Goal: Transaction & Acquisition: Purchase product/service

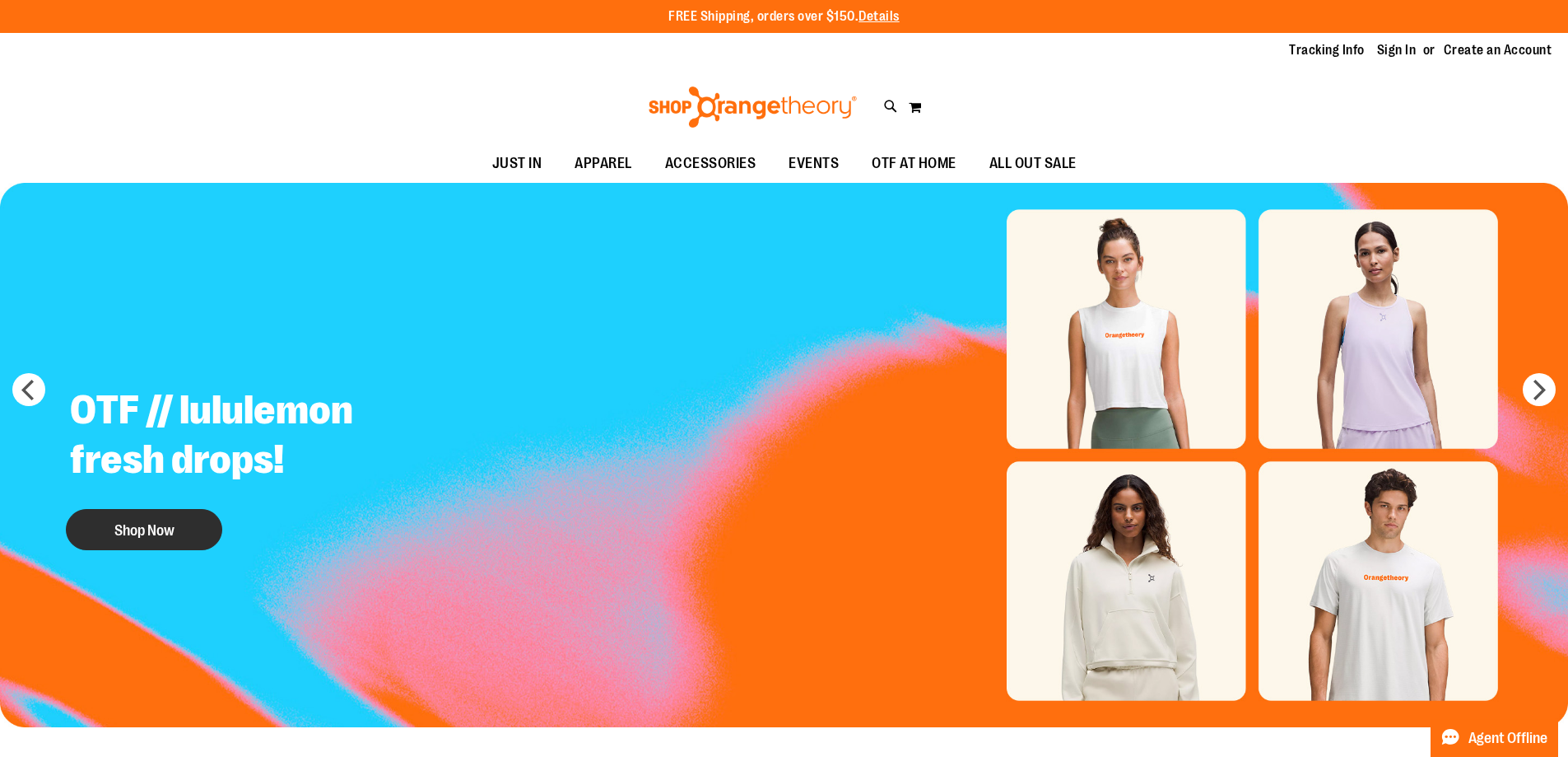
type input "**********"
click at [104, 513] on button "Shop Now" at bounding box center [144, 529] width 156 height 41
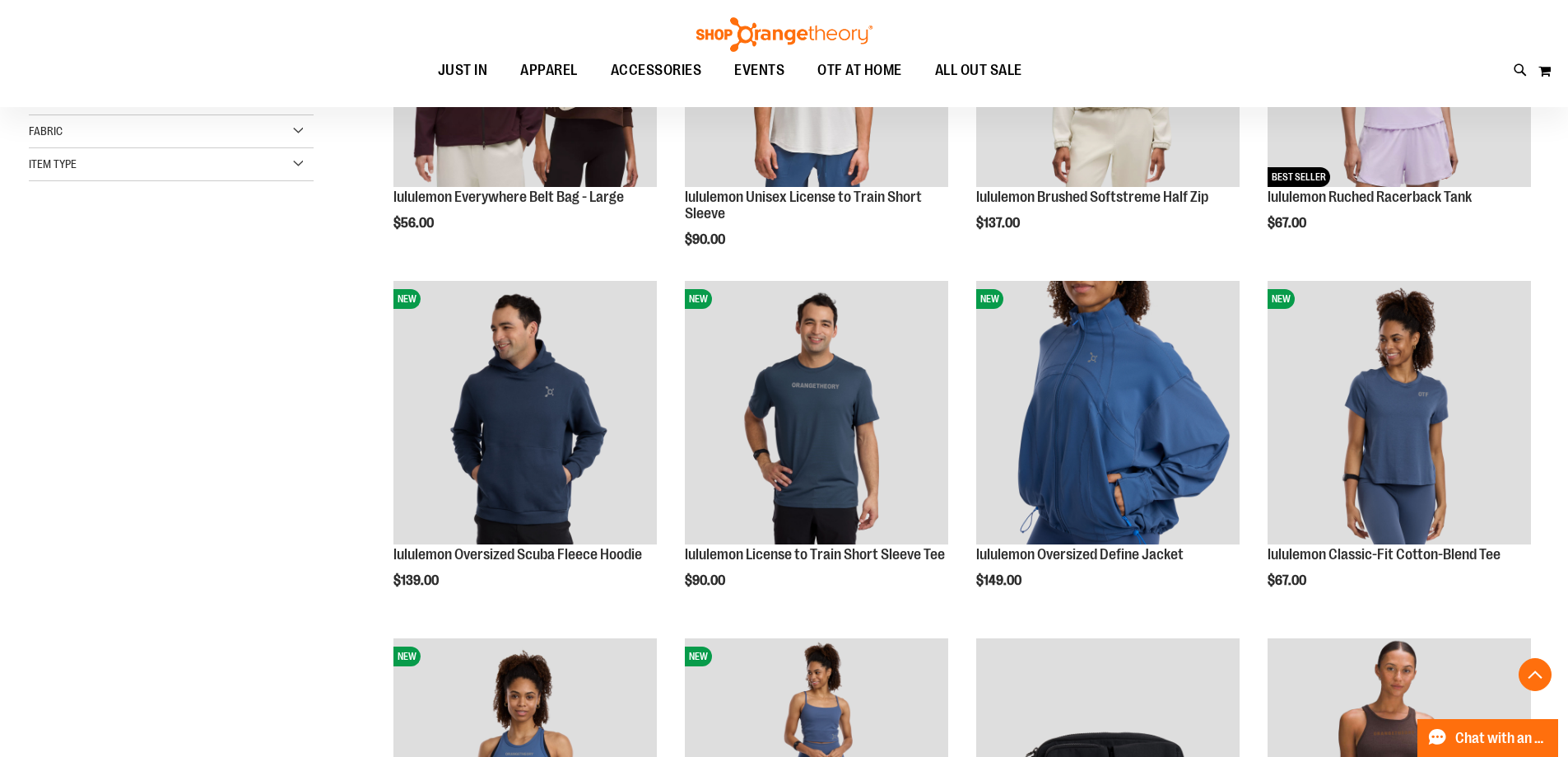
scroll to position [741, 0]
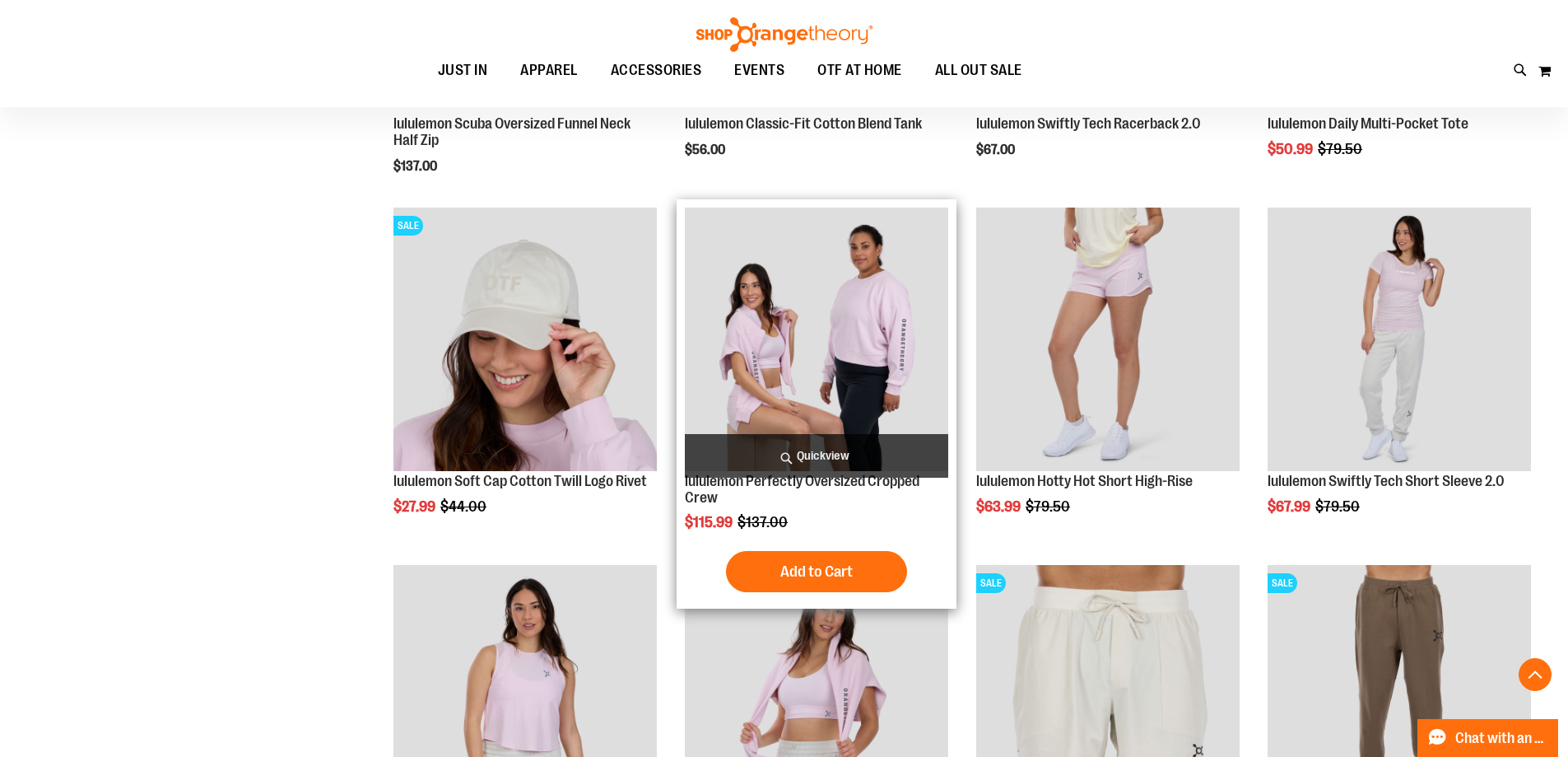
scroll to position [1564, 0]
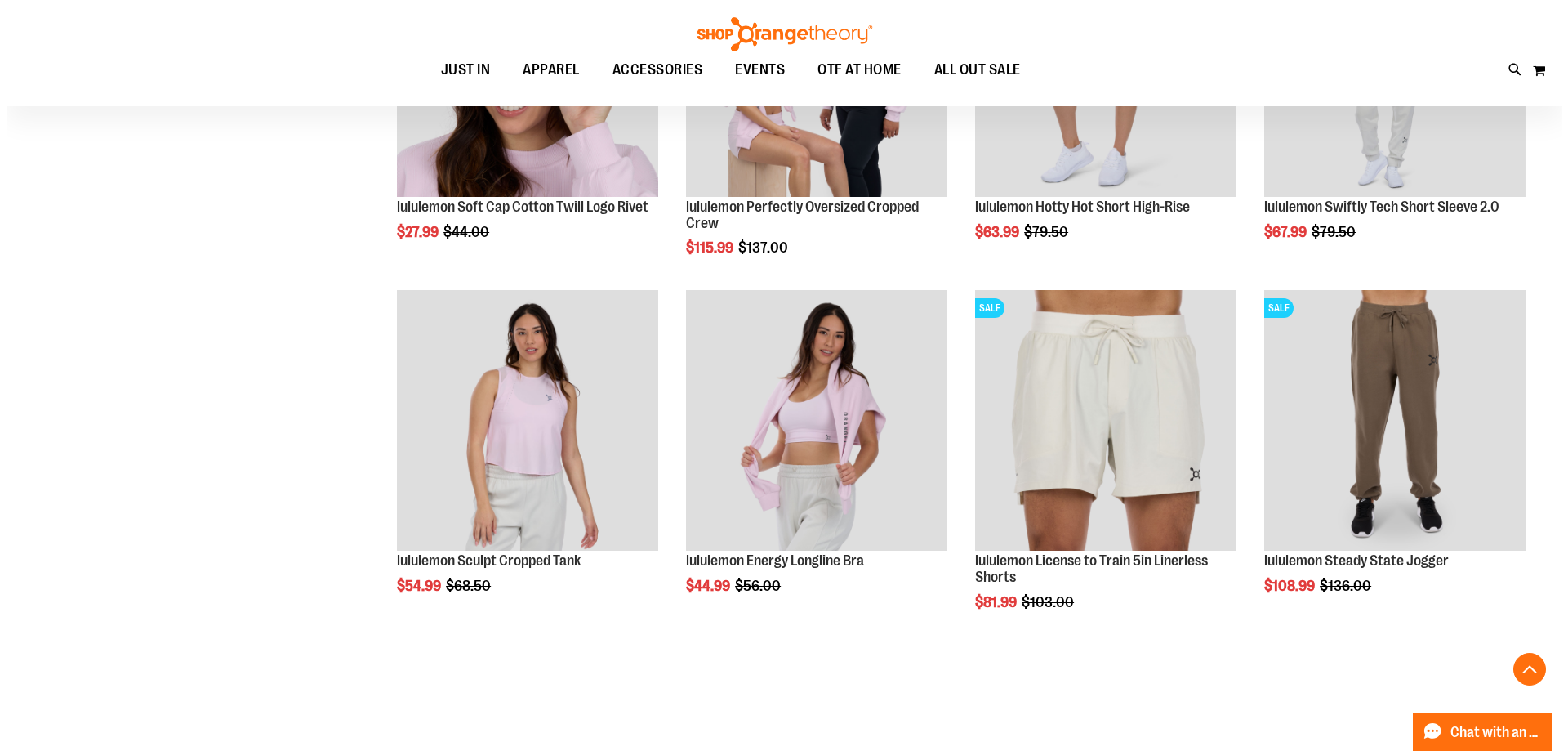
scroll to position [1878, 0]
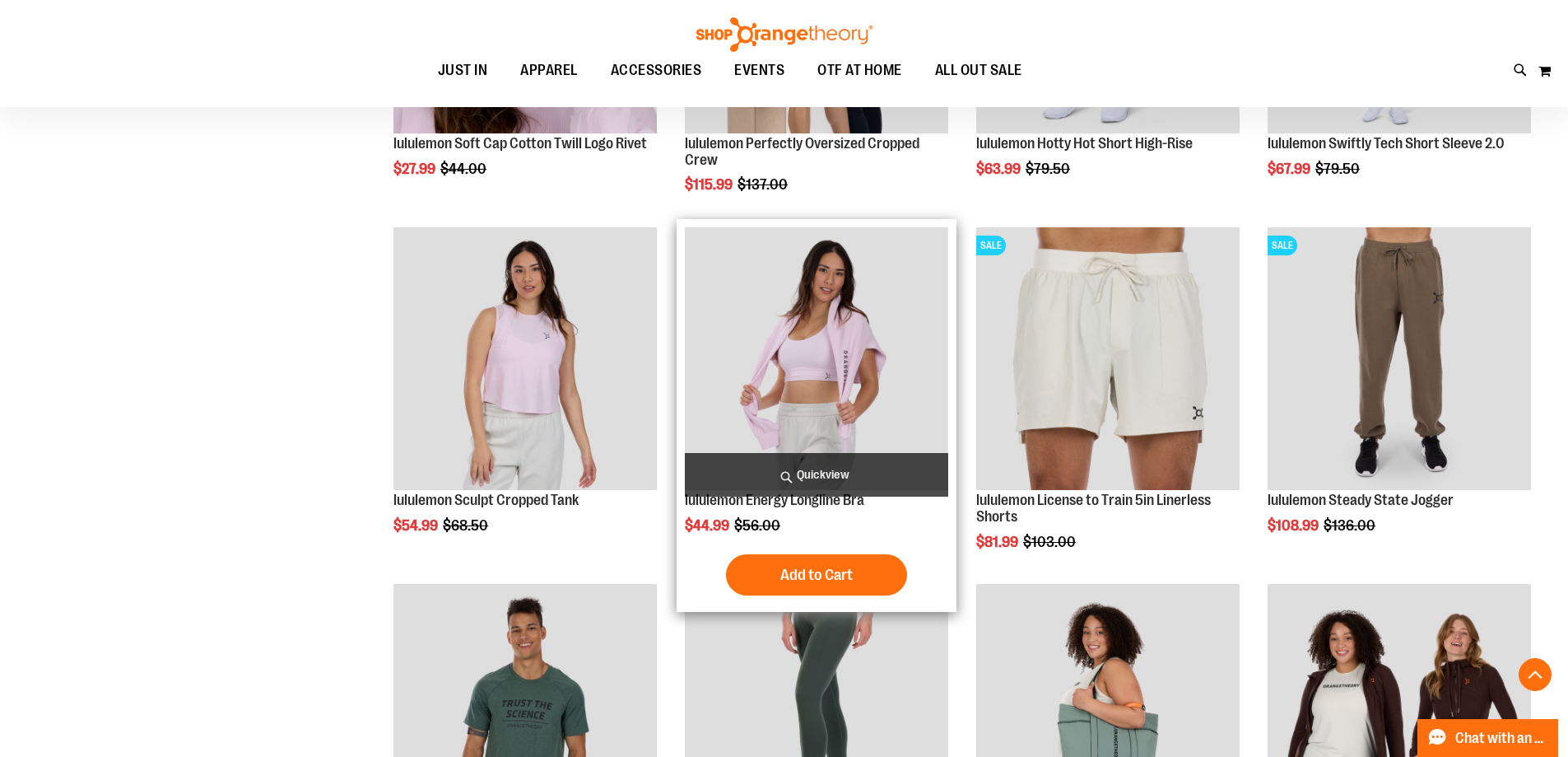
type input "**********"
click at [909, 471] on span "Quickview" at bounding box center [817, 474] width 264 height 43
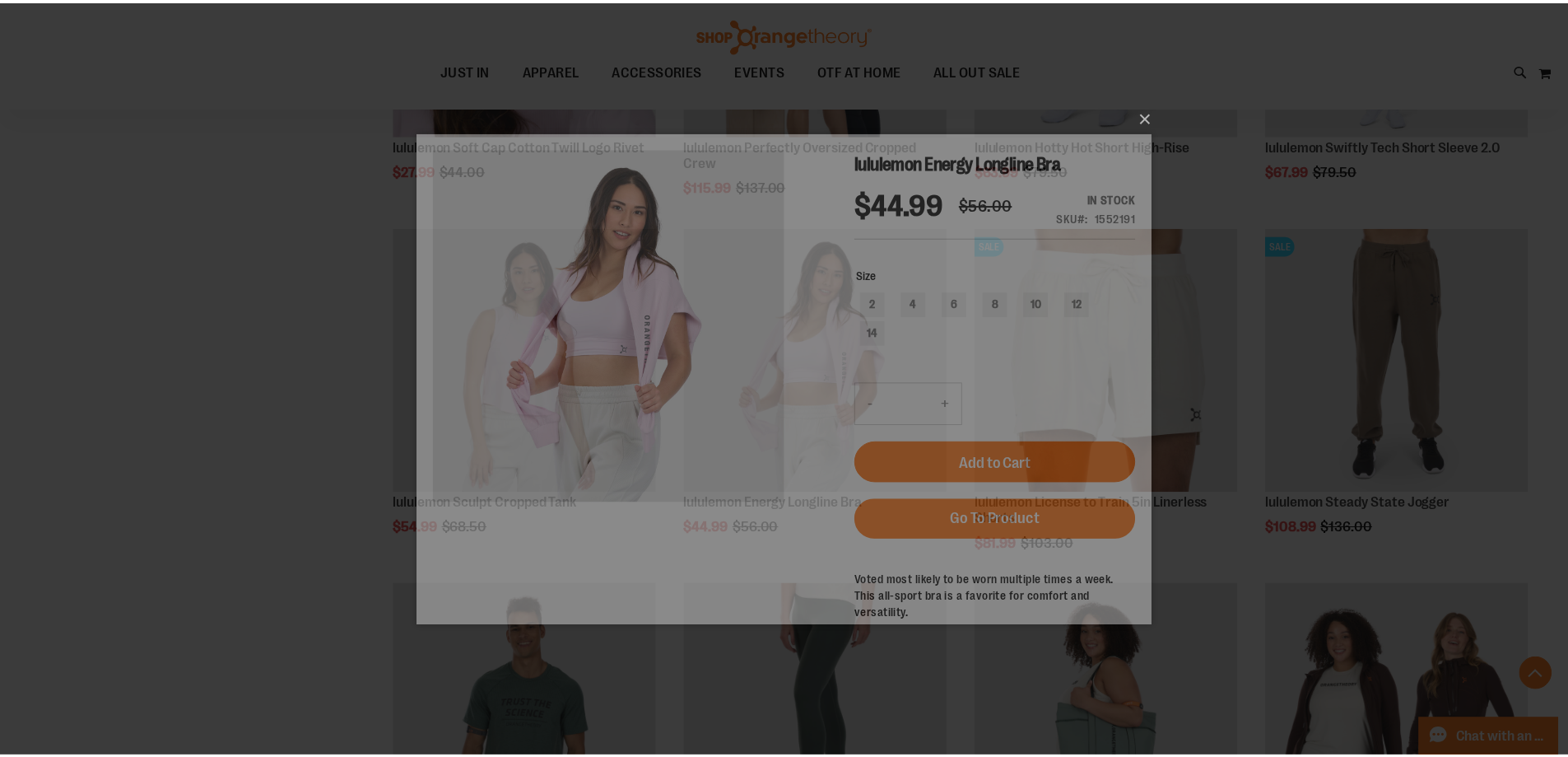
scroll to position [0, 0]
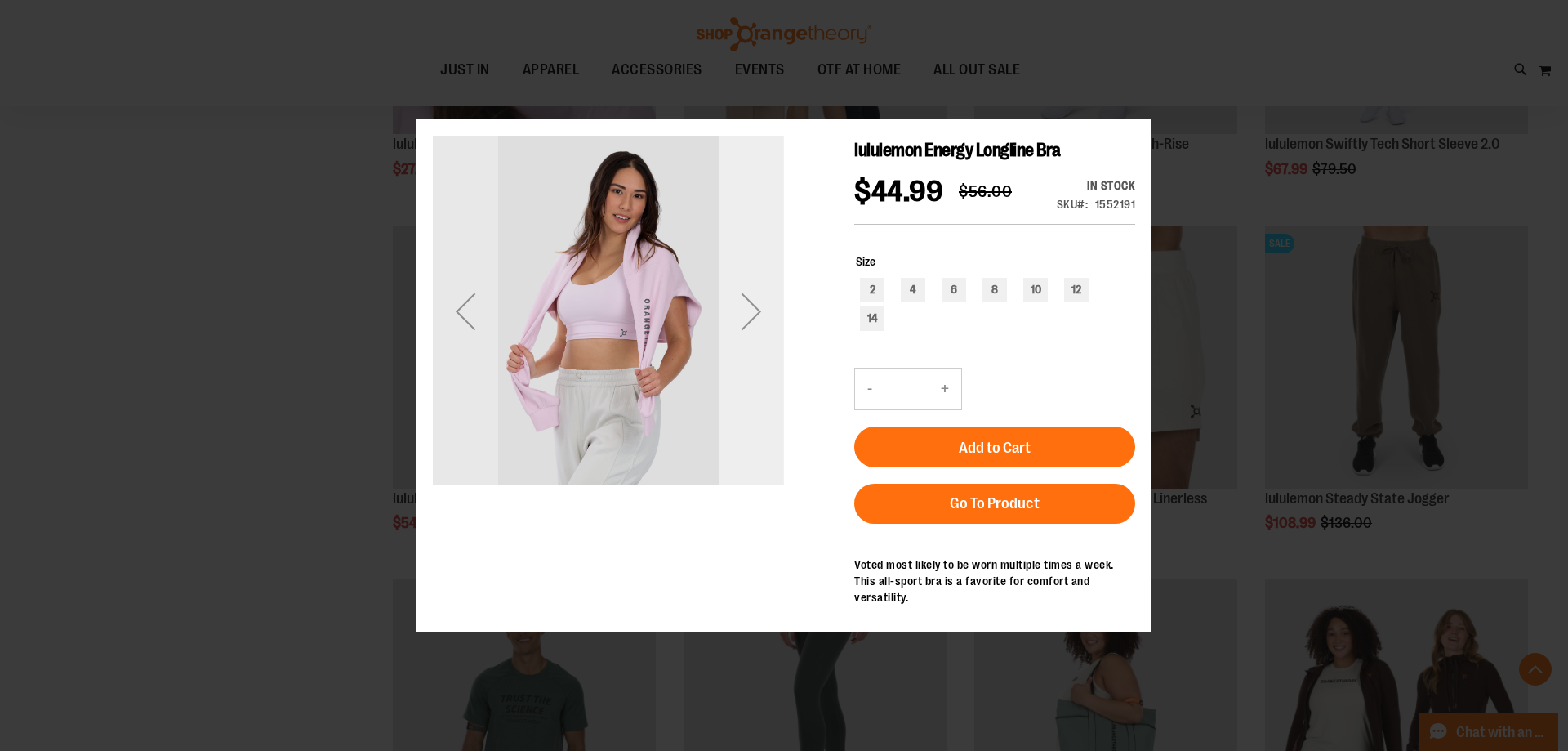
click at [751, 326] on div "Next" at bounding box center [751, 311] width 65 height 65
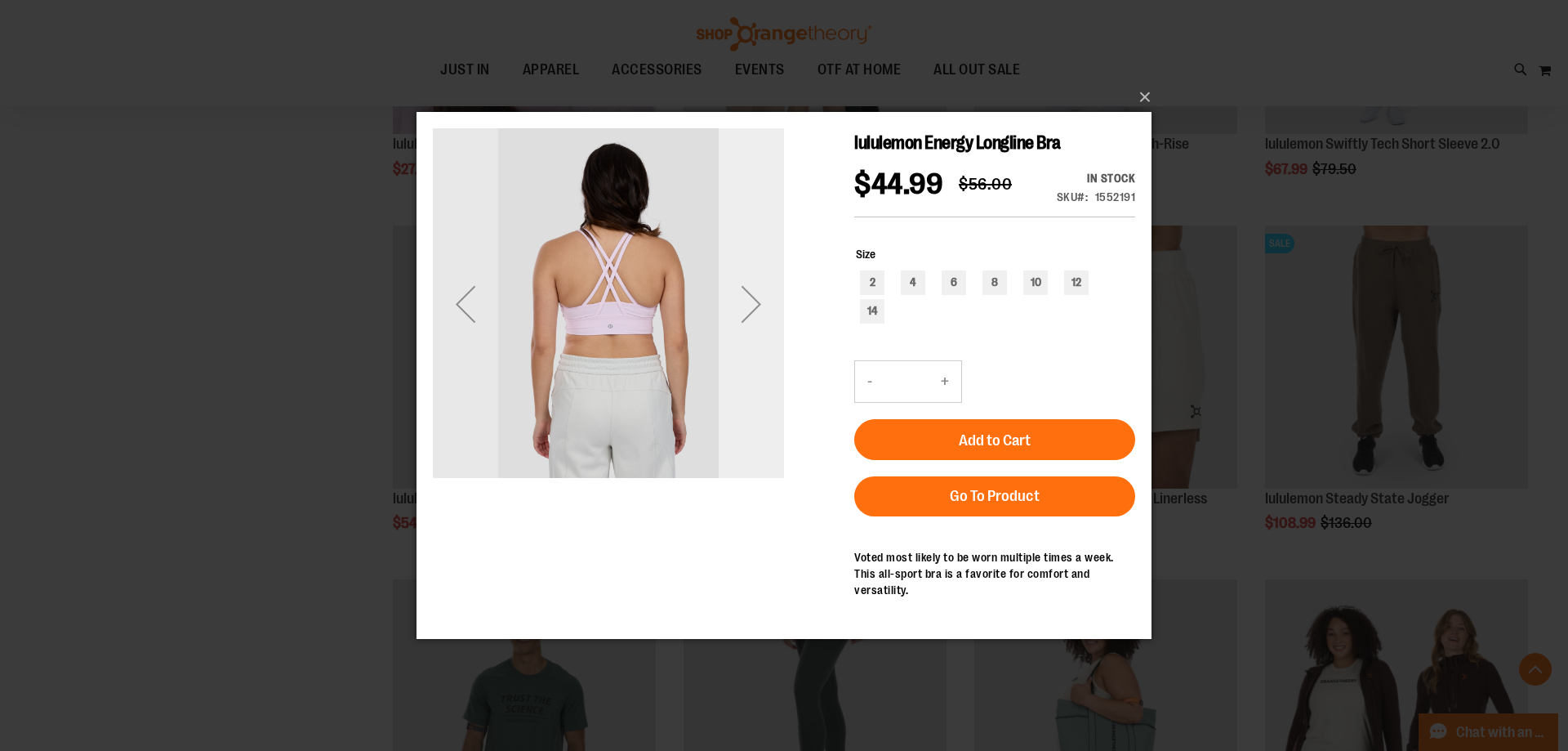
click at [752, 307] on div "Next" at bounding box center [751, 304] width 65 height 65
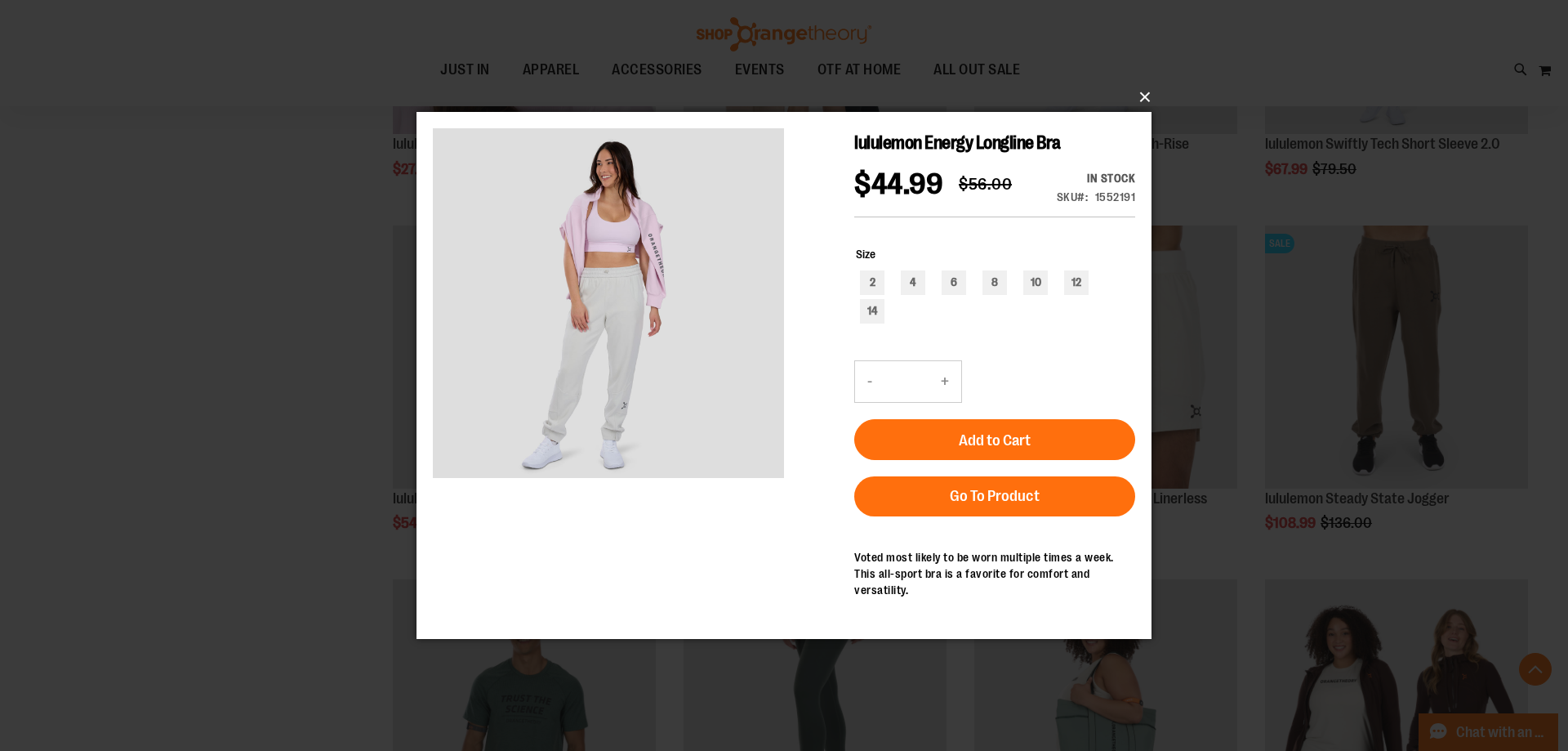
click at [1143, 97] on button "×" at bounding box center [788, 97] width 735 height 36
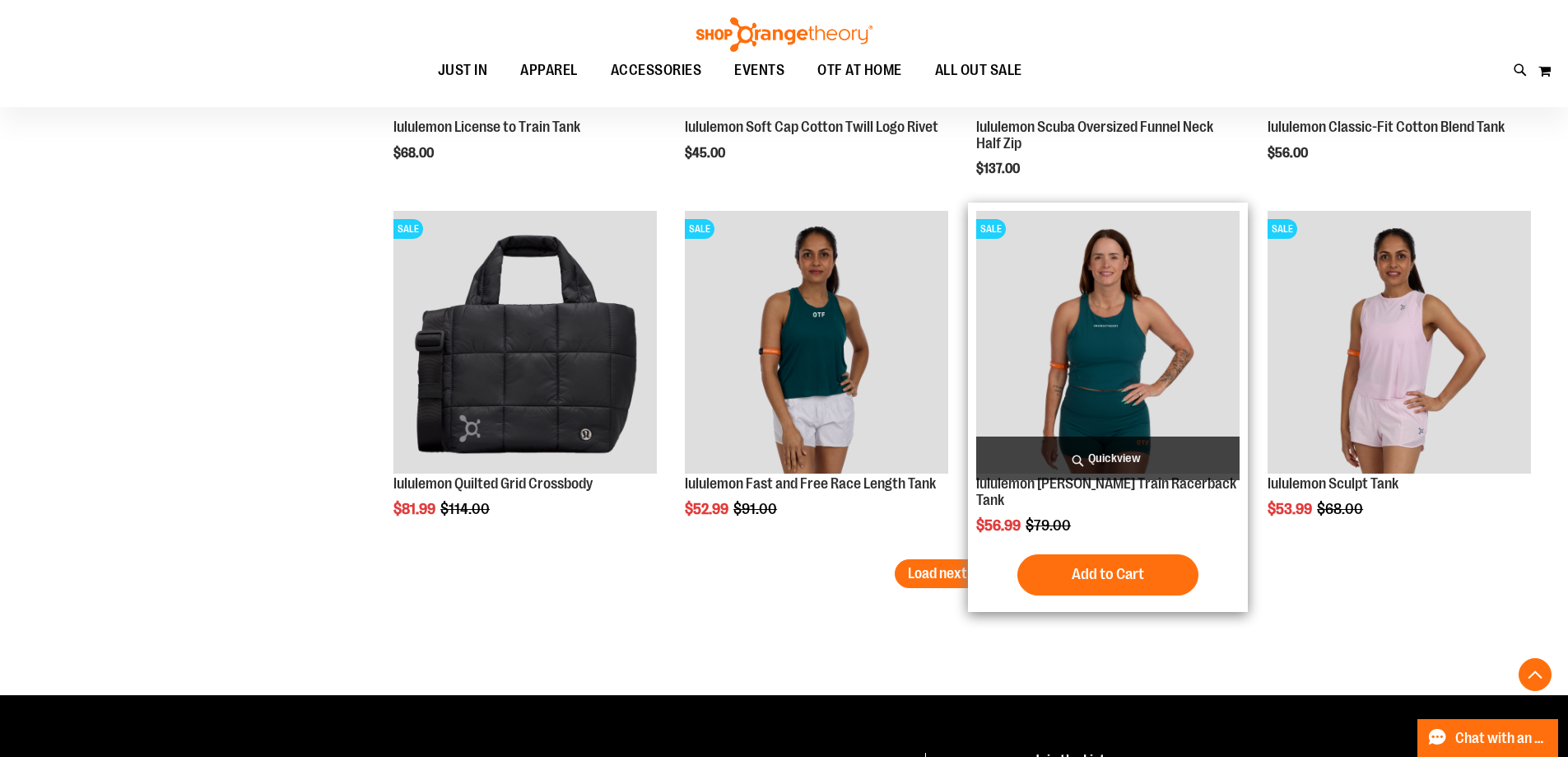
scroll to position [2996, 0]
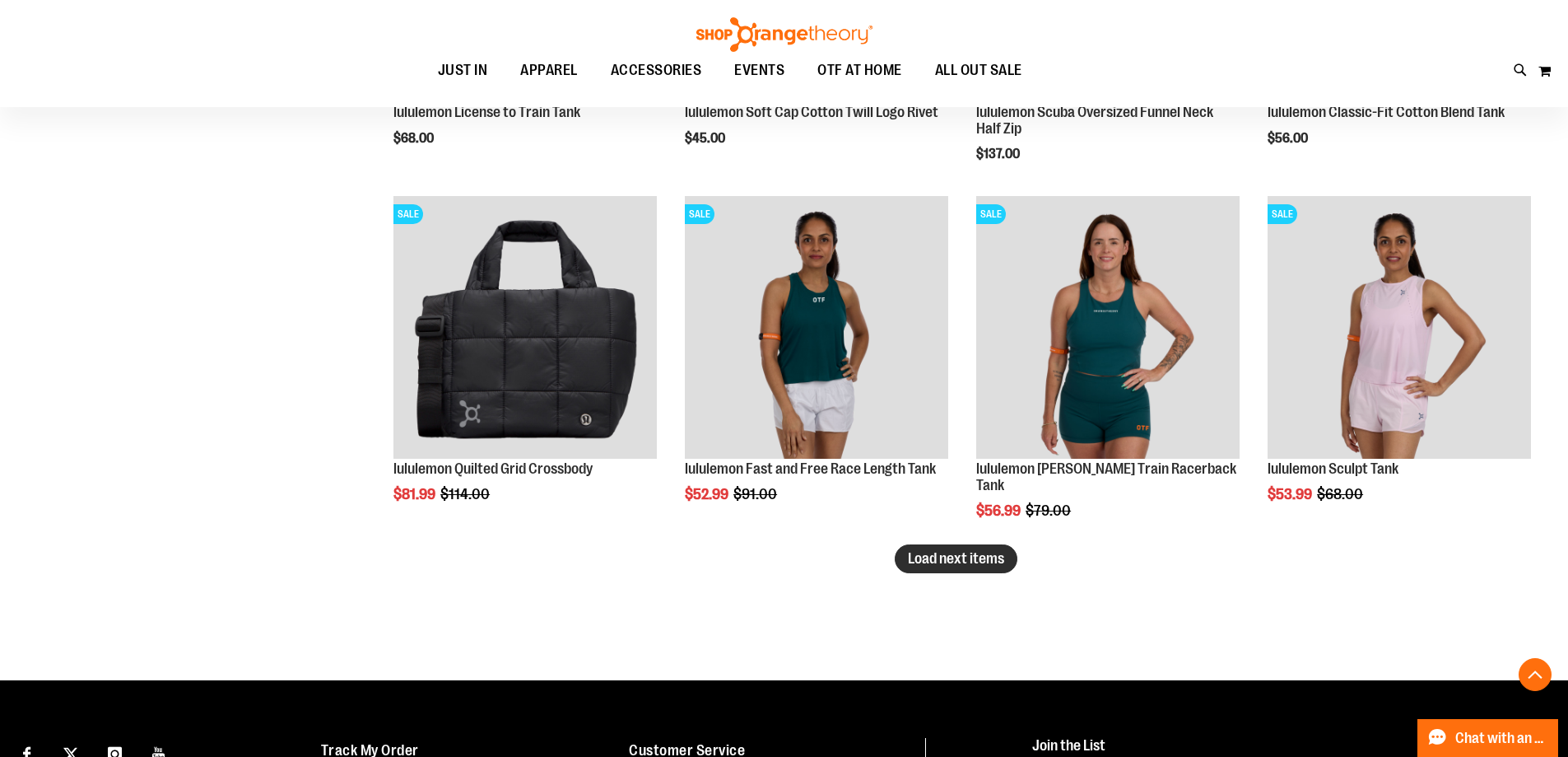
click at [950, 559] on span "Load next items" at bounding box center [956, 558] width 96 height 16
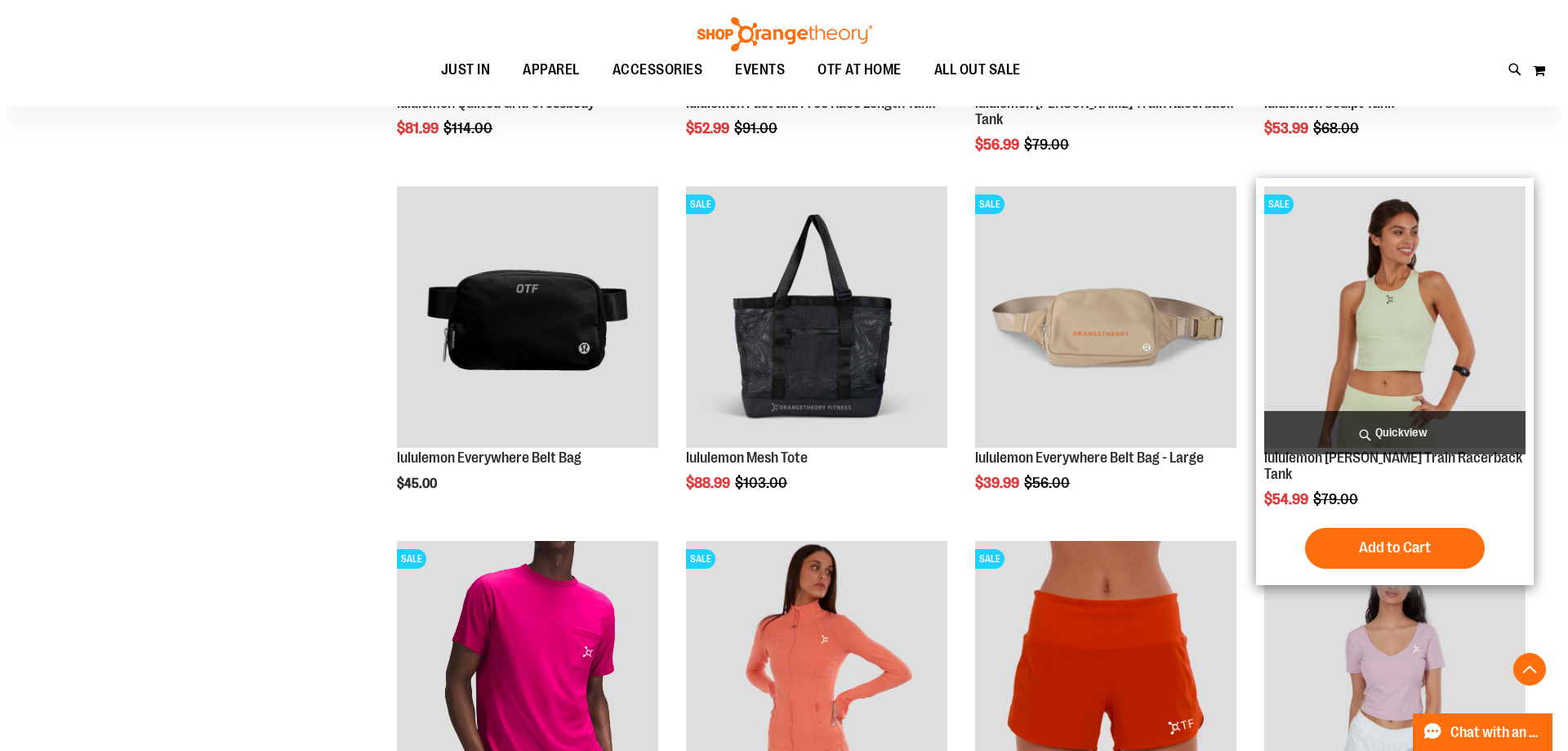
scroll to position [4034, 0]
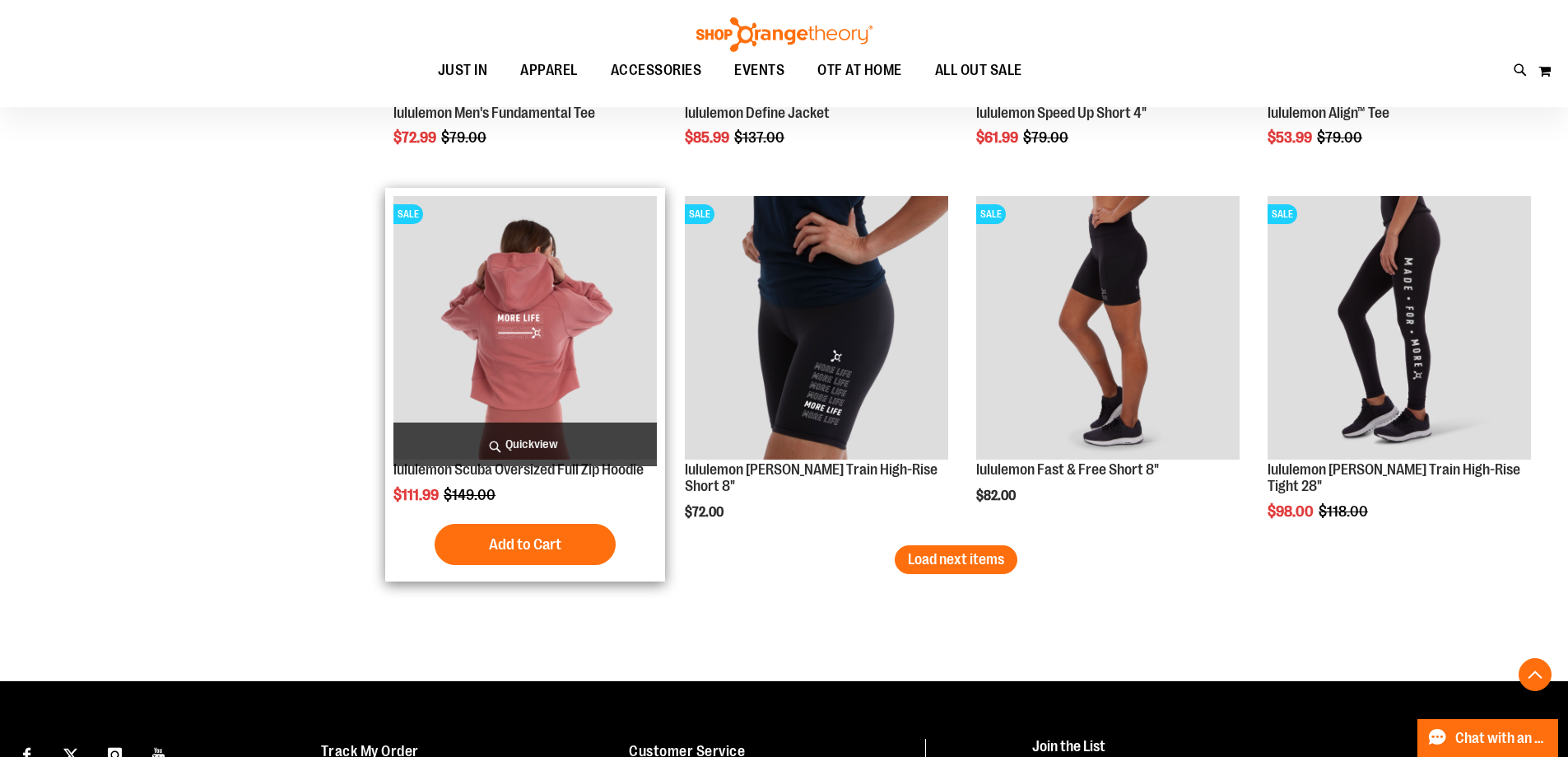
click at [576, 445] on span "Quickview" at bounding box center [526, 444] width 264 height 43
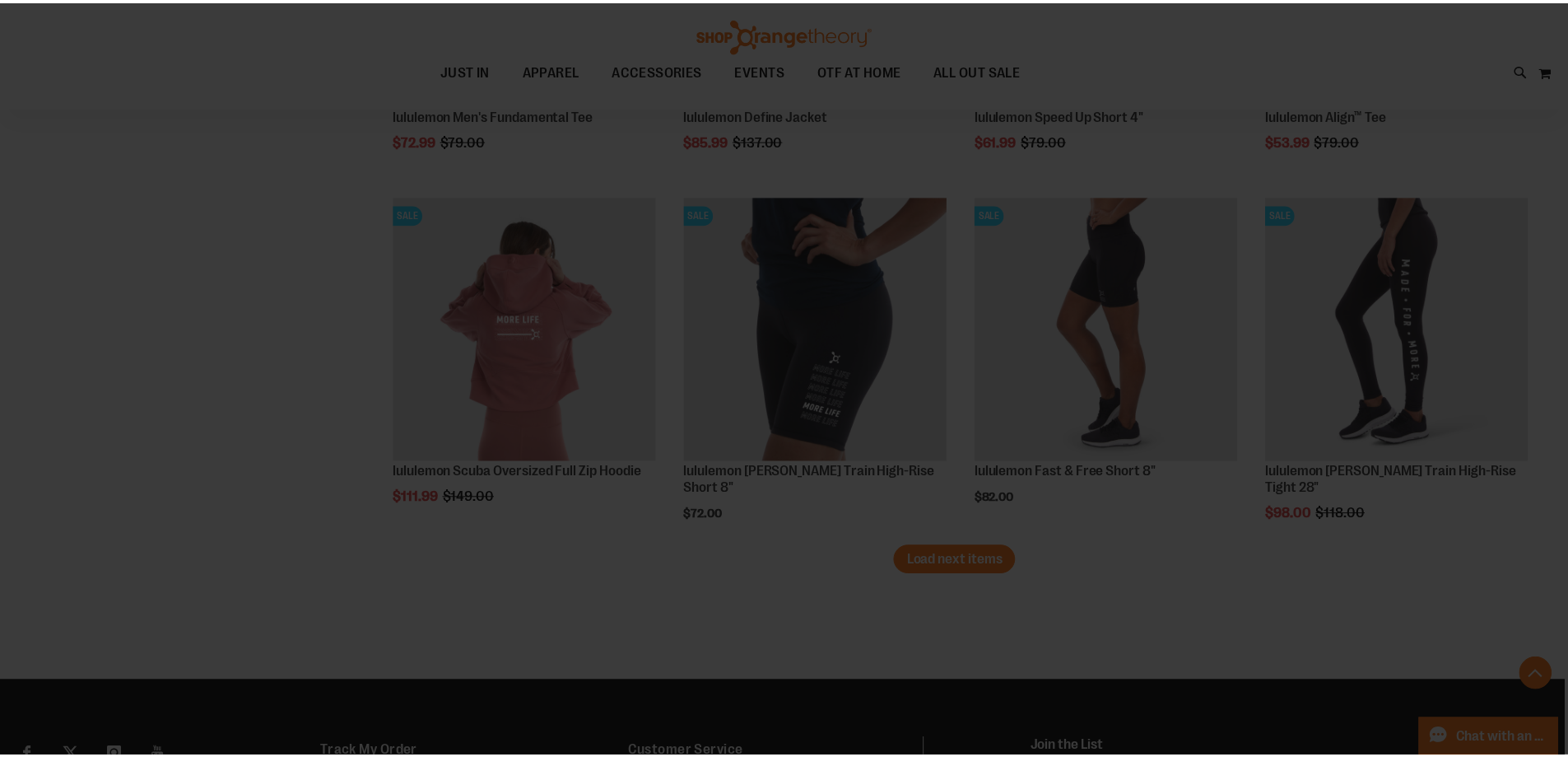
scroll to position [0, 0]
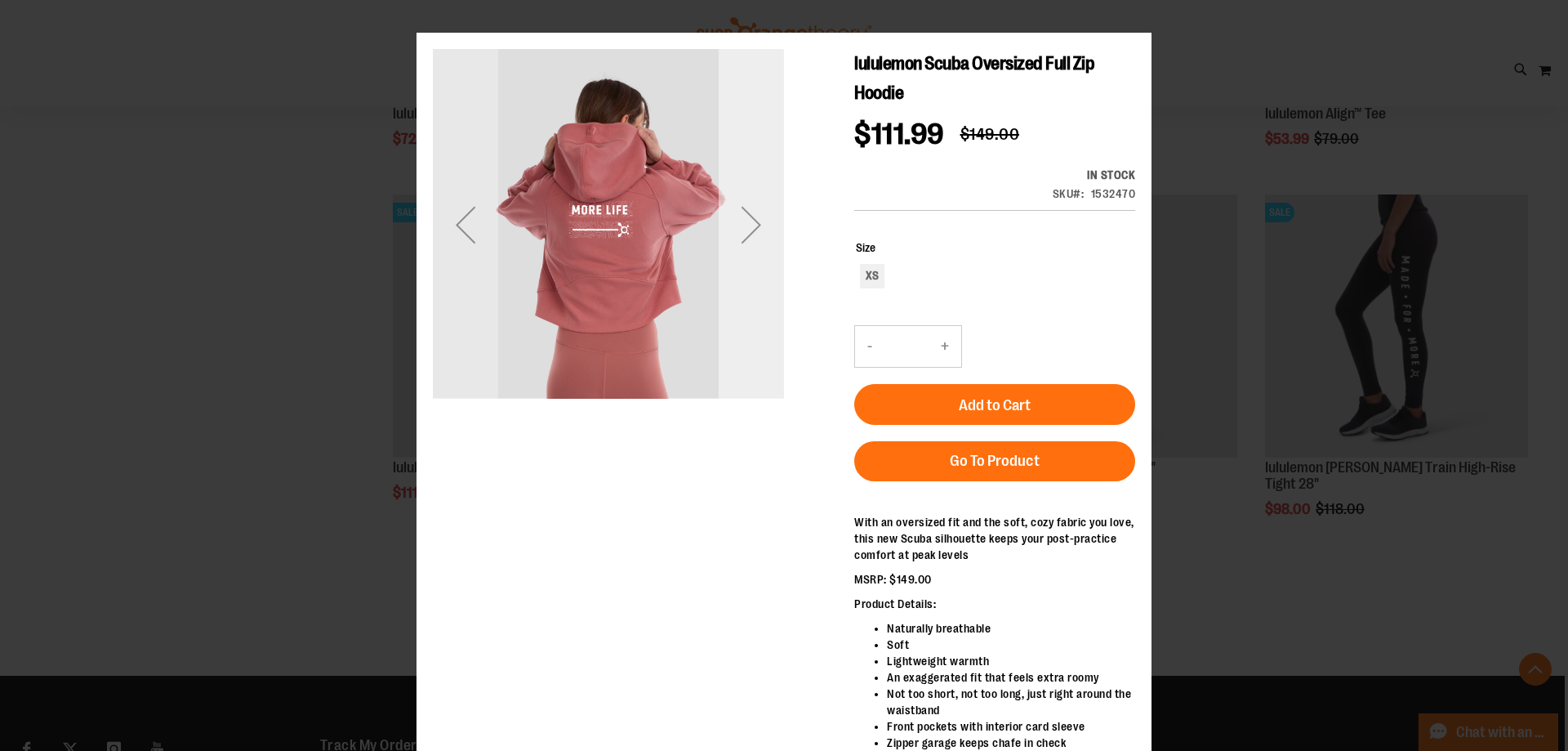
click at [744, 234] on div "Next" at bounding box center [751, 225] width 65 height 65
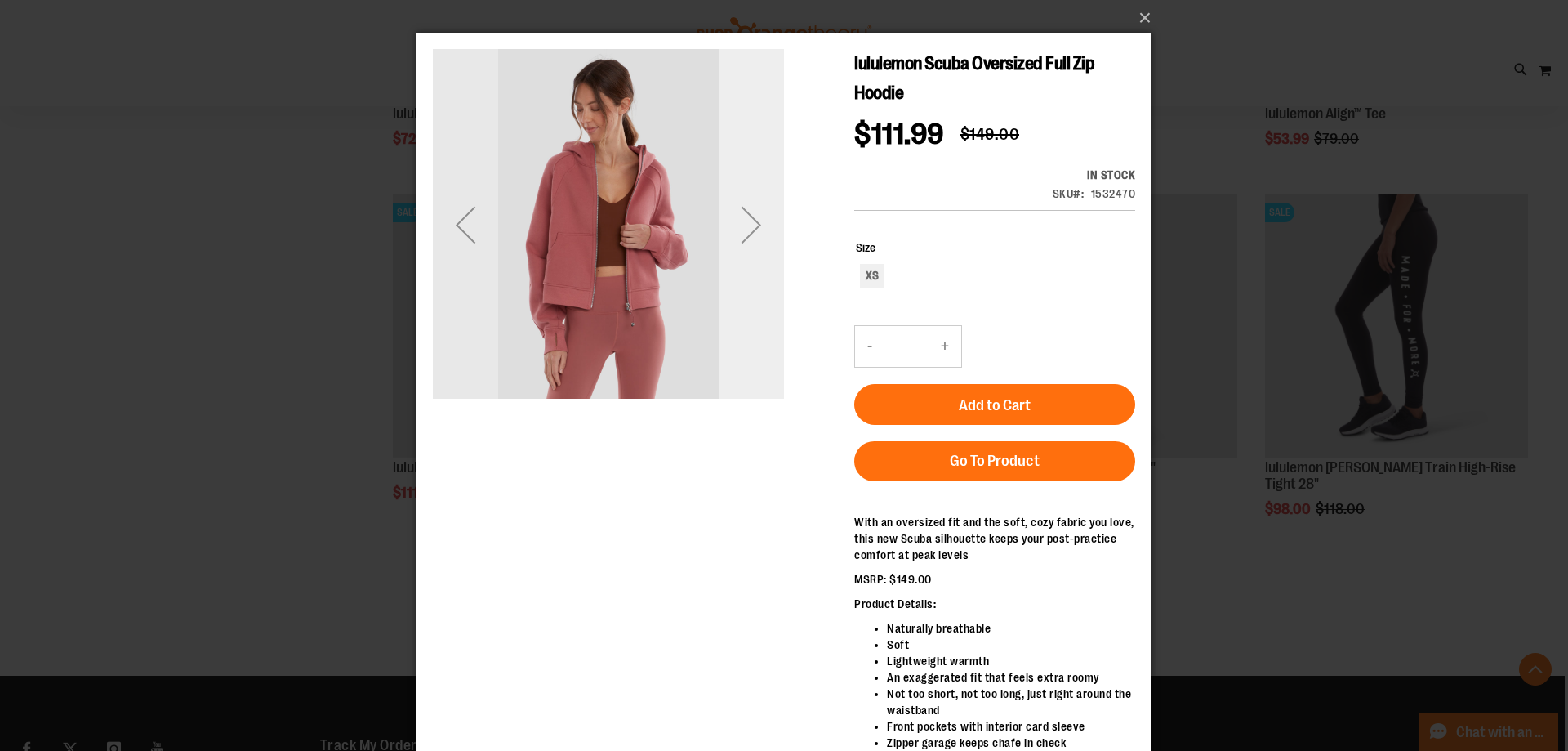
click at [747, 230] on div "Next" at bounding box center [751, 225] width 65 height 65
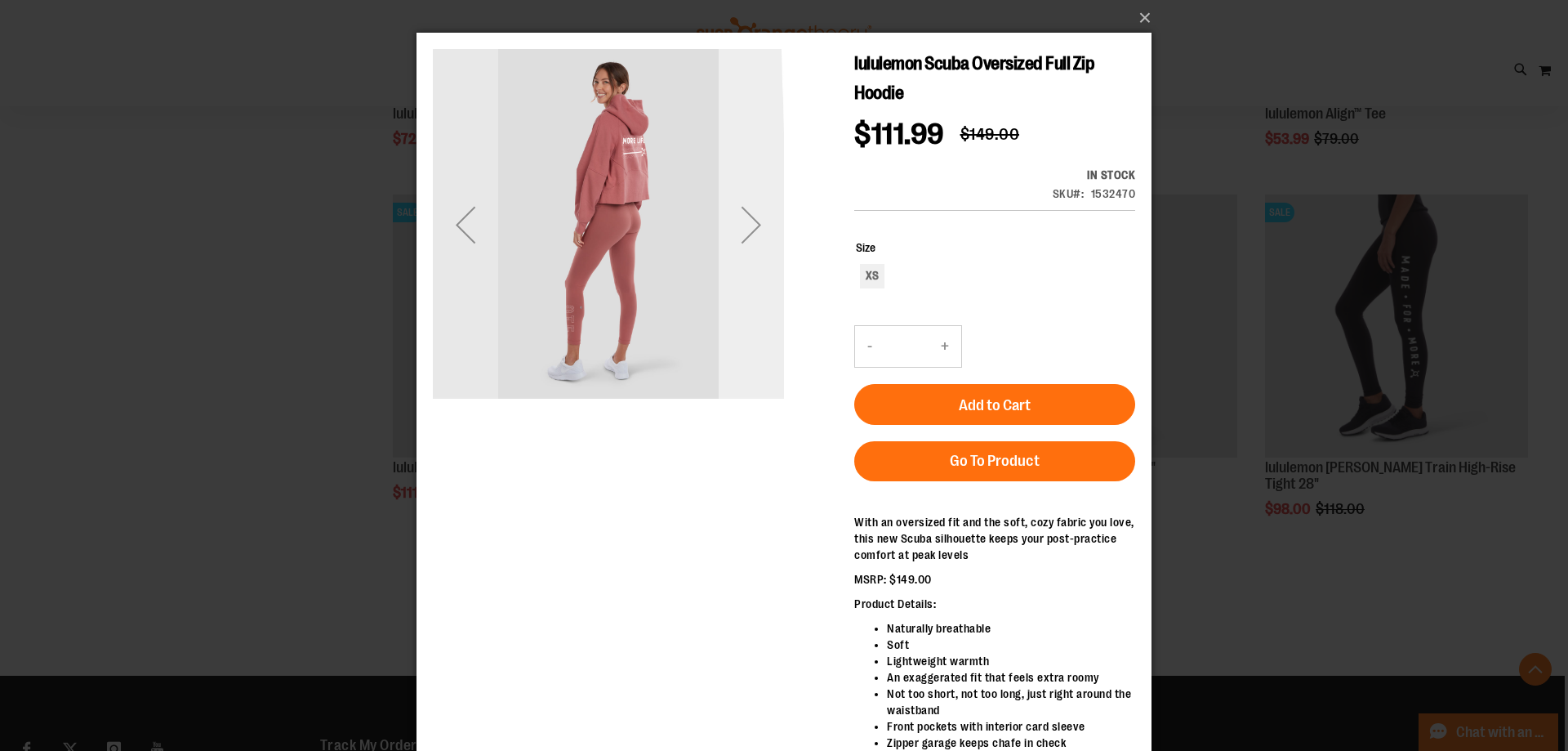
click at [765, 238] on div "Next" at bounding box center [751, 225] width 65 height 65
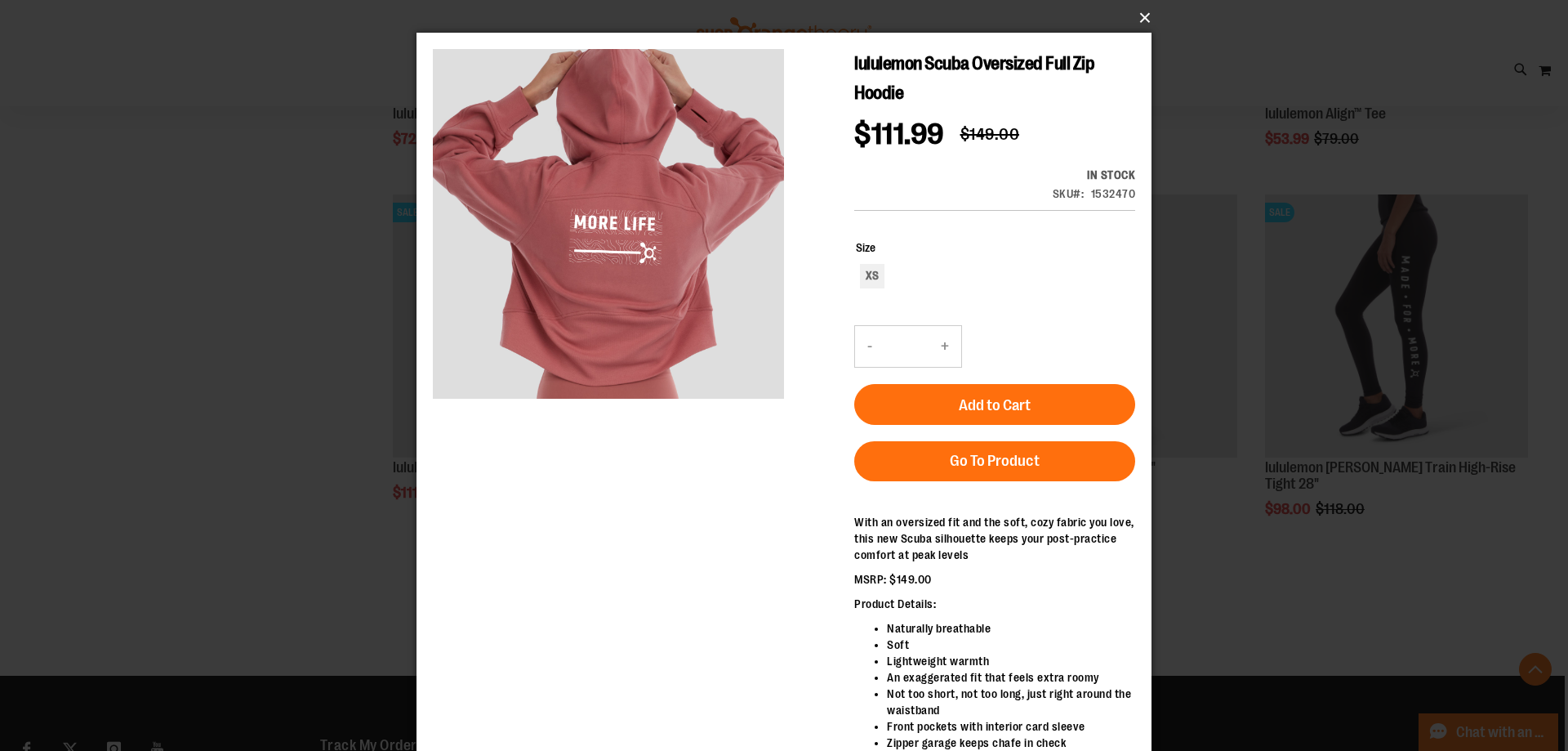
click at [1145, 16] on button "×" at bounding box center [788, 18] width 735 height 36
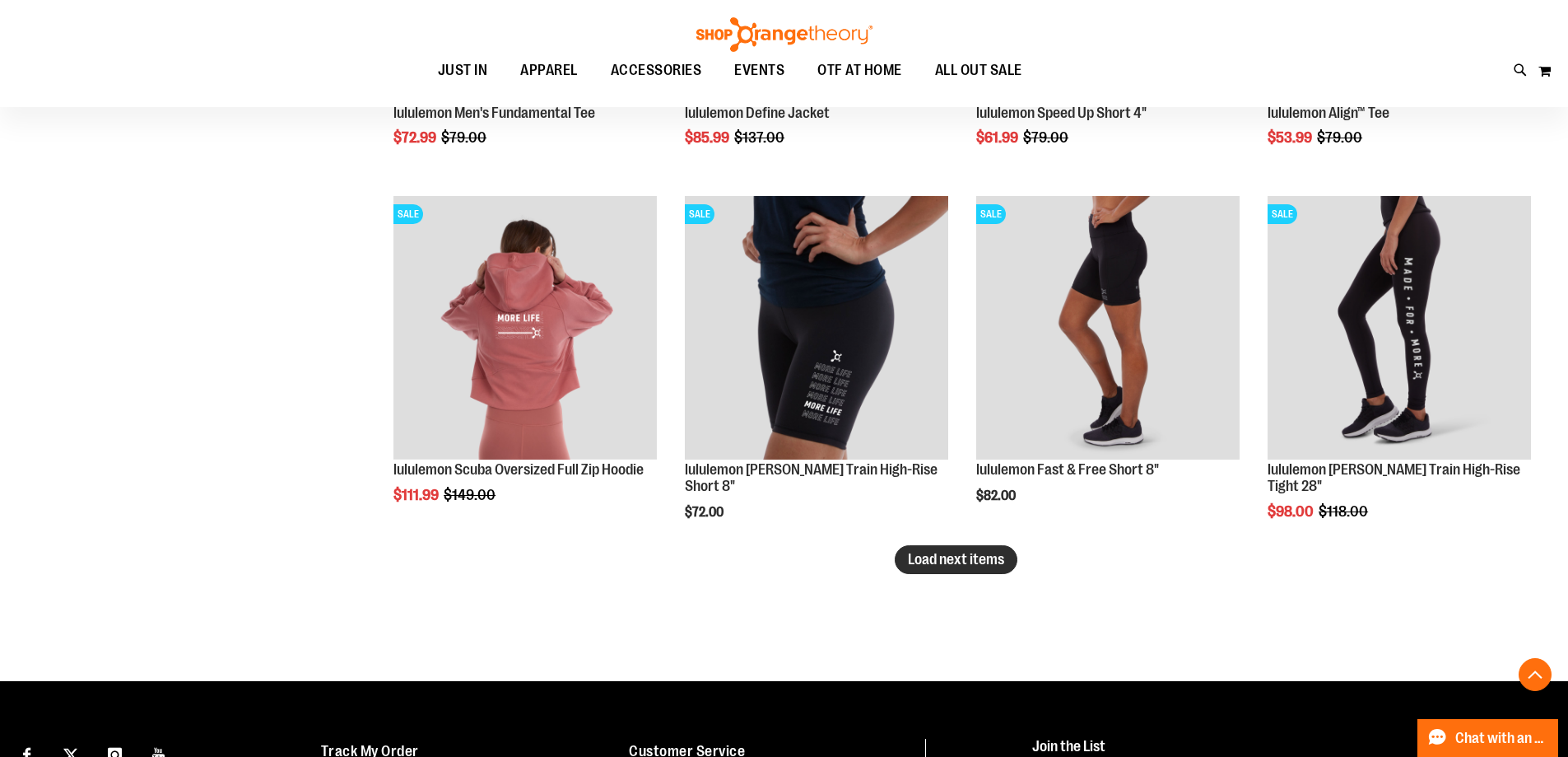
click at [951, 561] on span "Load next items" at bounding box center [956, 559] width 96 height 16
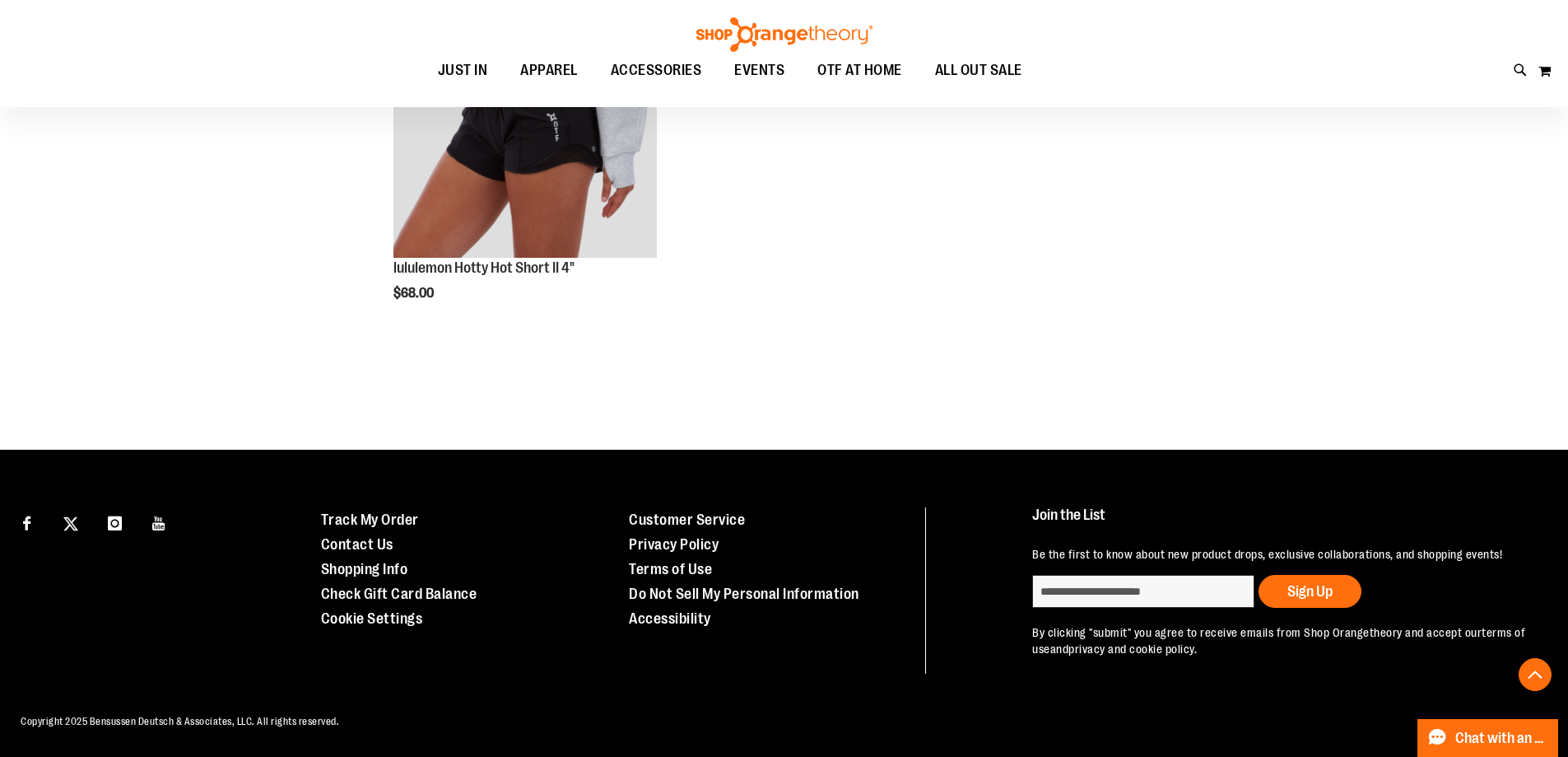
scroll to position [4917, 0]
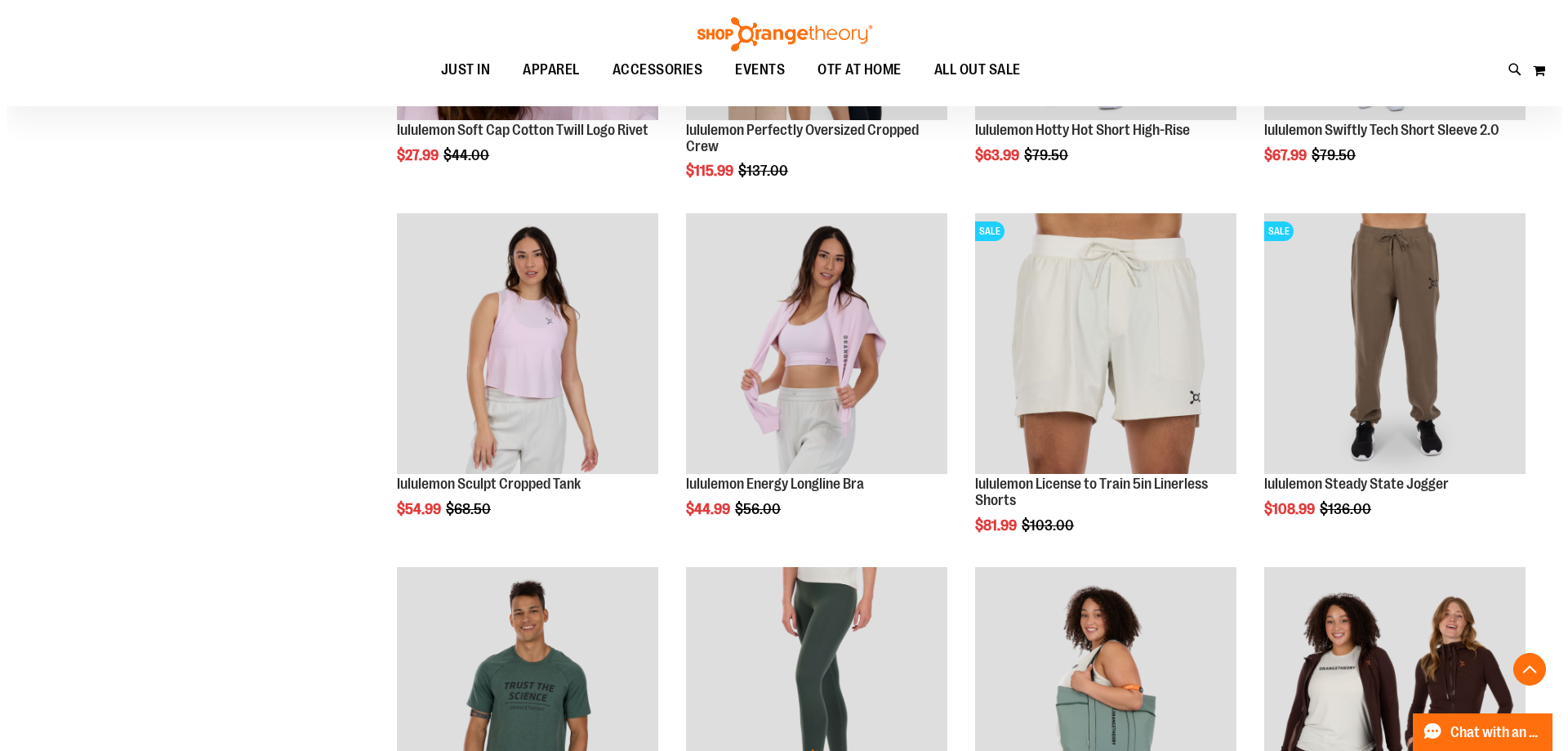
scroll to position [1936, 0]
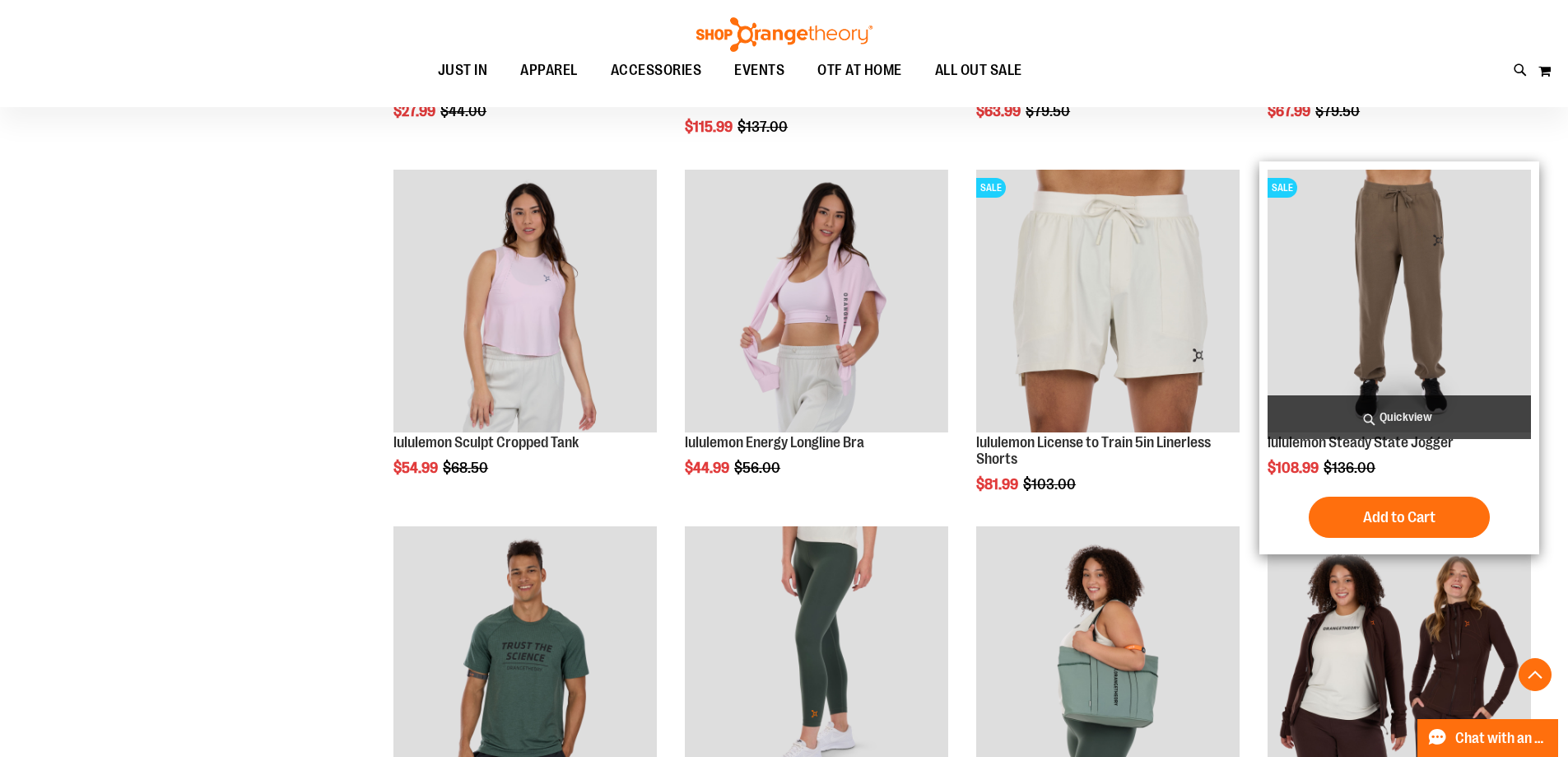
click at [1409, 418] on span "Quickview" at bounding box center [1399, 416] width 264 height 43
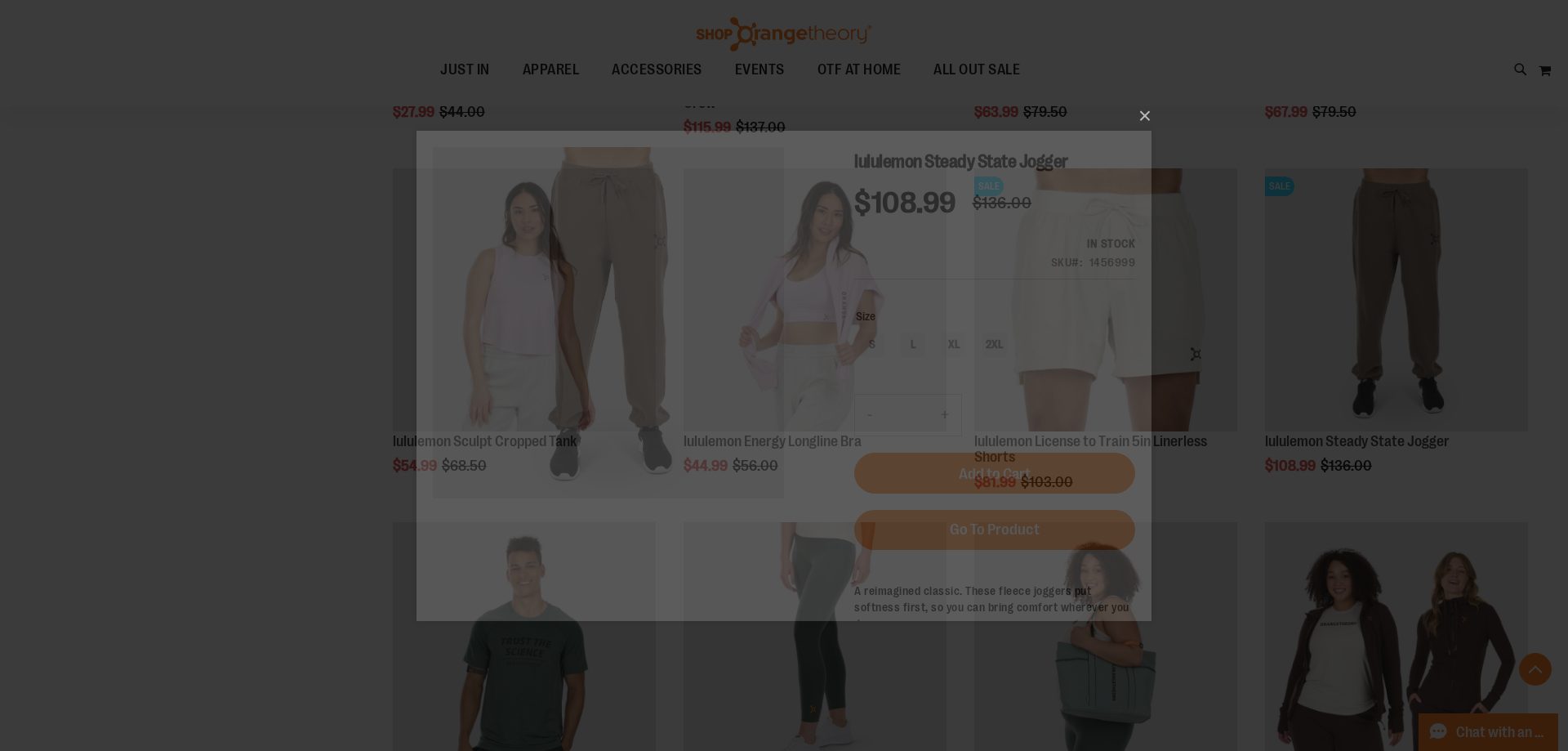
scroll to position [0, 0]
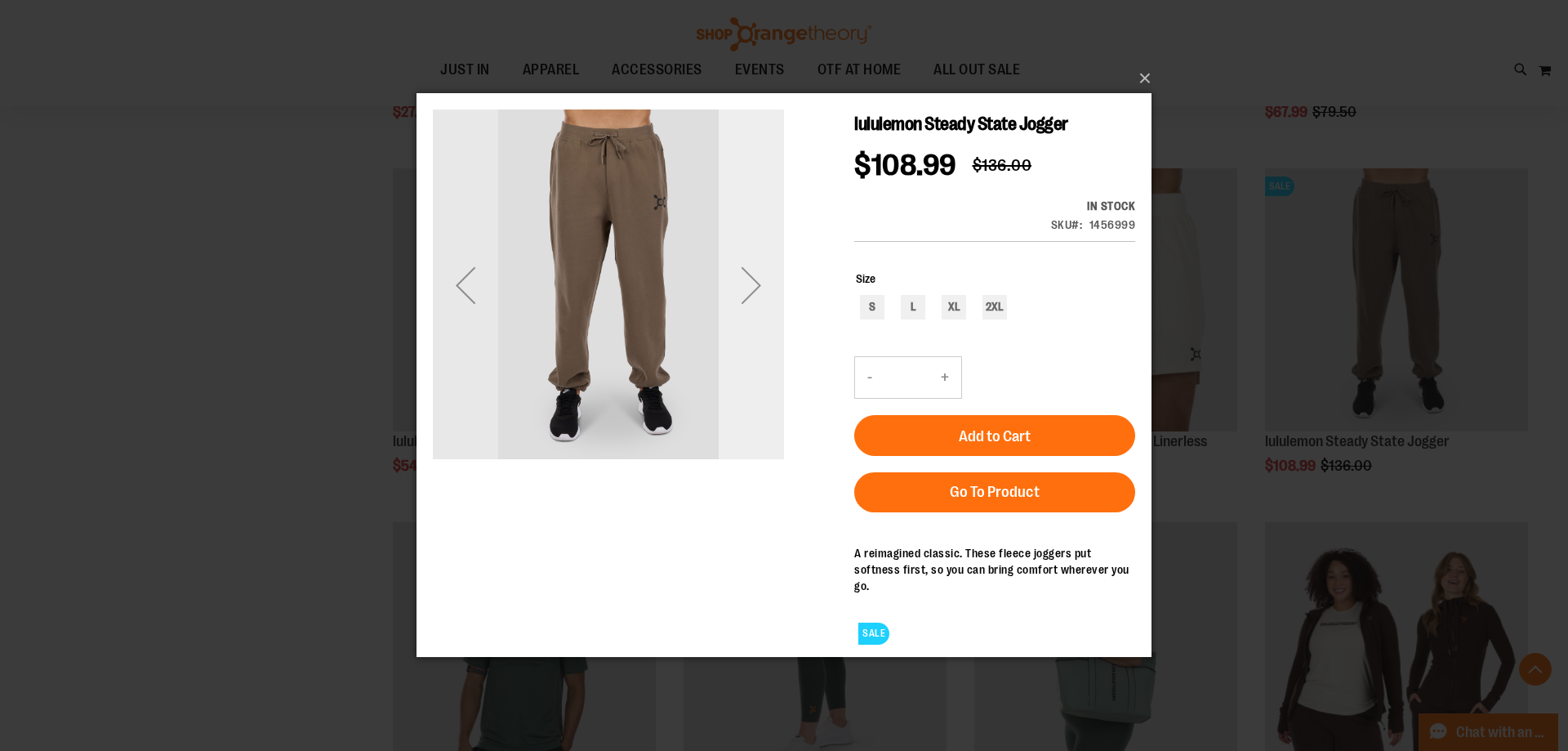
click at [753, 289] on div "Next" at bounding box center [751, 285] width 65 height 65
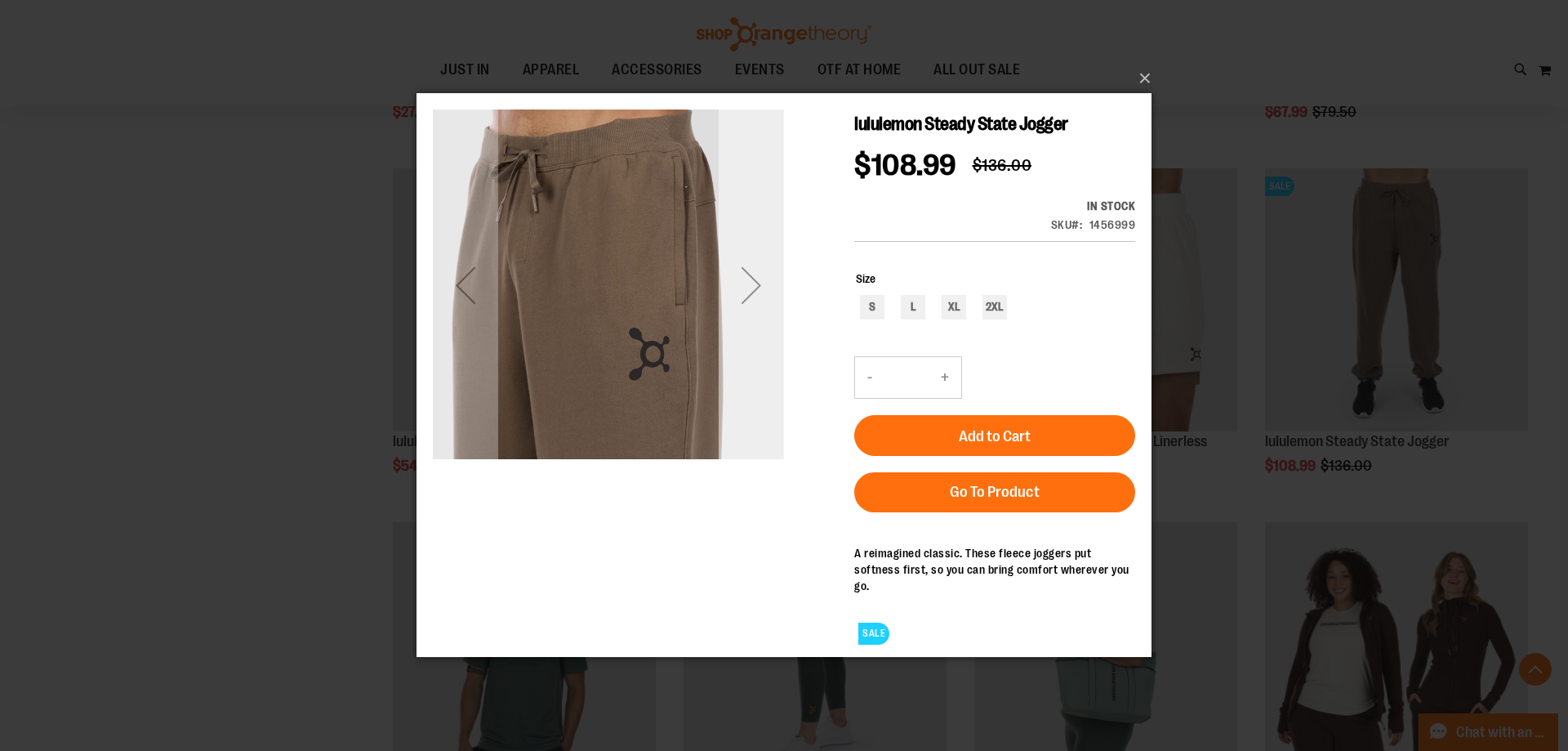
click at [753, 289] on div "Next" at bounding box center [751, 285] width 65 height 65
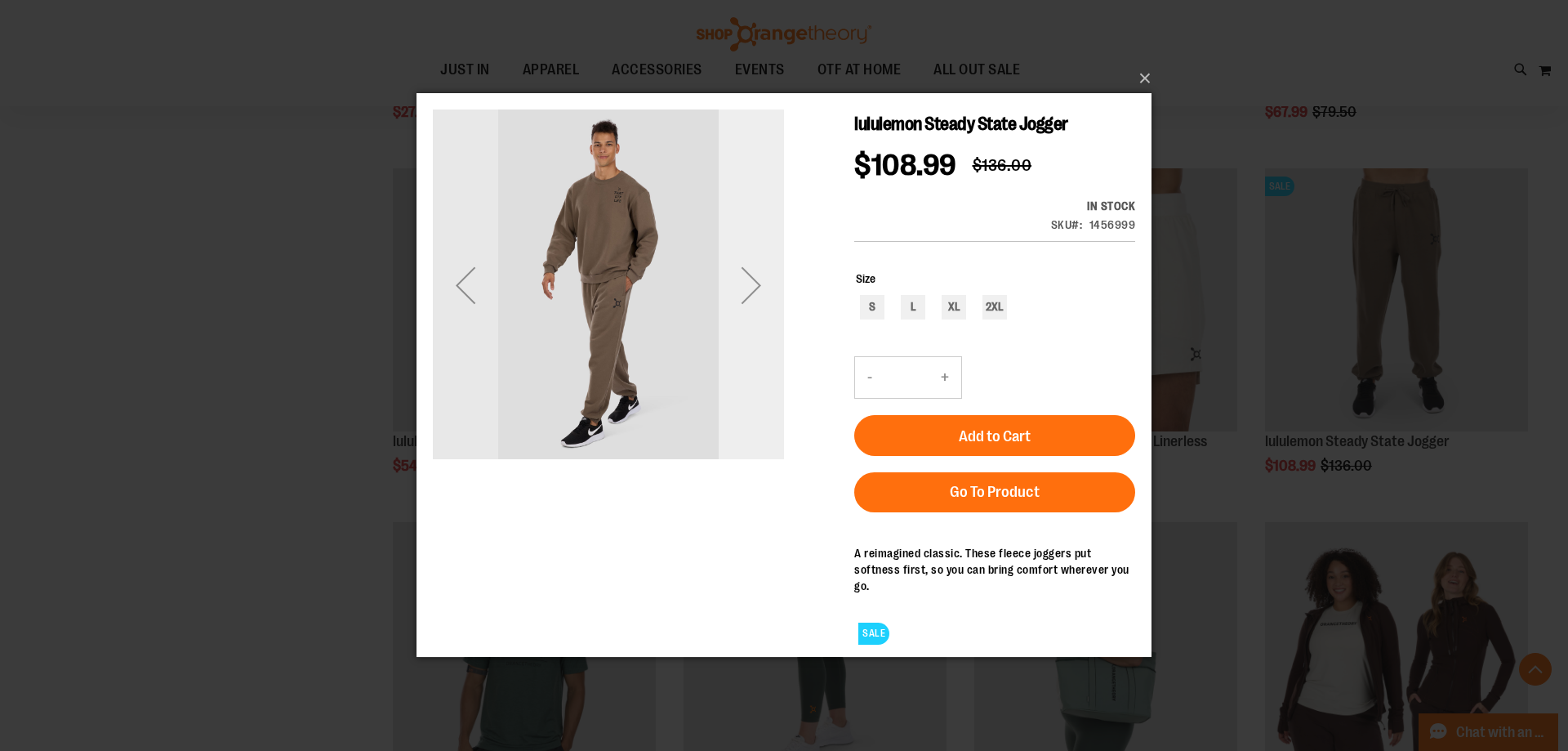
click at [753, 289] on div "Next" at bounding box center [751, 285] width 65 height 65
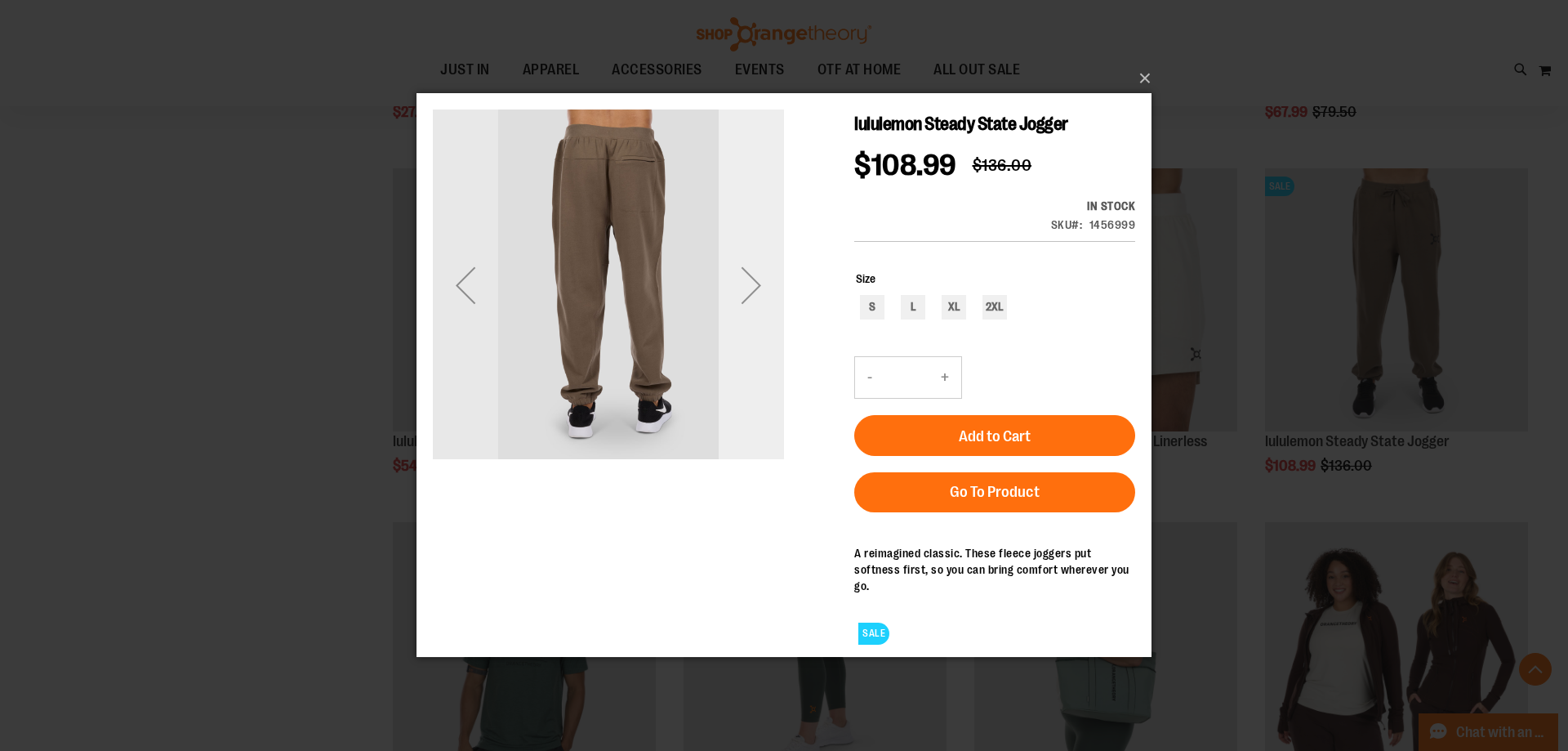
click at [753, 289] on div "Next" at bounding box center [751, 285] width 65 height 65
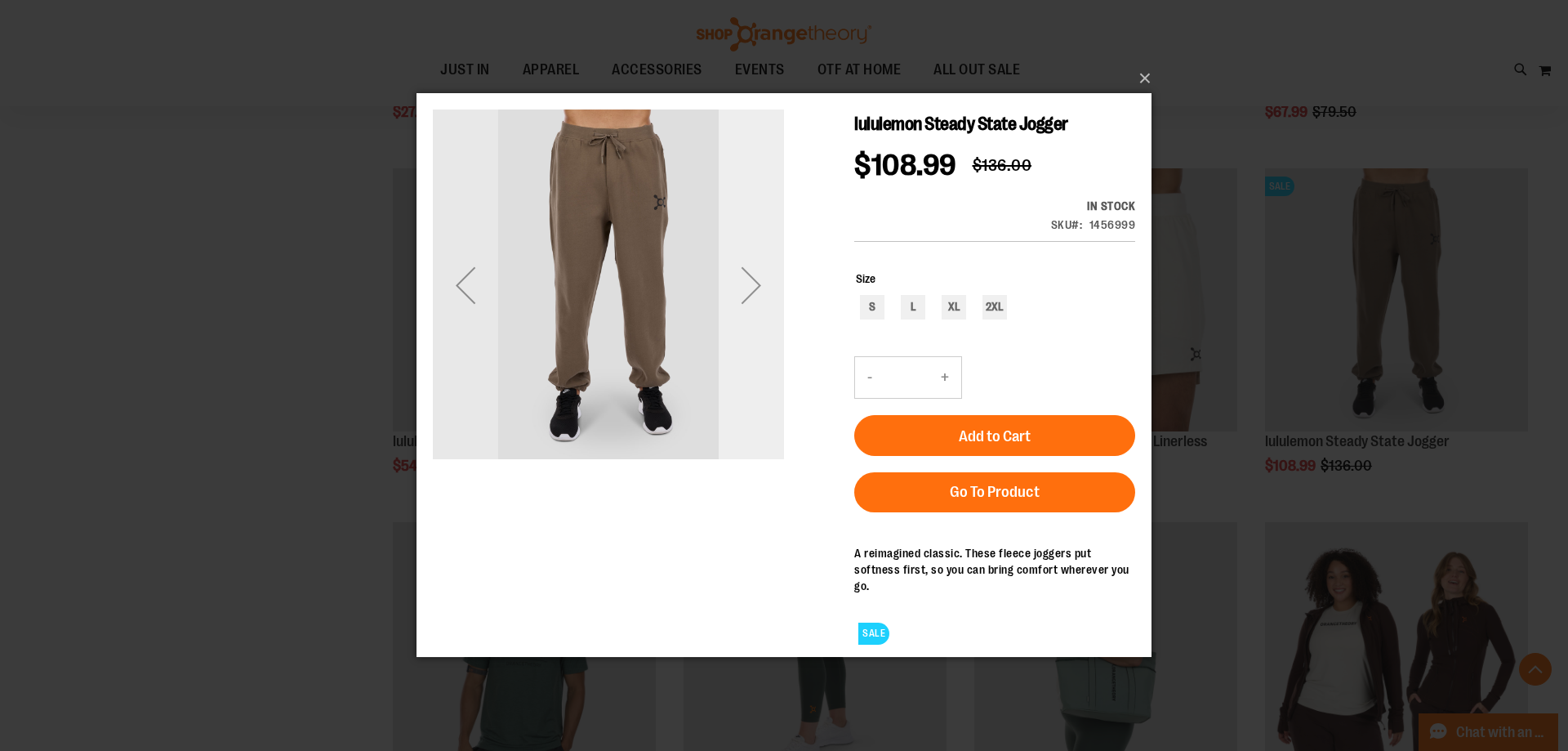
click at [753, 289] on div "Next" at bounding box center [751, 285] width 65 height 65
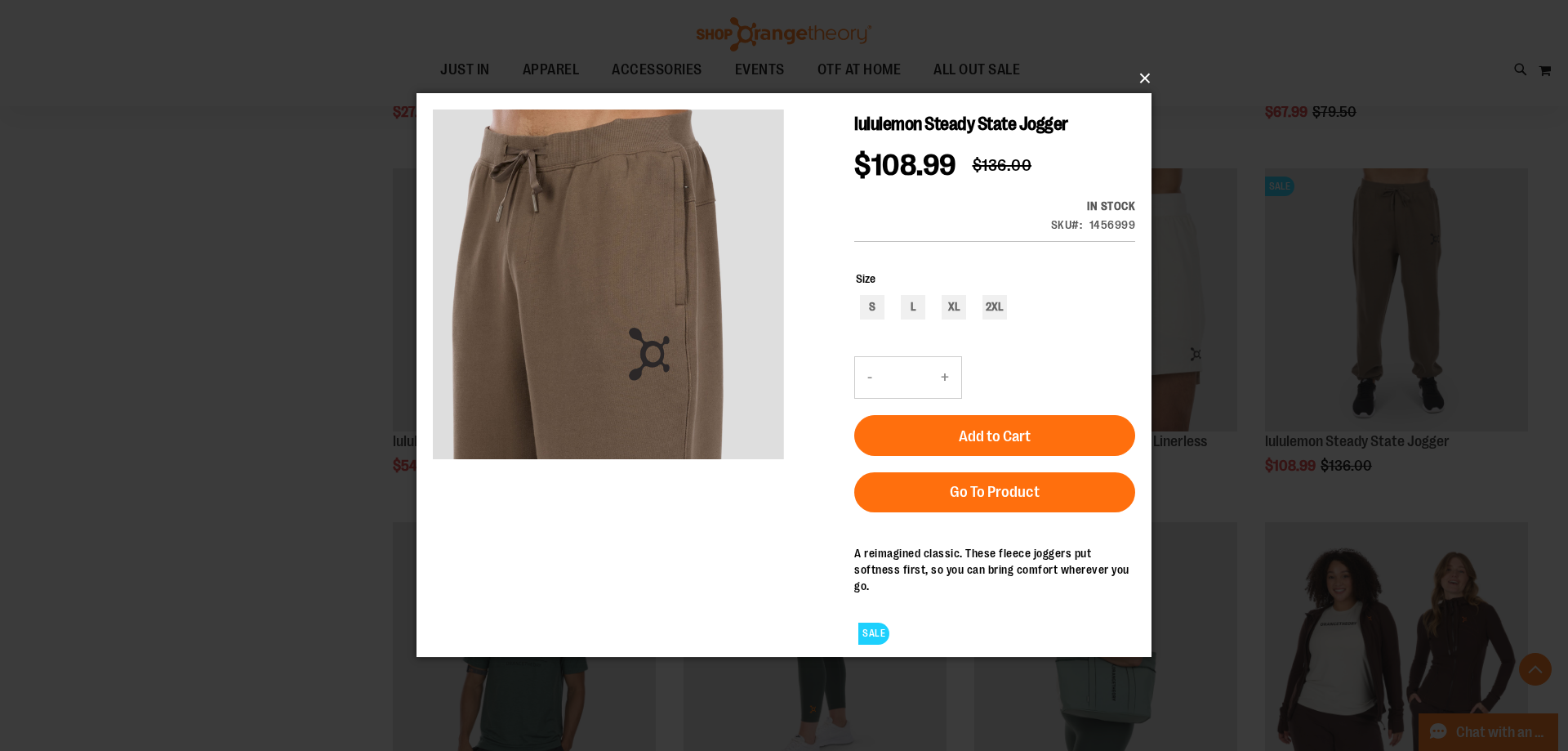
click at [1146, 74] on button "×" at bounding box center [788, 78] width 735 height 36
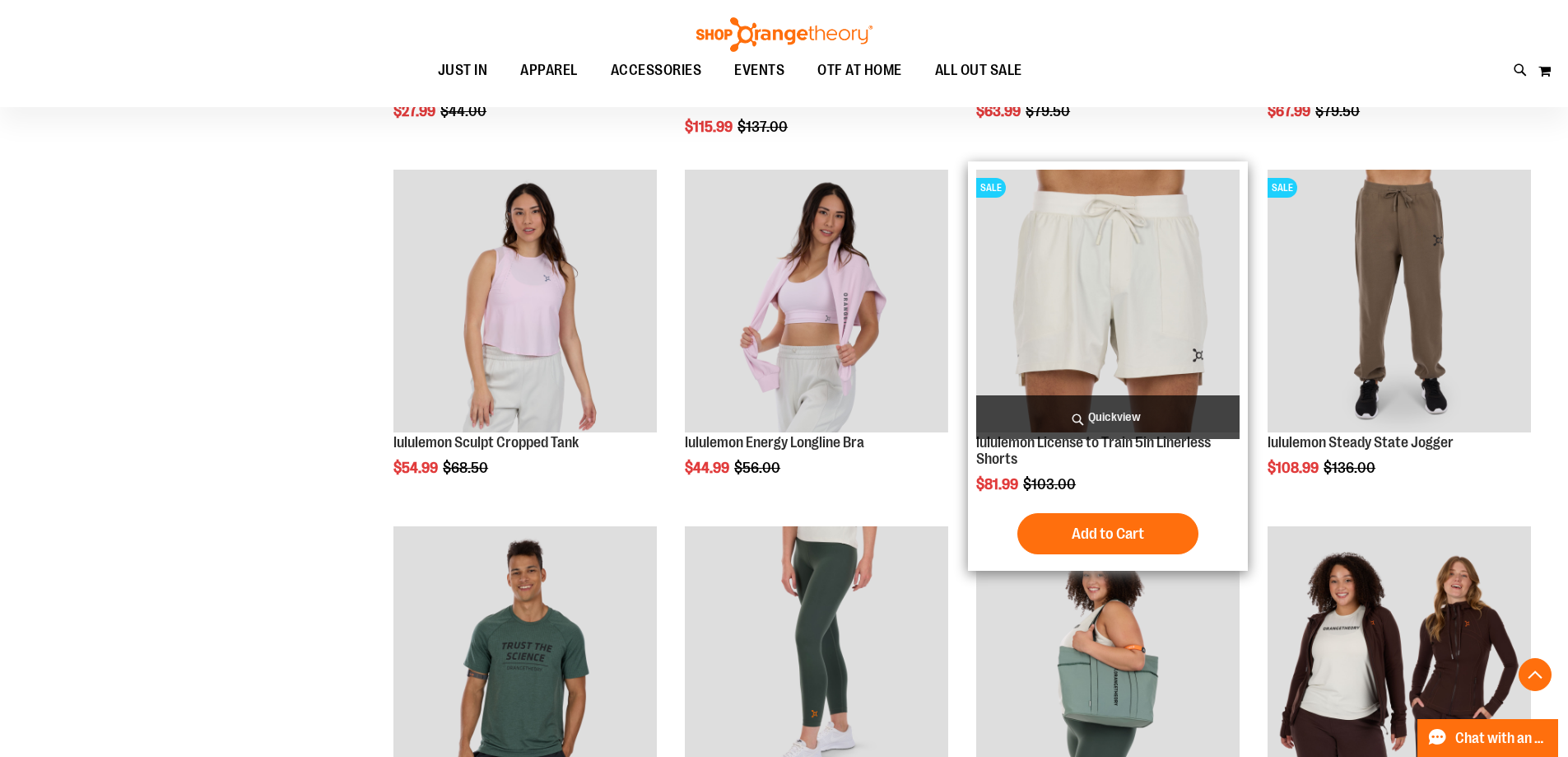
click at [1165, 404] on span "Quickview" at bounding box center [1109, 416] width 264 height 43
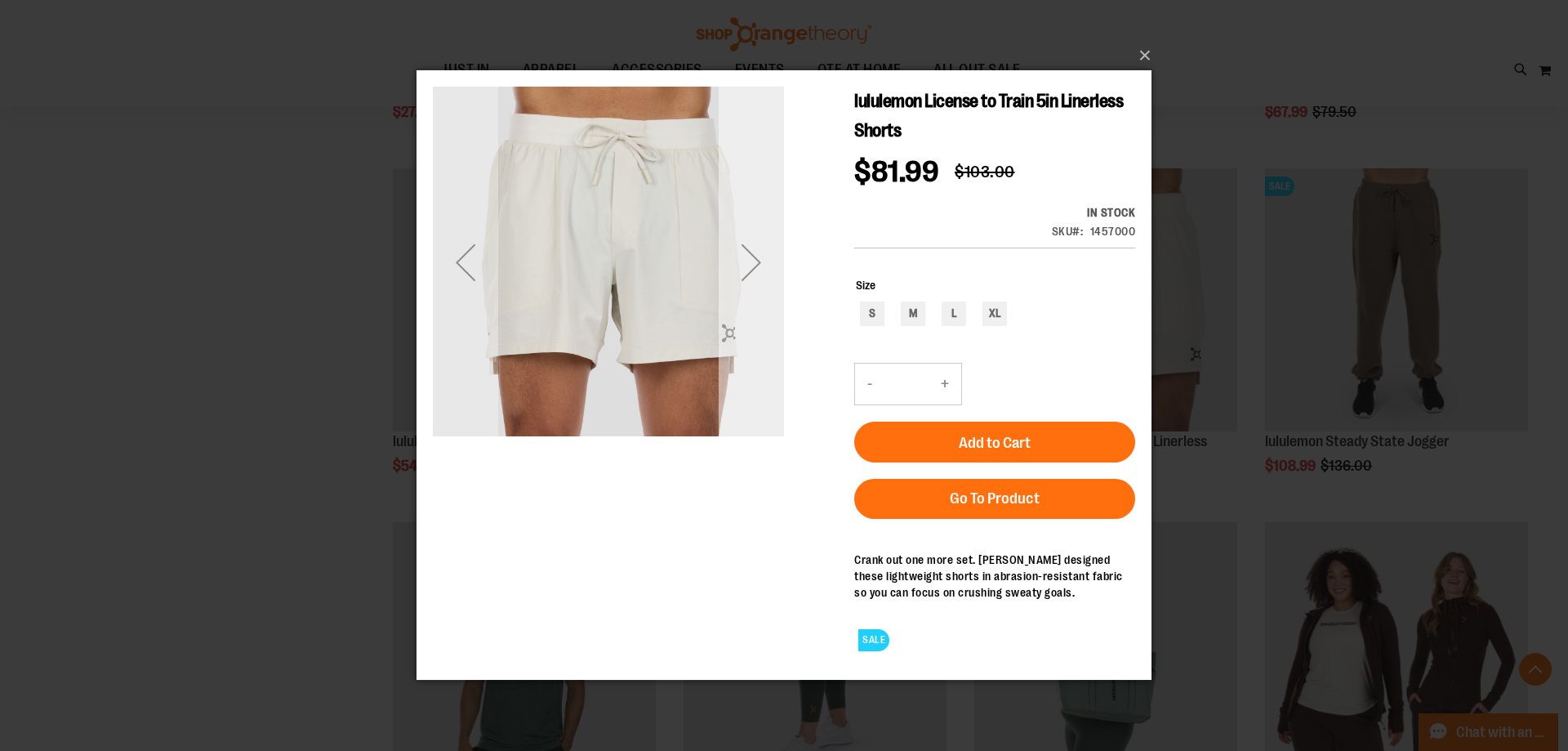
click at [752, 268] on div "Next" at bounding box center [751, 262] width 65 height 65
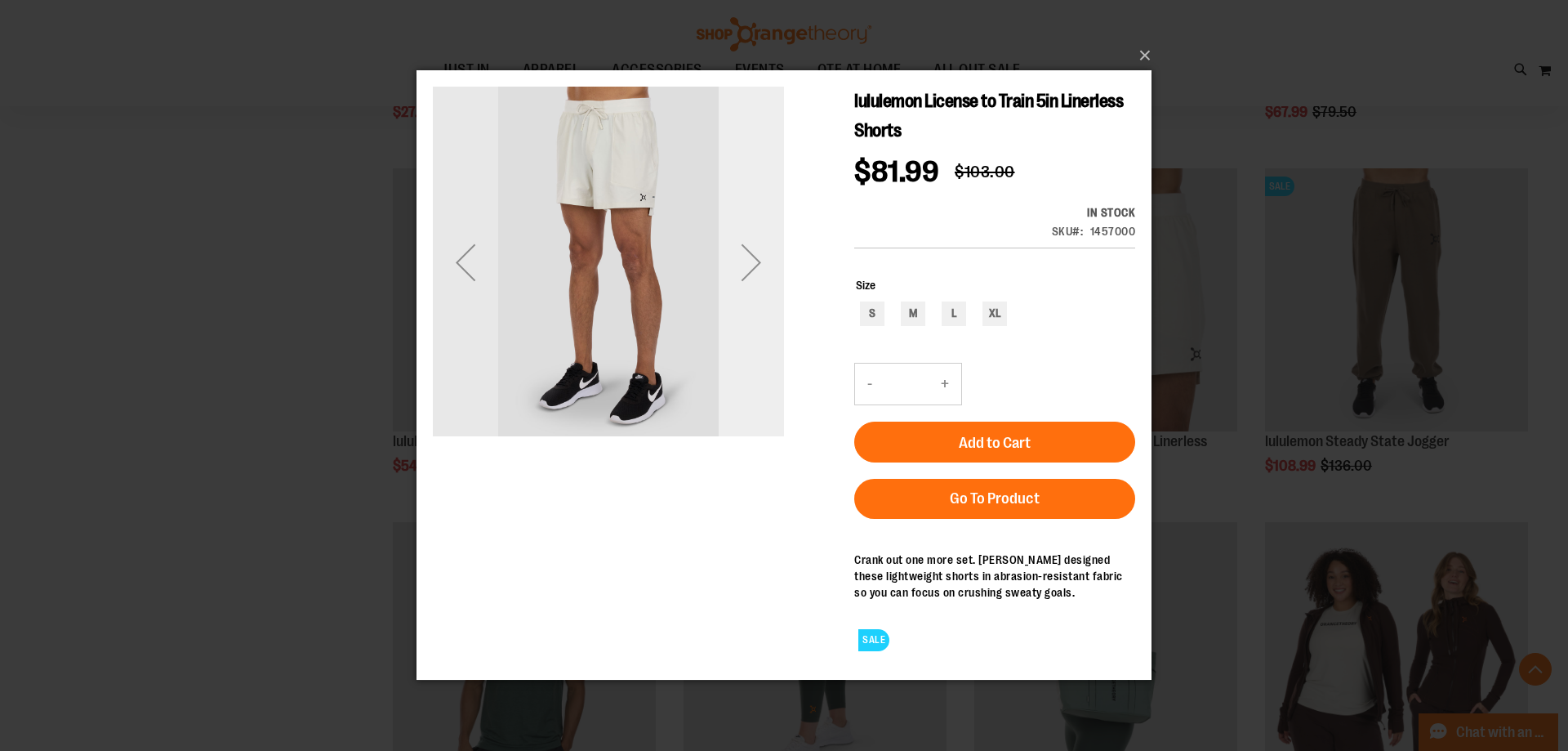
click at [752, 268] on div "Next" at bounding box center [751, 262] width 65 height 65
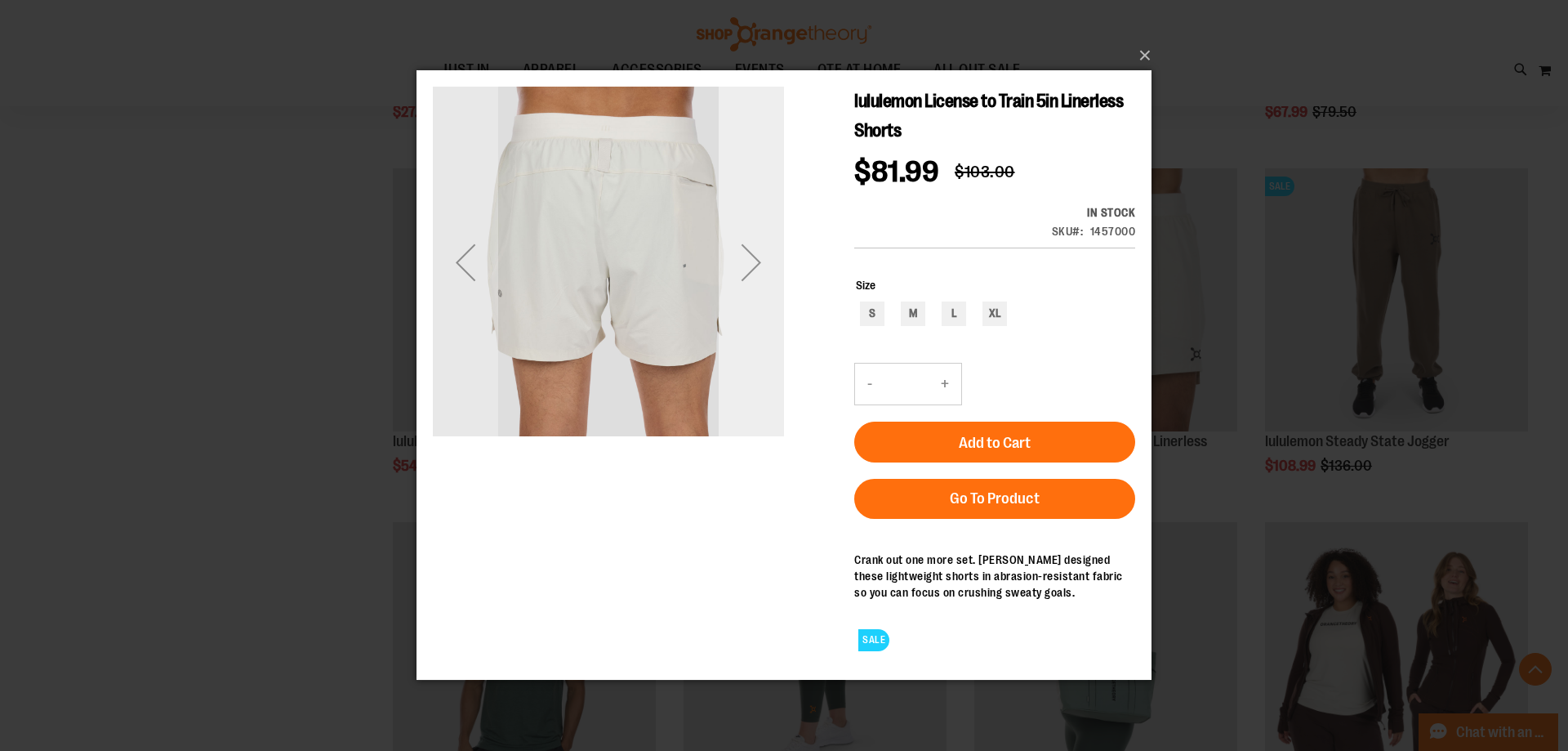
click at [752, 261] on div "Next" at bounding box center [751, 262] width 65 height 65
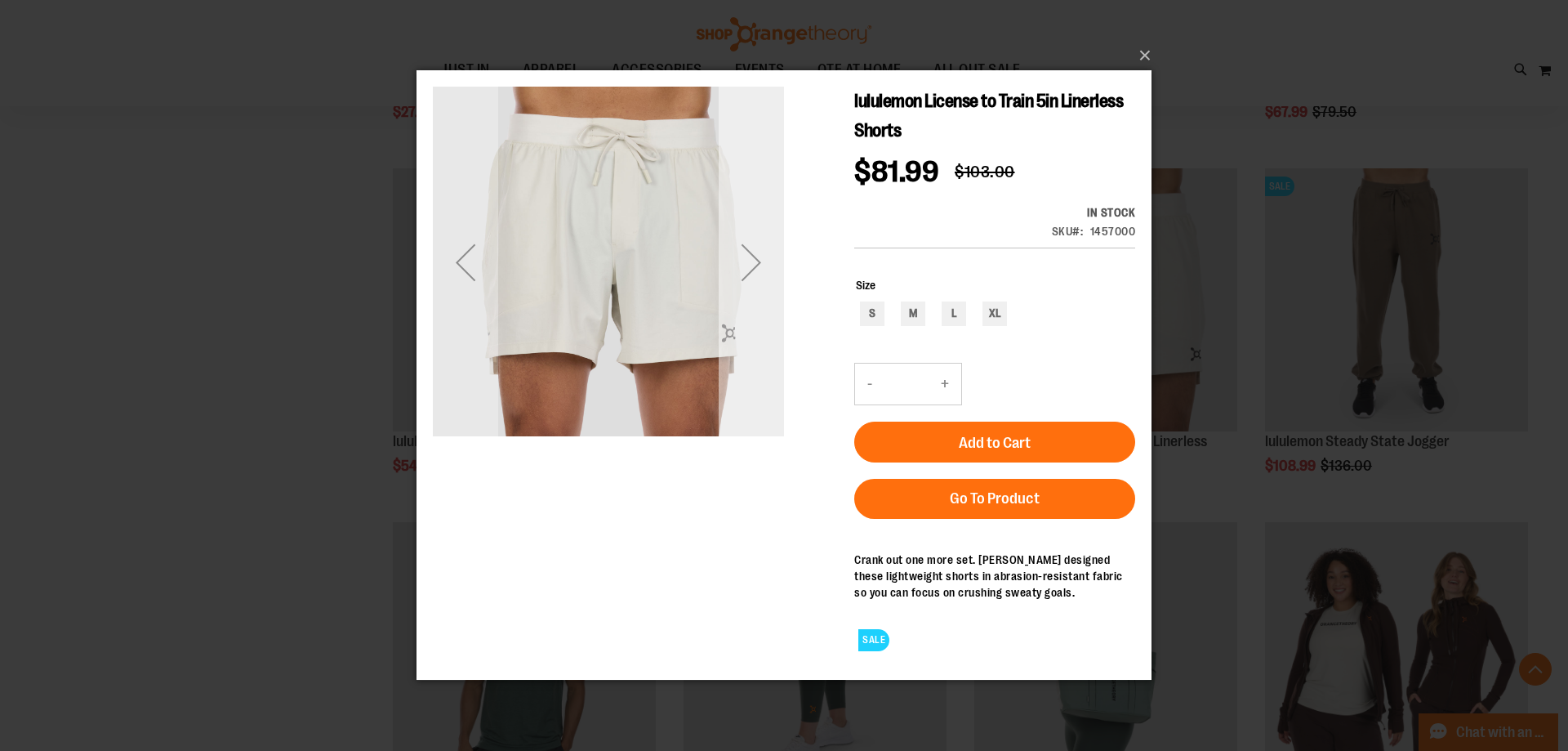
click at [752, 261] on div "Next" at bounding box center [751, 262] width 65 height 65
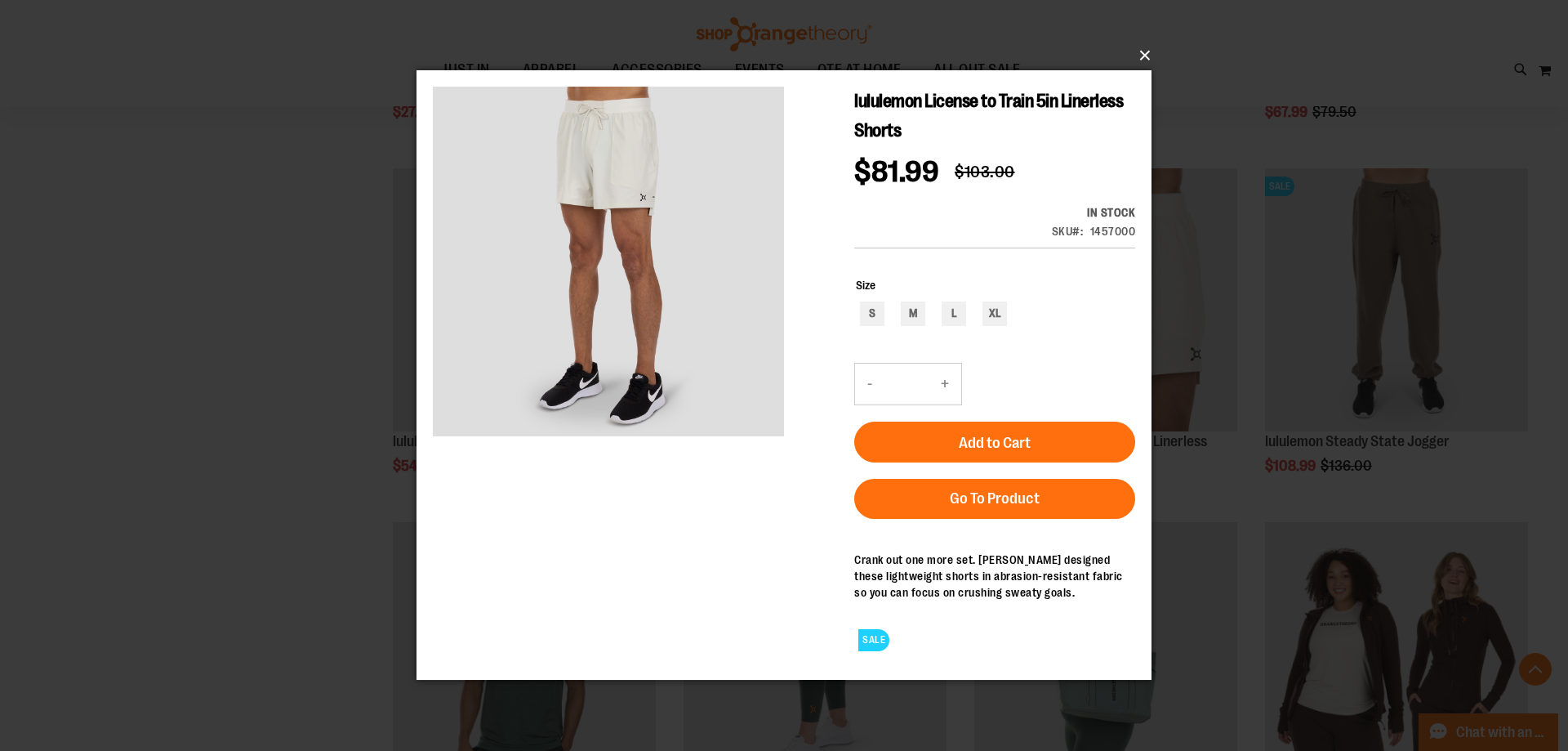
click at [1145, 58] on button "×" at bounding box center [788, 55] width 735 height 36
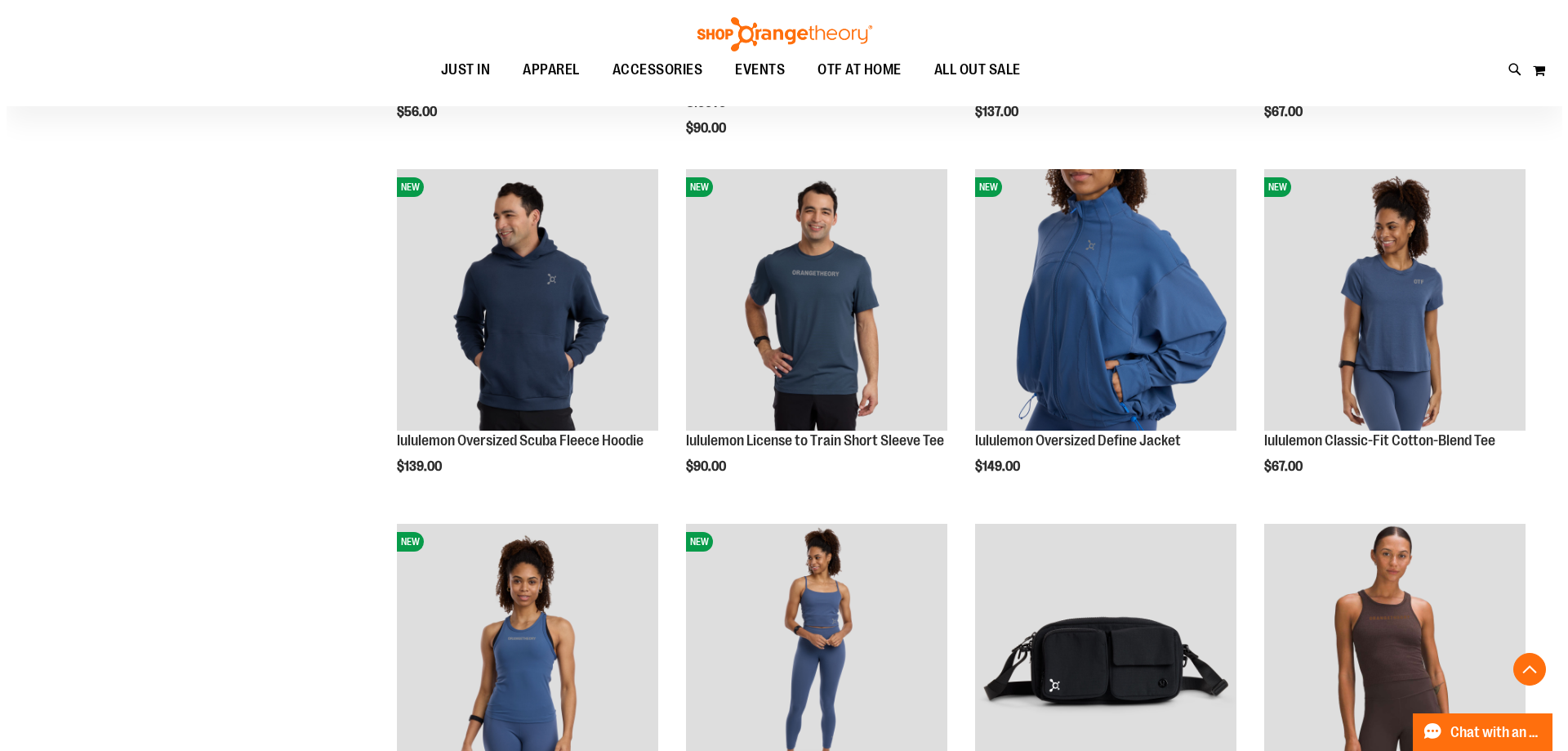
scroll to position [492, 0]
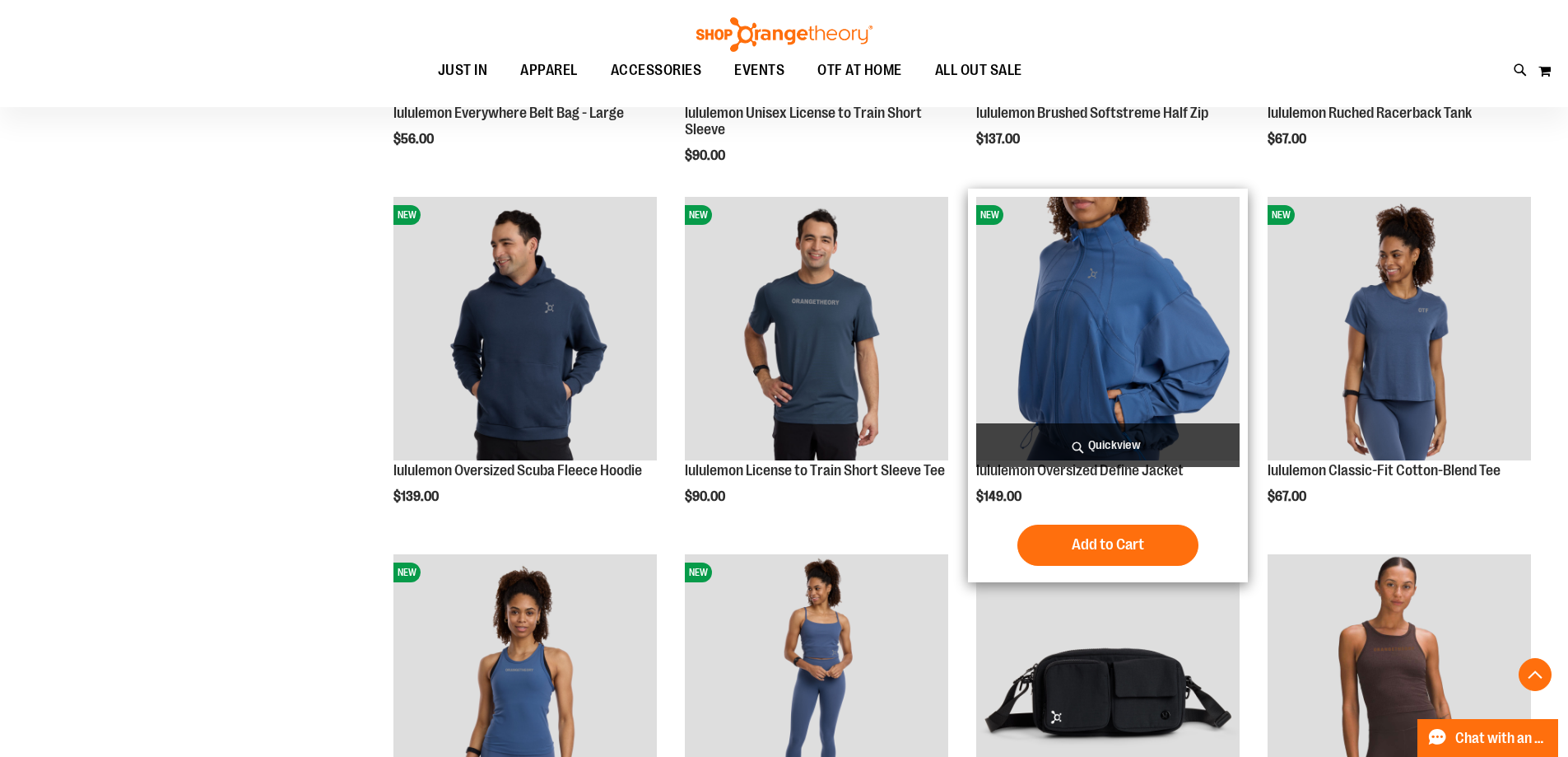
click at [1137, 445] on span "Quickview" at bounding box center [1109, 444] width 264 height 43
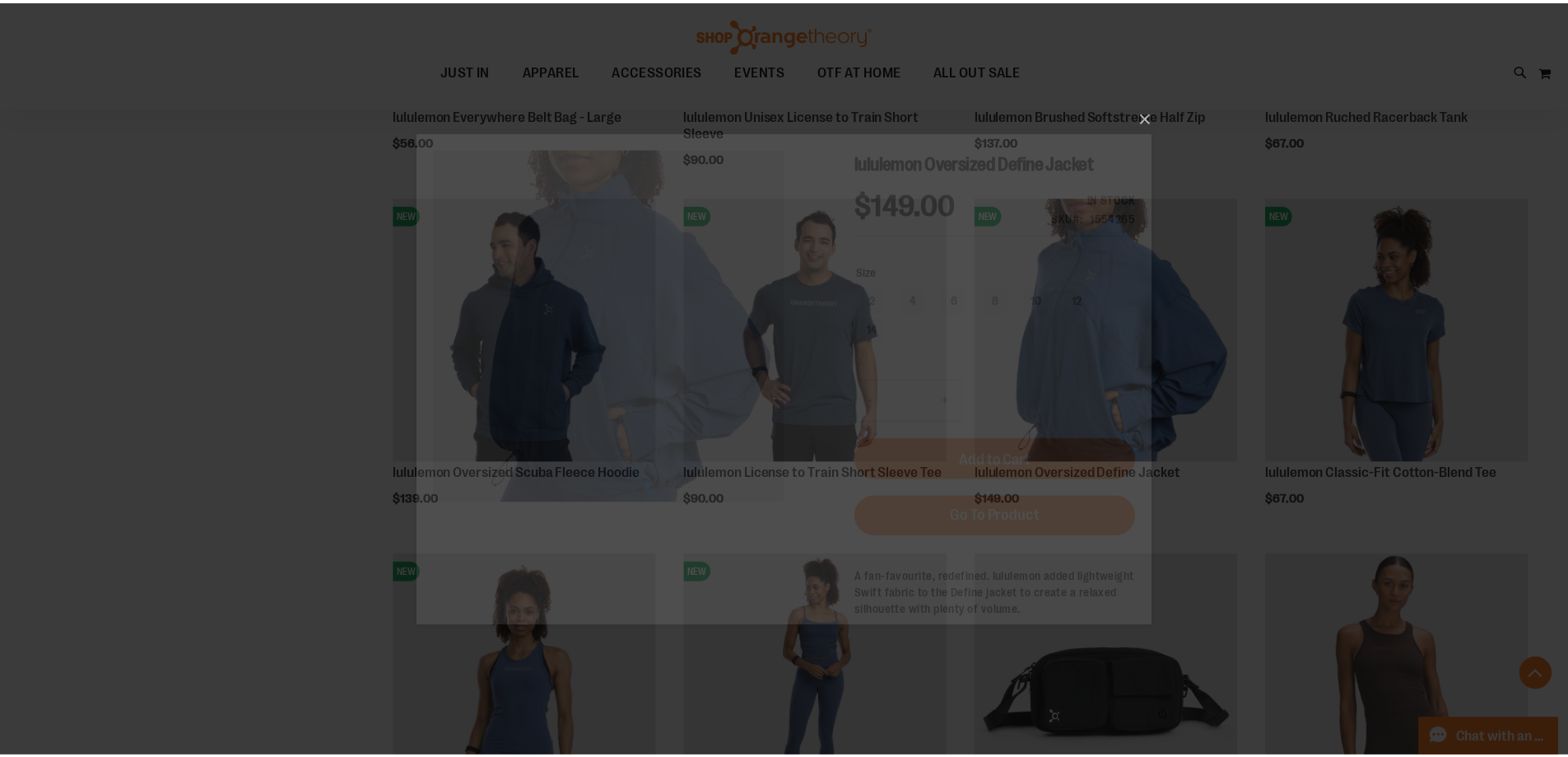
scroll to position [0, 0]
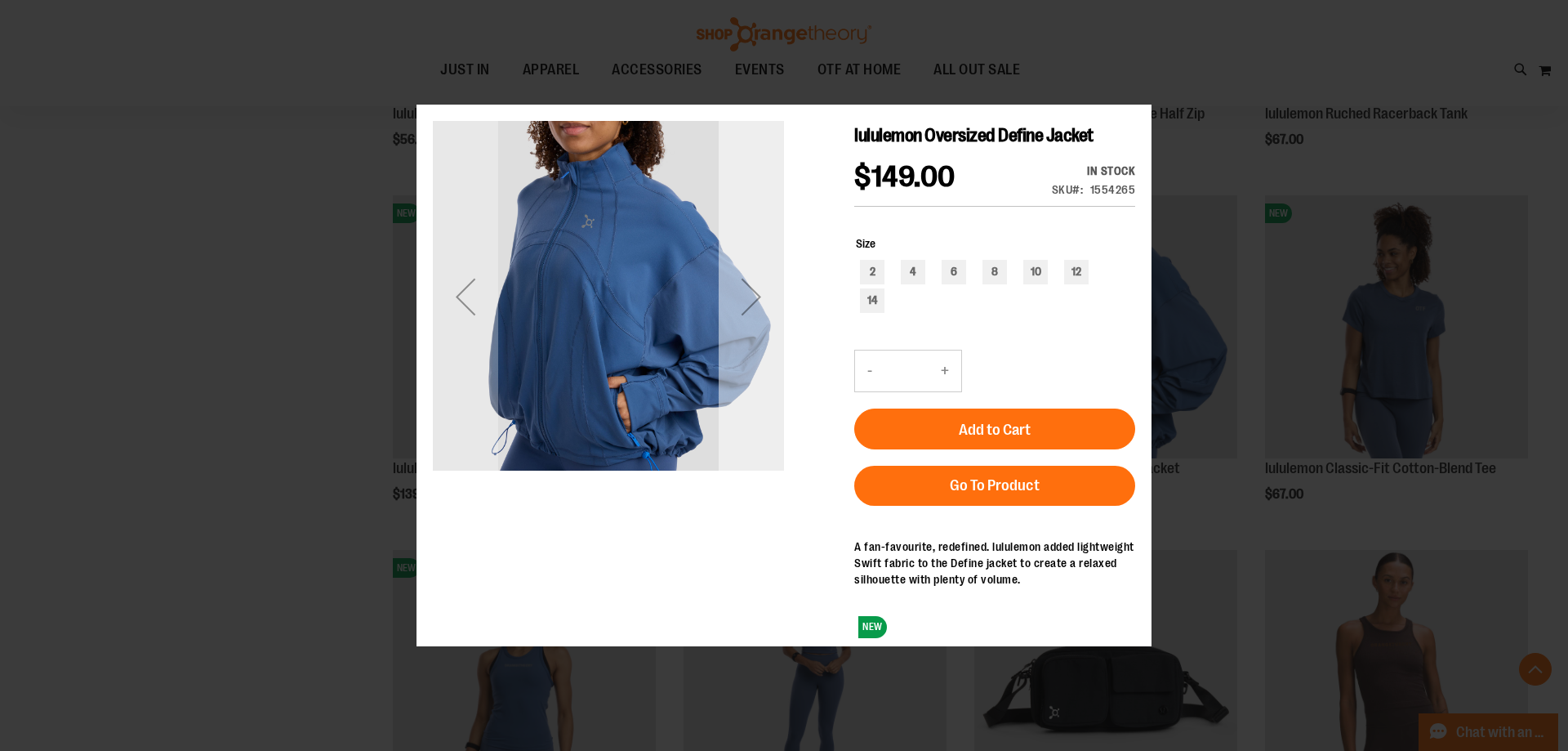
click at [756, 325] on div "Next" at bounding box center [751, 295] width 65 height 65
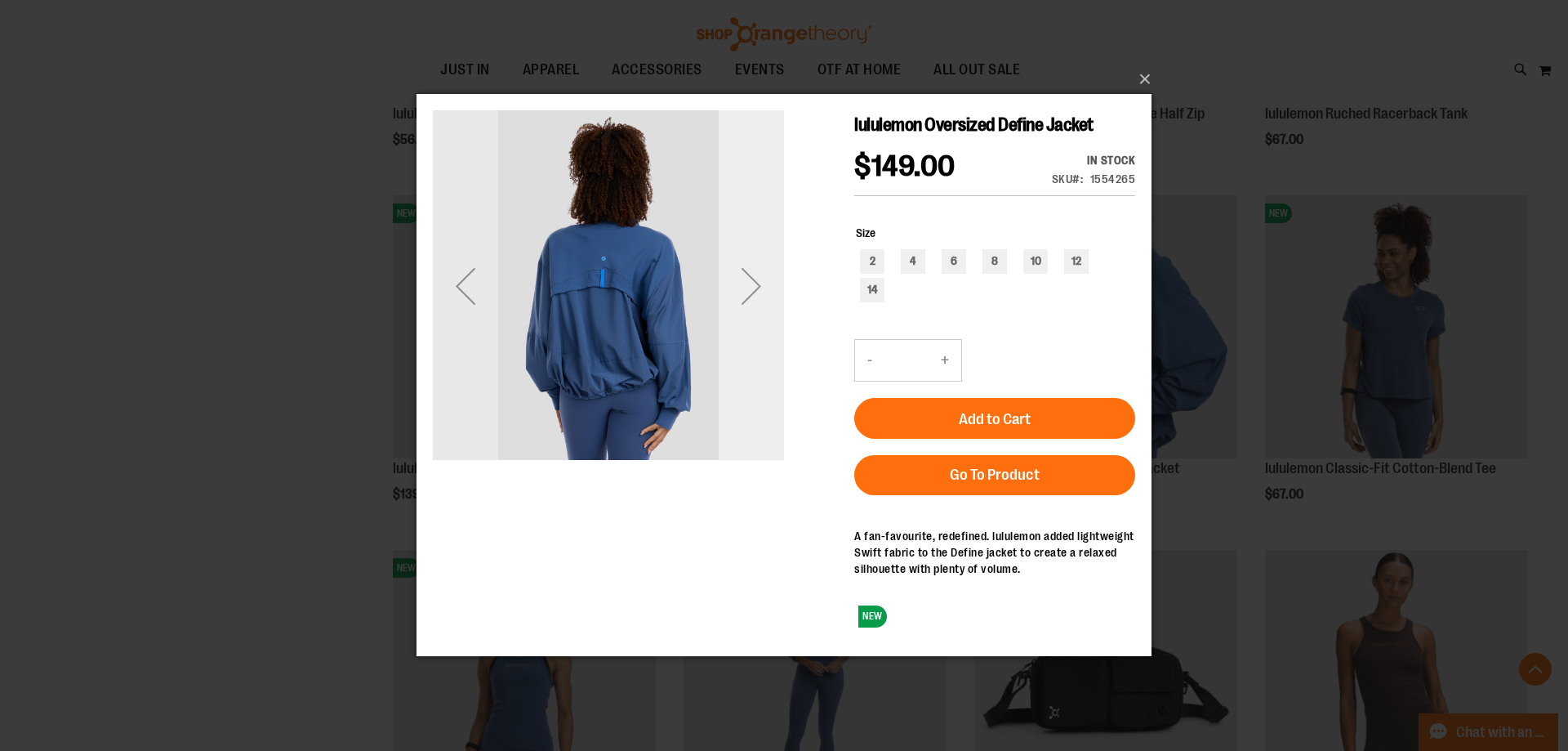
click at [748, 286] on div "Next" at bounding box center [751, 286] width 65 height 65
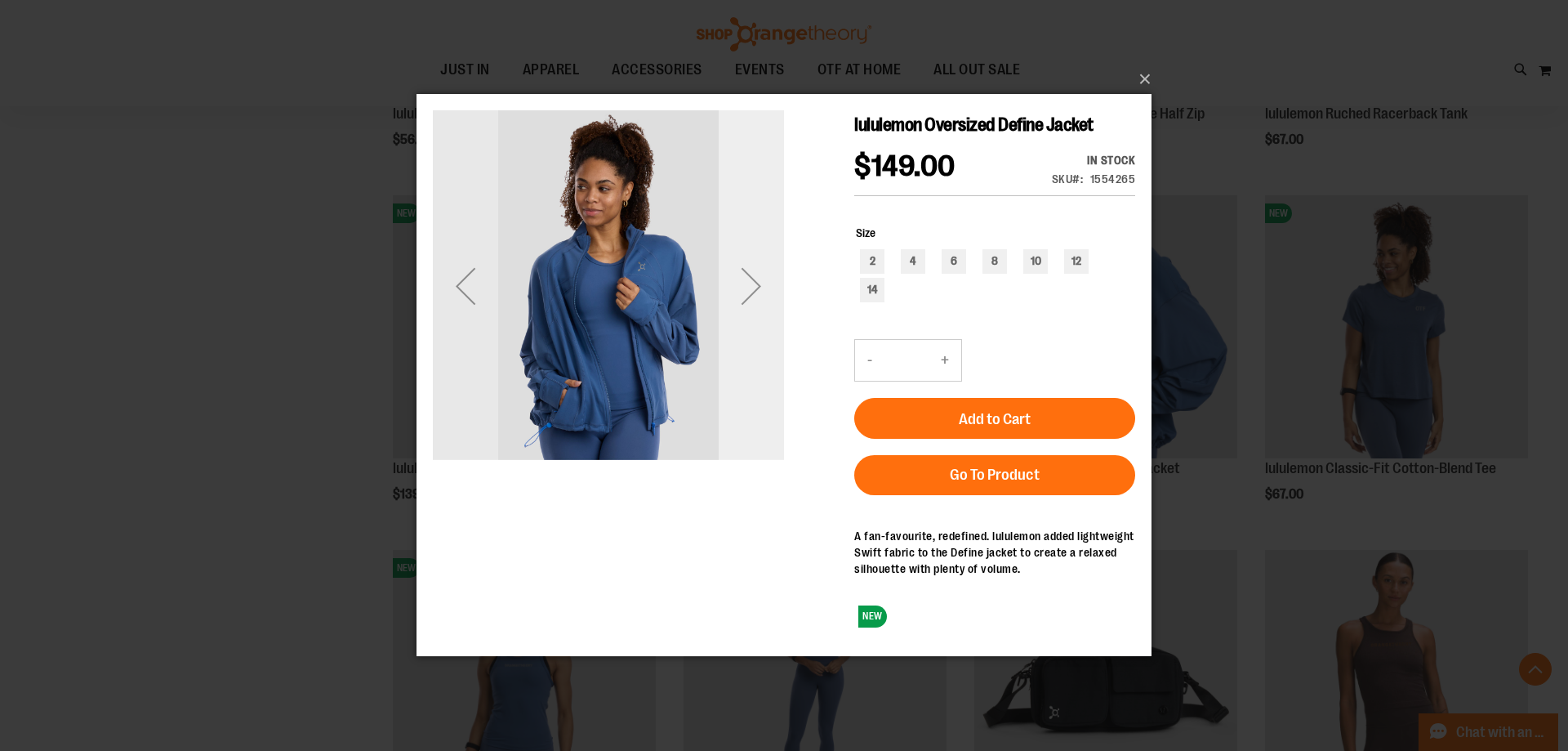
click at [748, 286] on div "Next" at bounding box center [751, 286] width 65 height 65
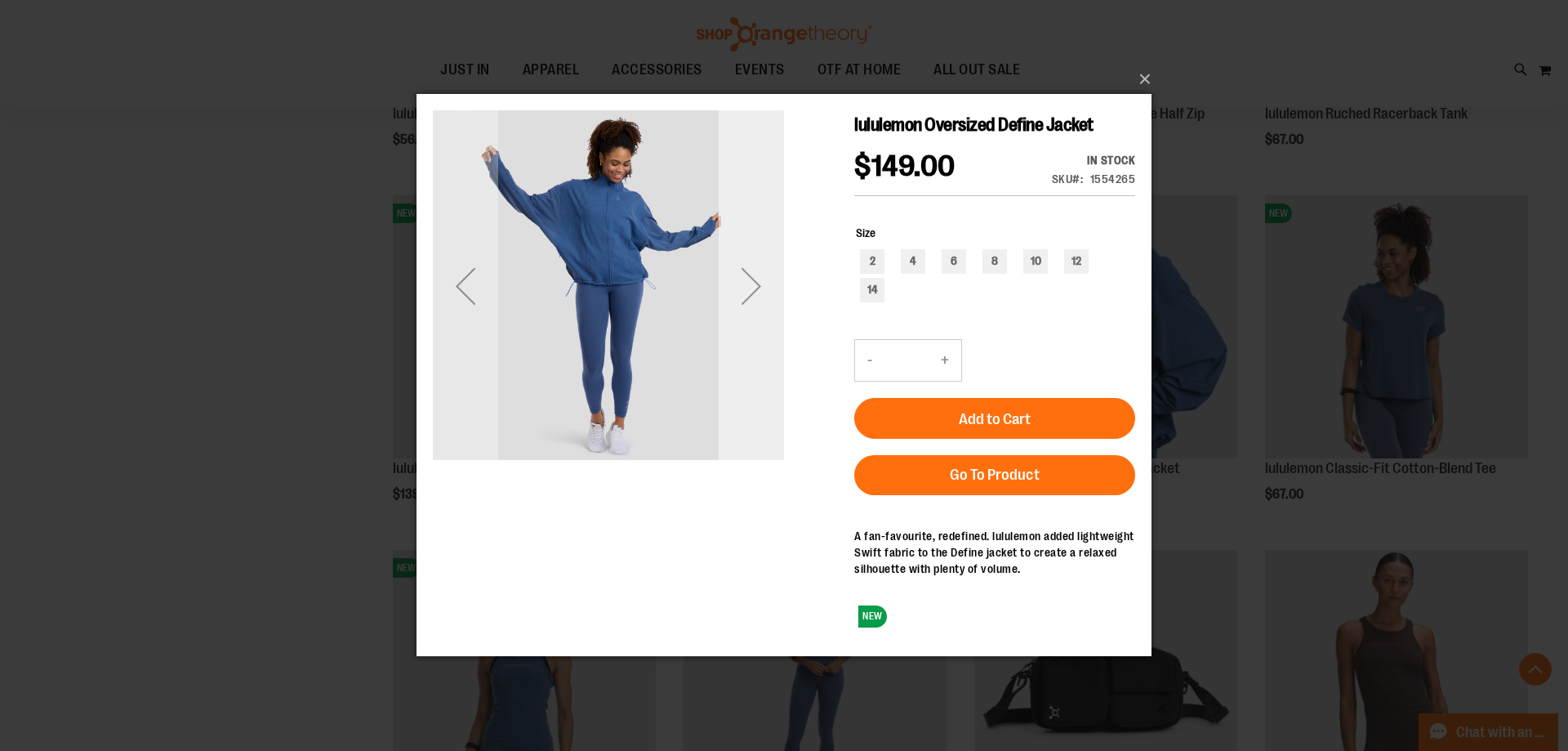
click at [748, 286] on div "Next" at bounding box center [751, 286] width 65 height 65
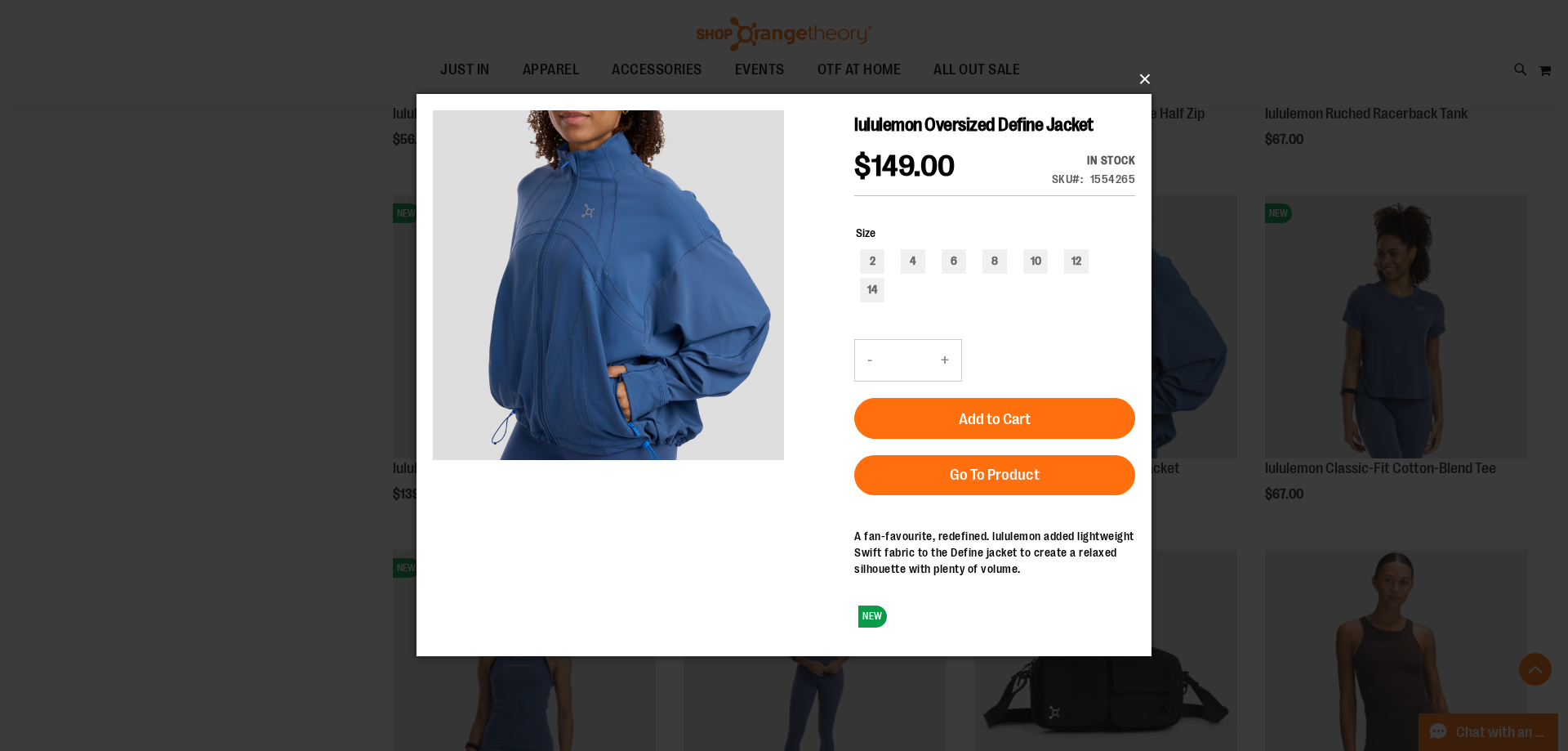
click at [1146, 78] on button "×" at bounding box center [788, 79] width 735 height 36
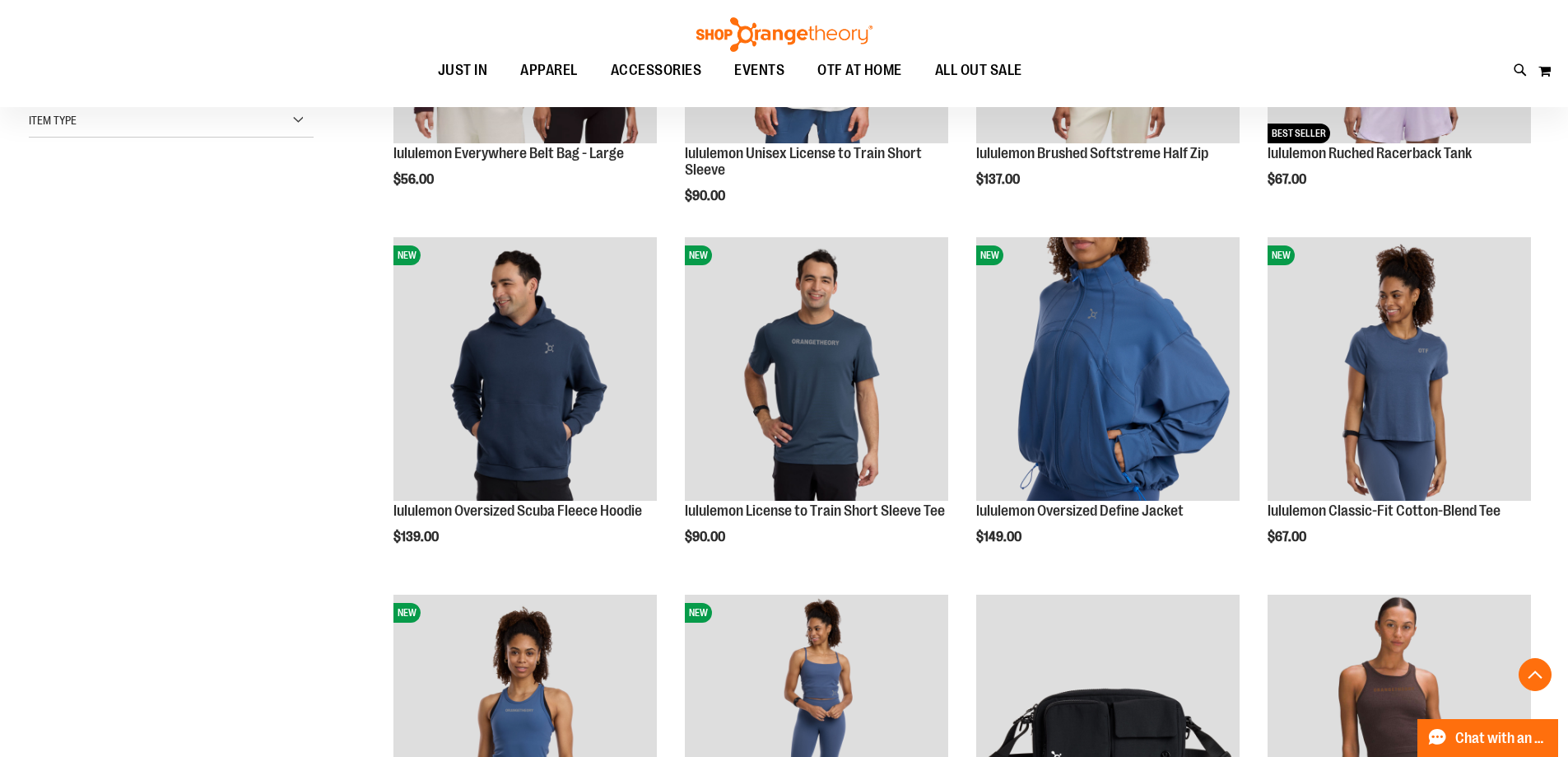
scroll to position [587, 0]
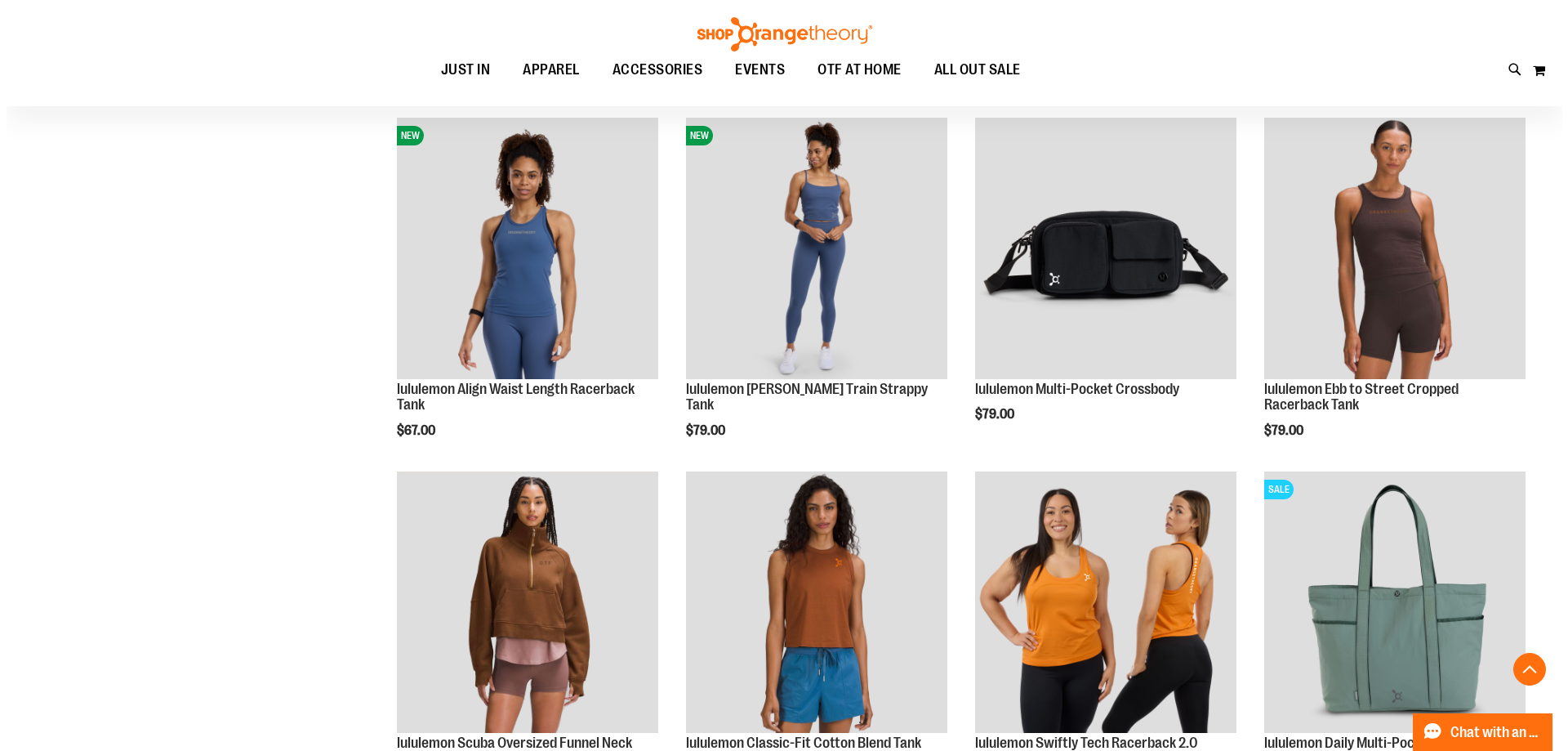
scroll to position [931, 0]
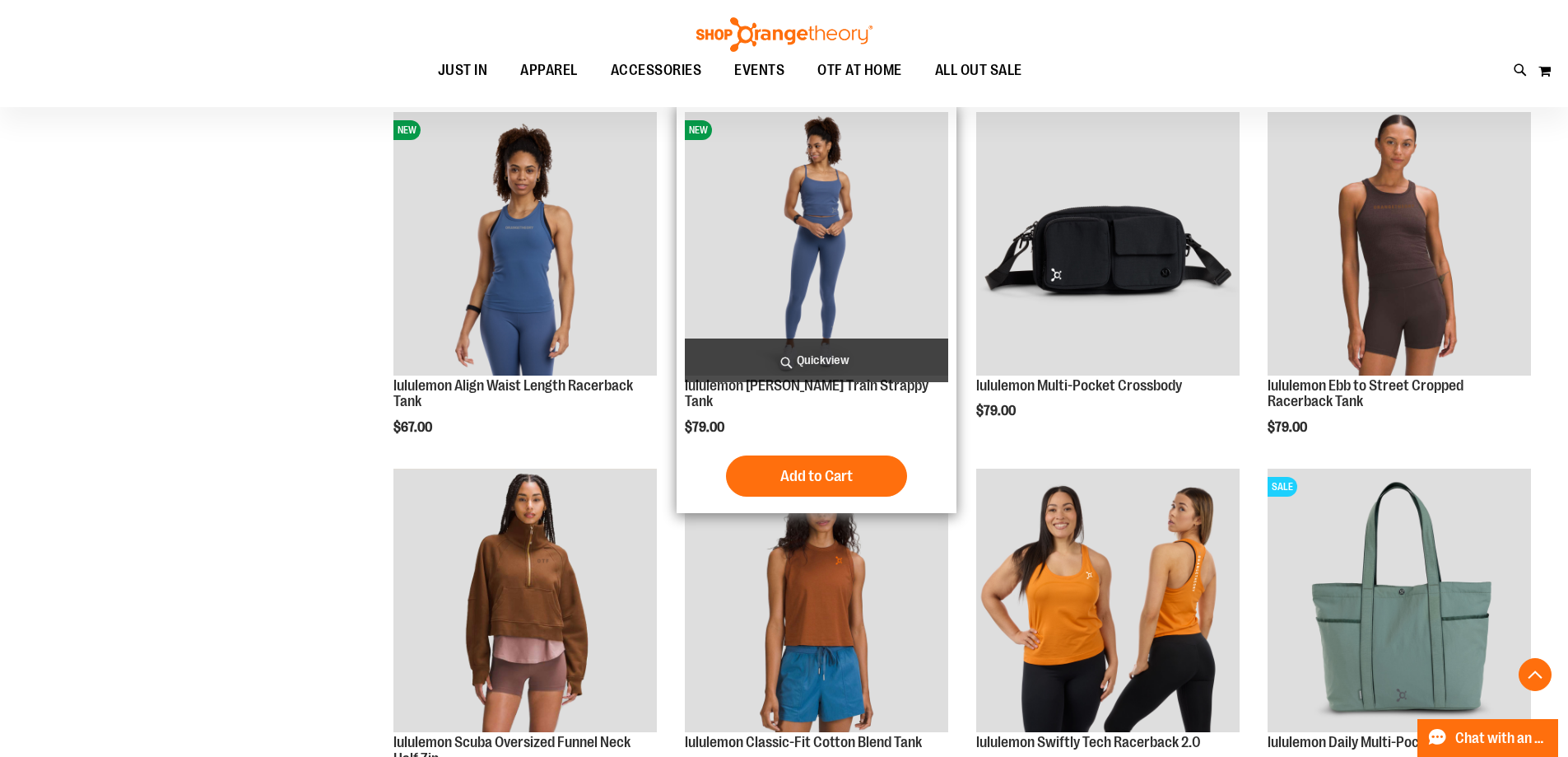
click at [855, 309] on img "product" at bounding box center [817, 244] width 264 height 264
click at [870, 360] on span "Quickview" at bounding box center [817, 359] width 264 height 43
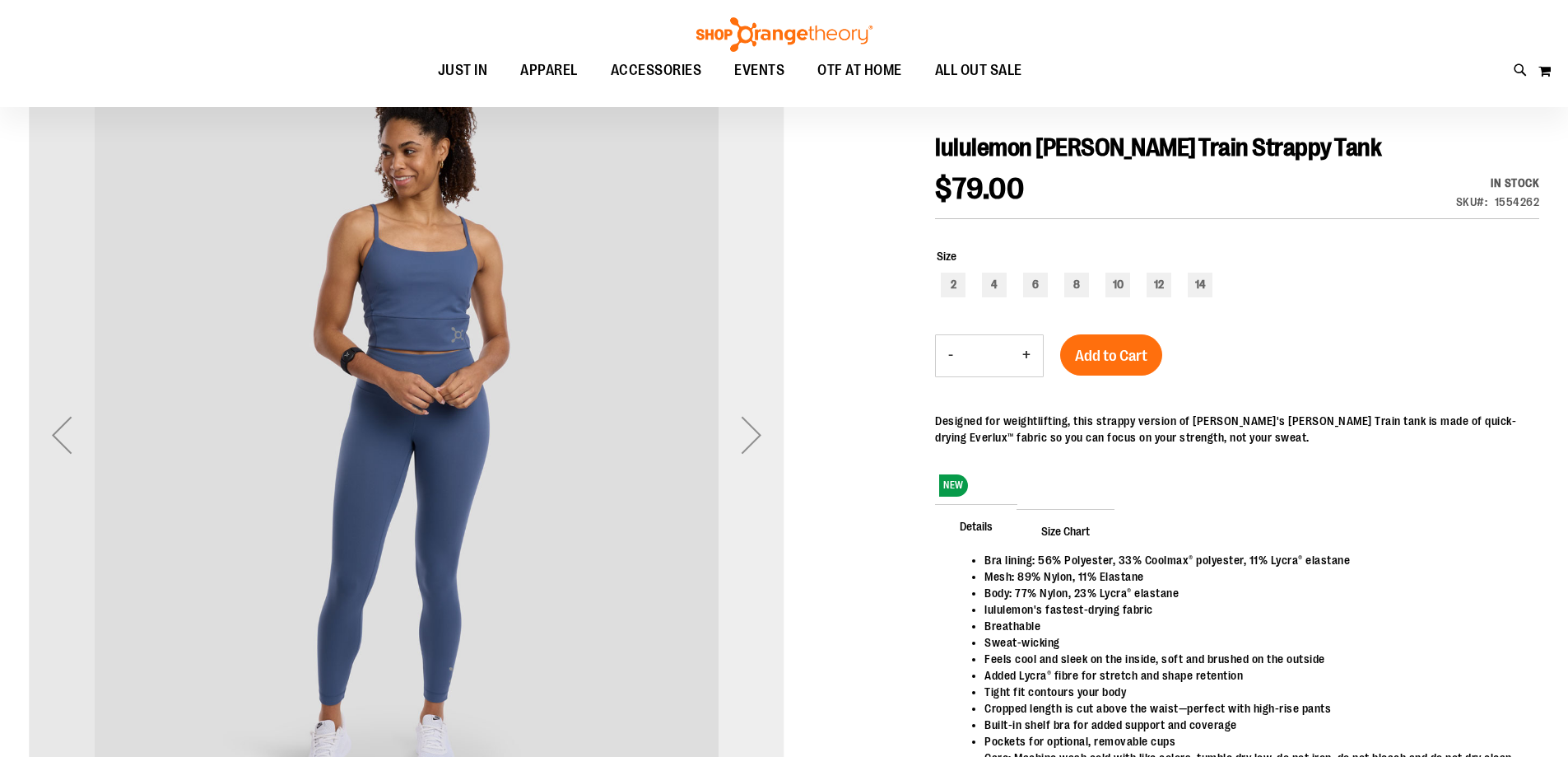
click at [751, 252] on div "Next" at bounding box center [751, 434] width 65 height 756
type input "**********"
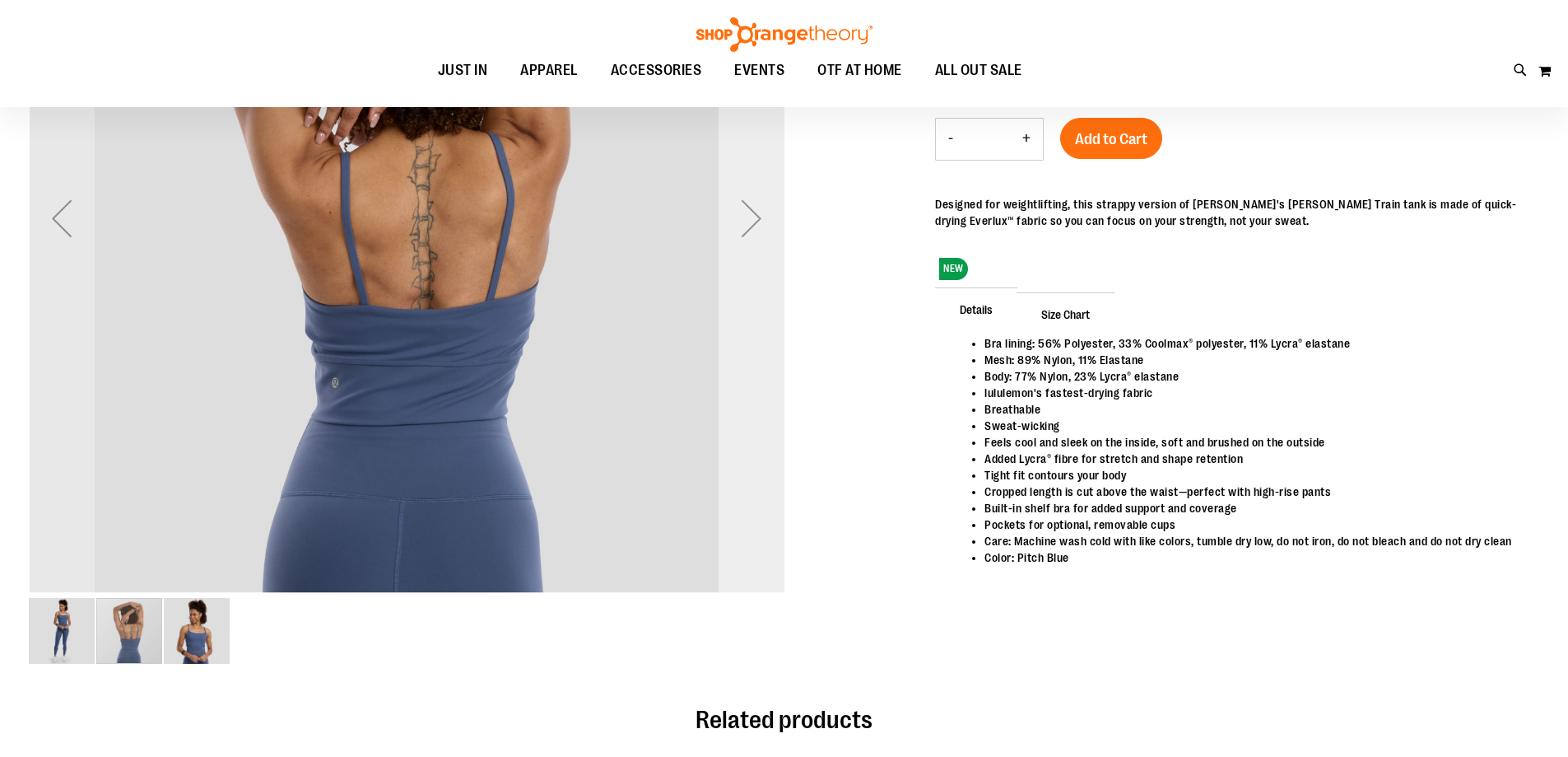
scroll to position [82, 0]
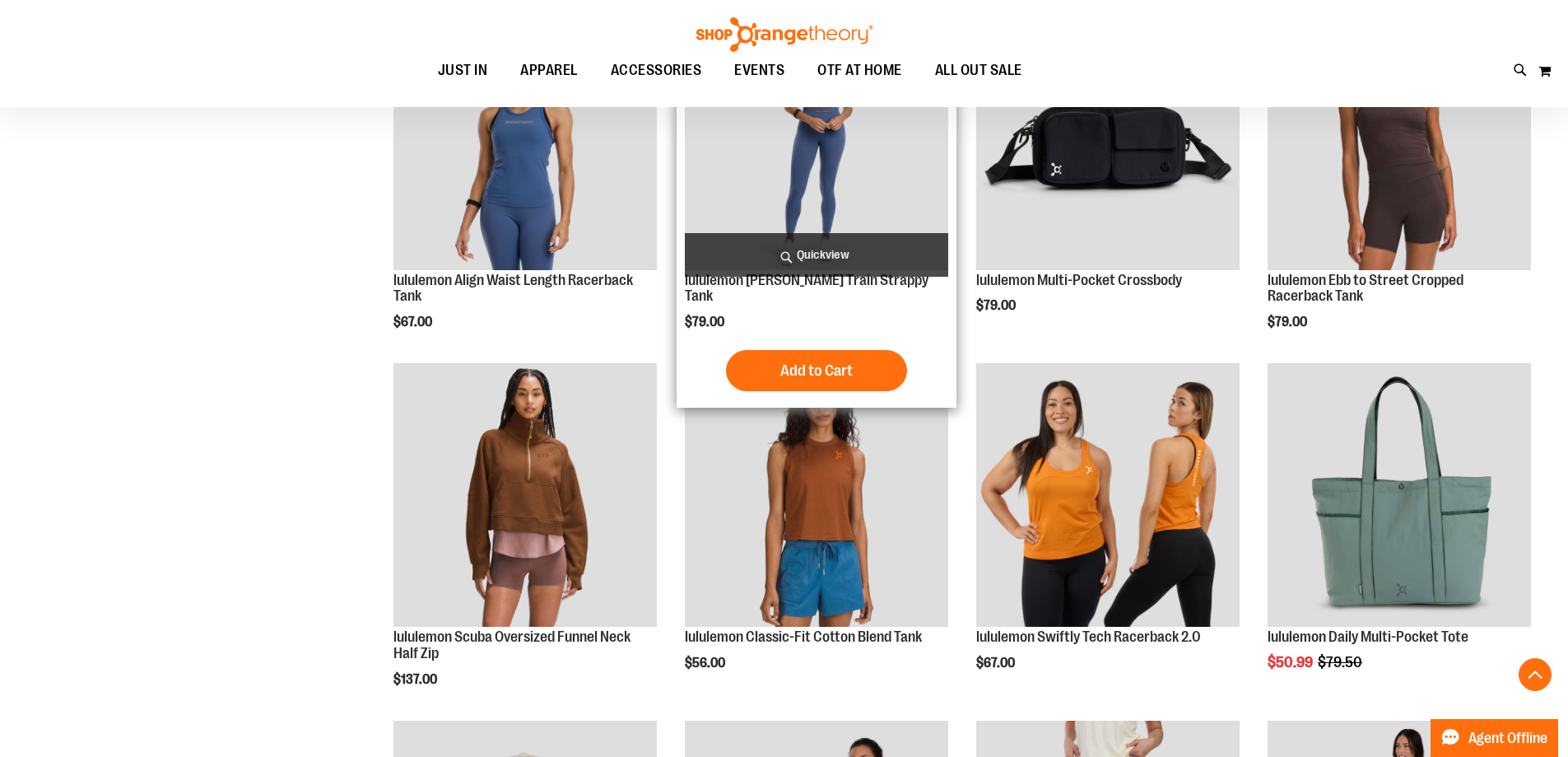
scroll to position [937, 0]
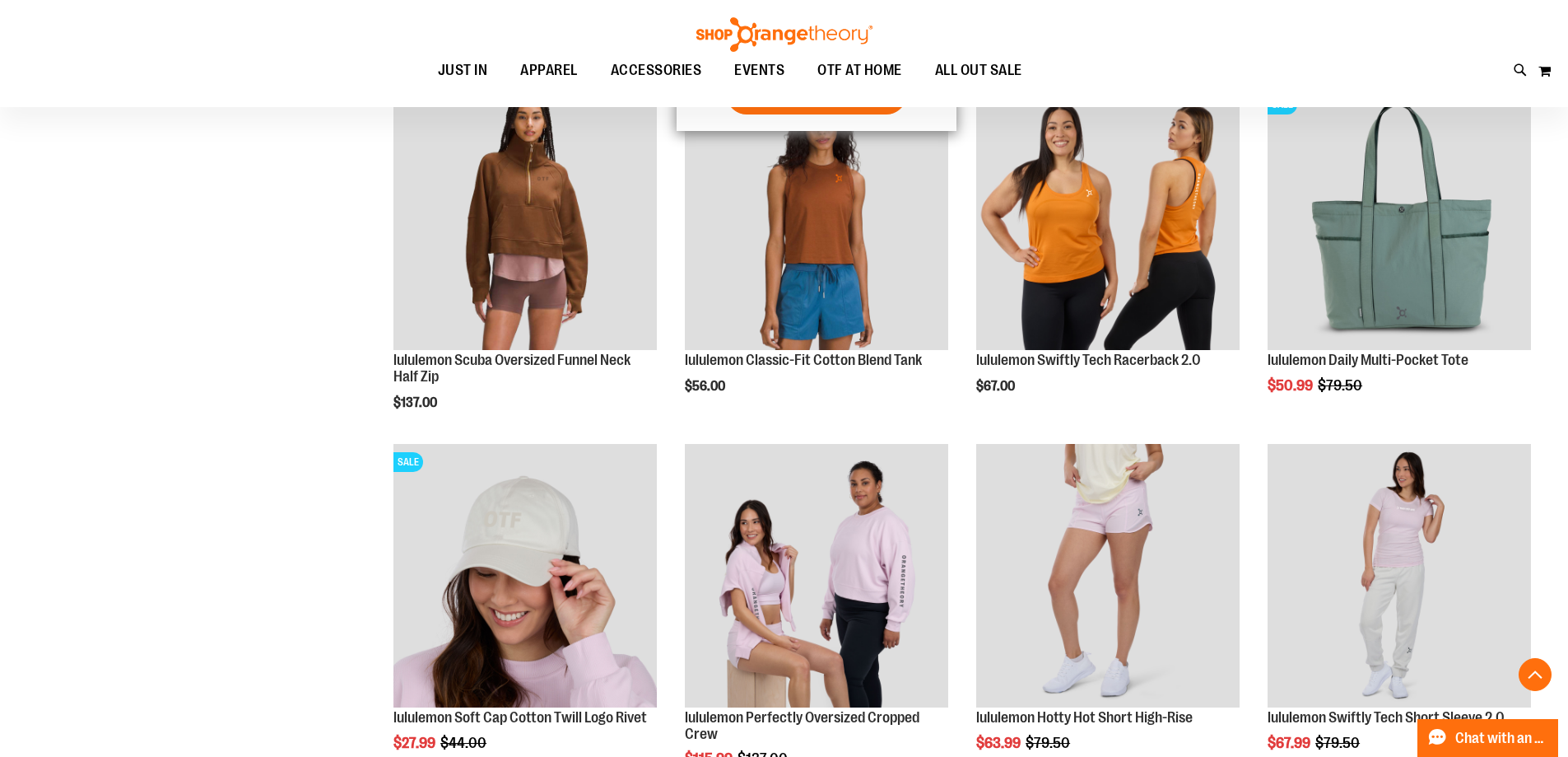
scroll to position [1348, 0]
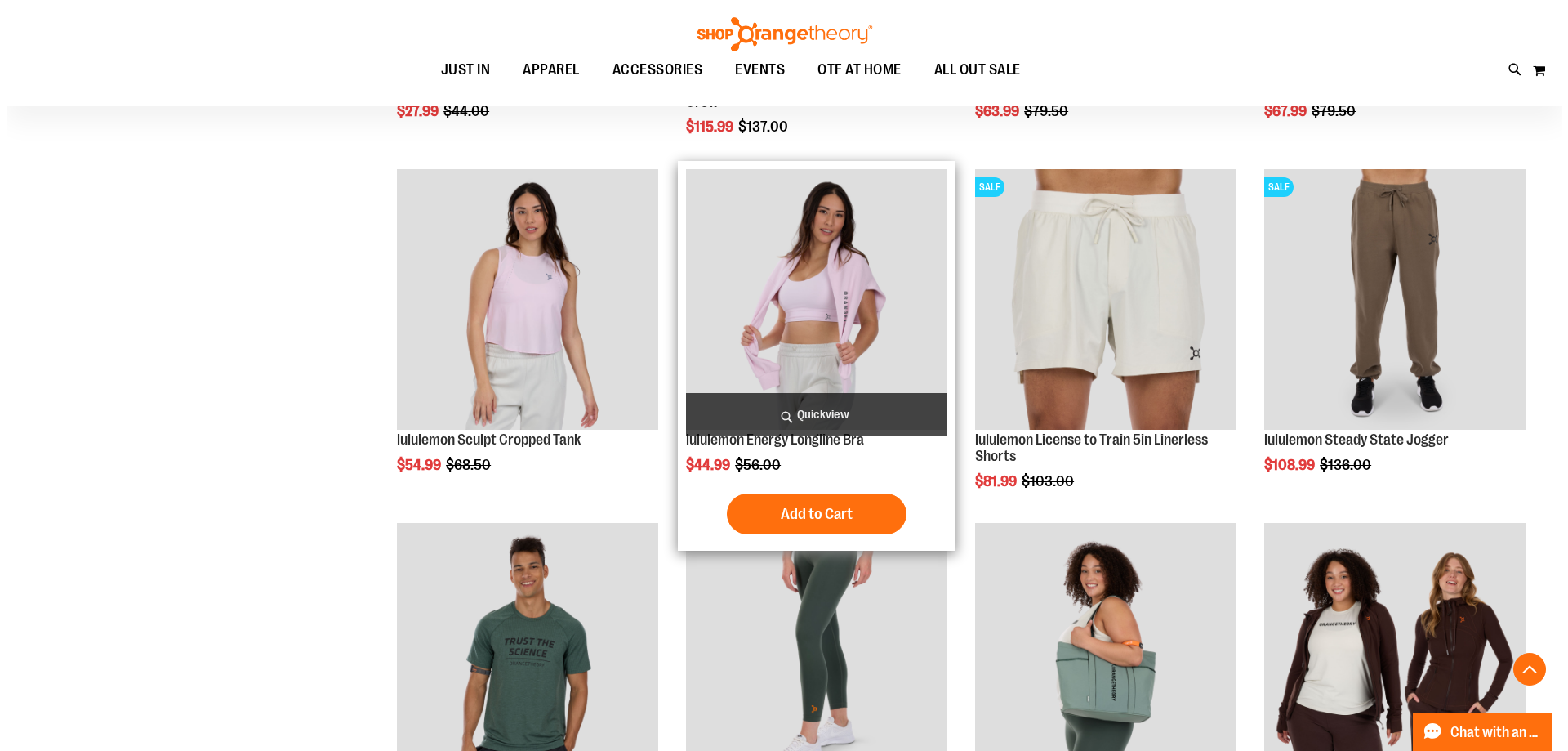
scroll to position [1910, 0]
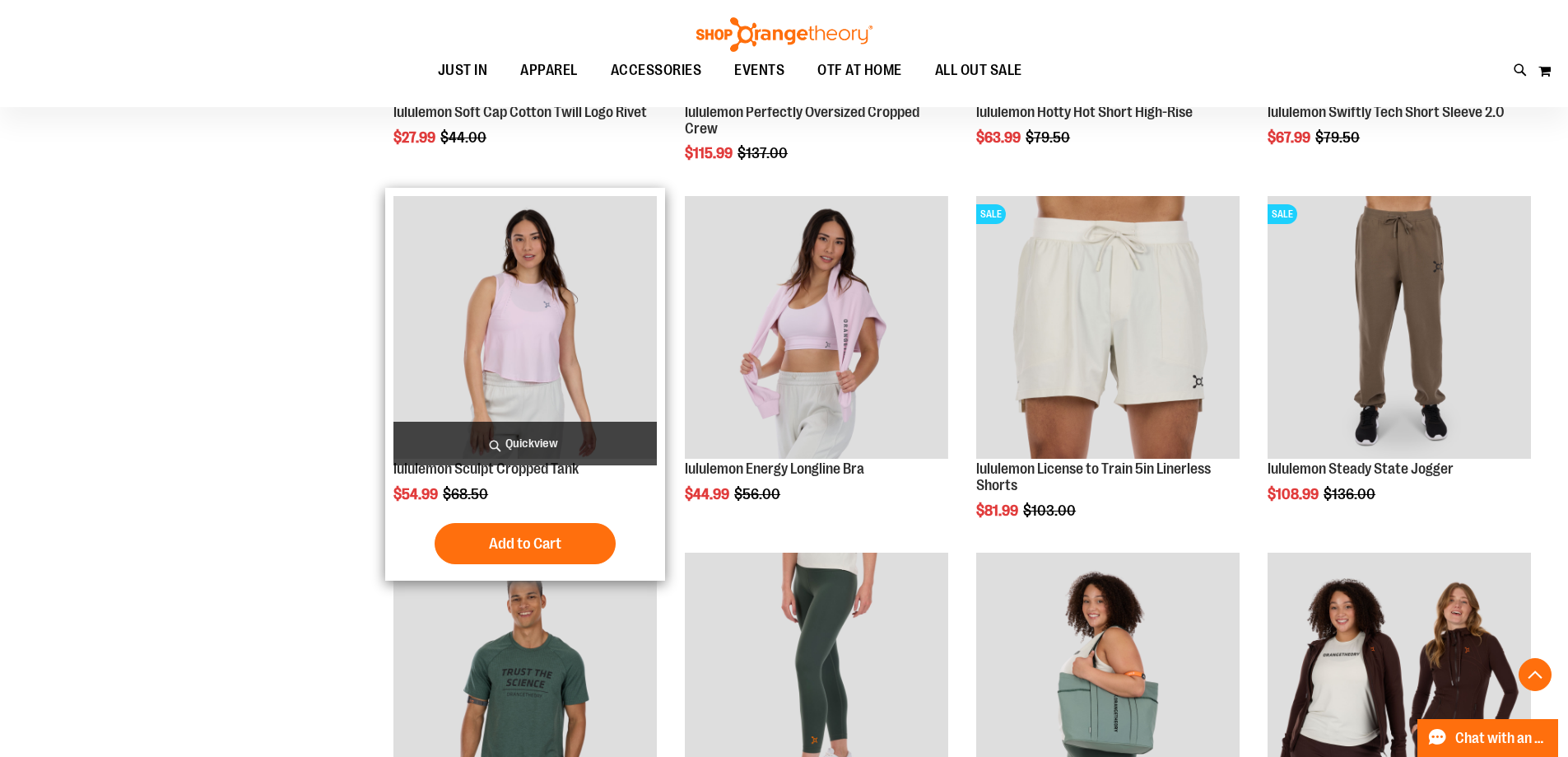
type input "**********"
click at [564, 446] on span "Quickview" at bounding box center [526, 443] width 264 height 43
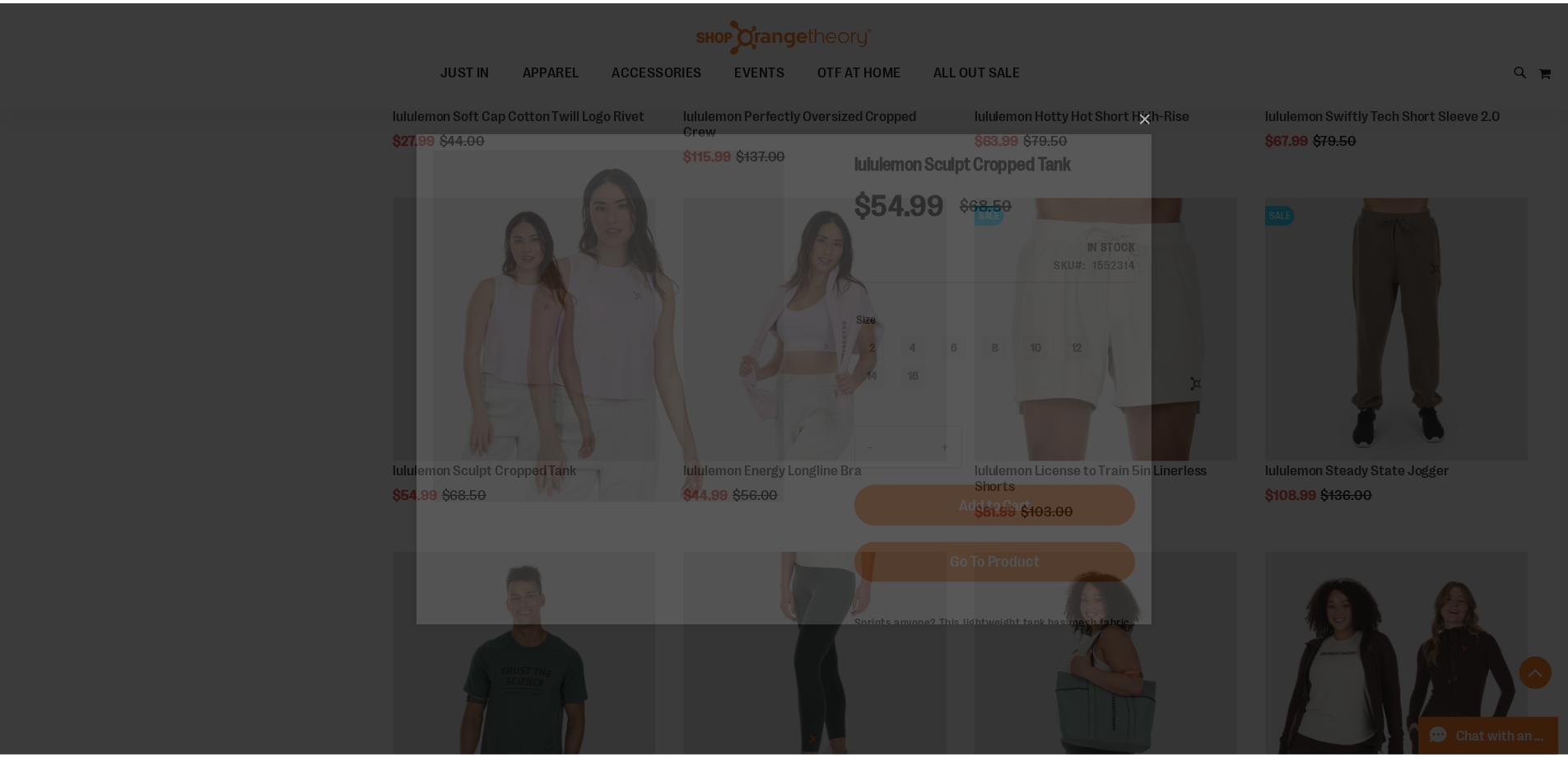
scroll to position [0, 0]
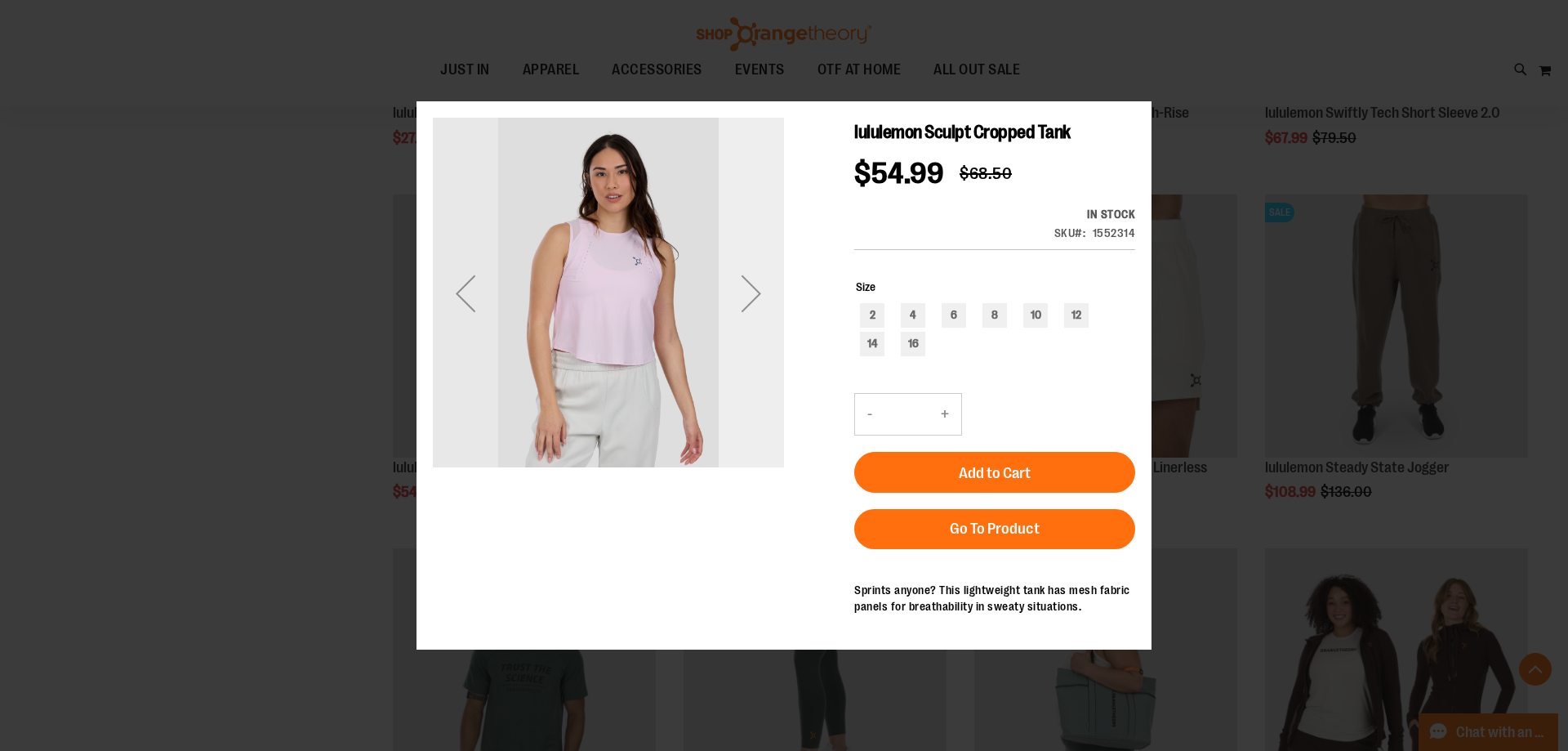
click at [754, 335] on div "Next" at bounding box center [751, 293] width 65 height 352
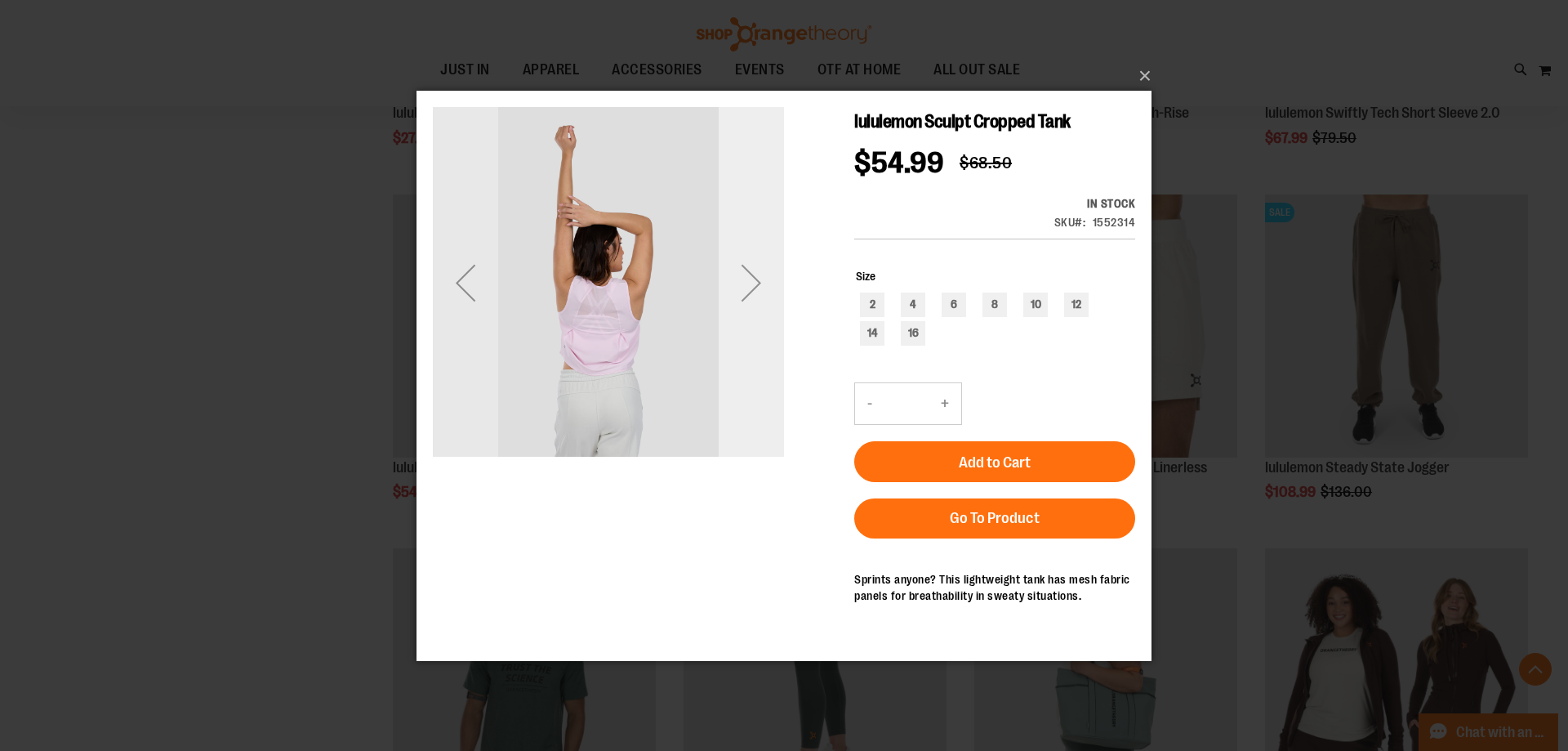
click at [765, 283] on div "Next" at bounding box center [751, 282] width 65 height 65
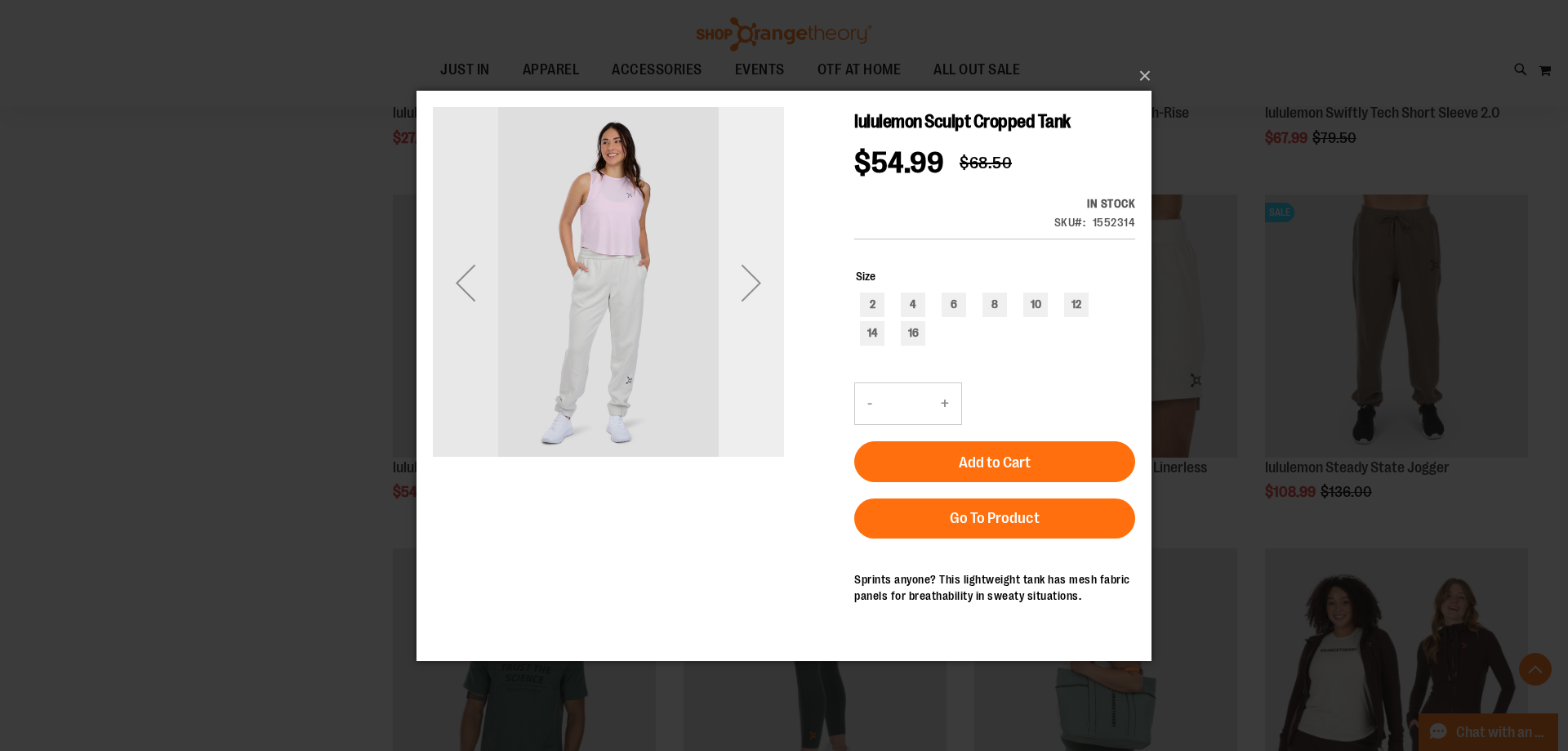
click at [765, 283] on div "Next" at bounding box center [751, 282] width 65 height 65
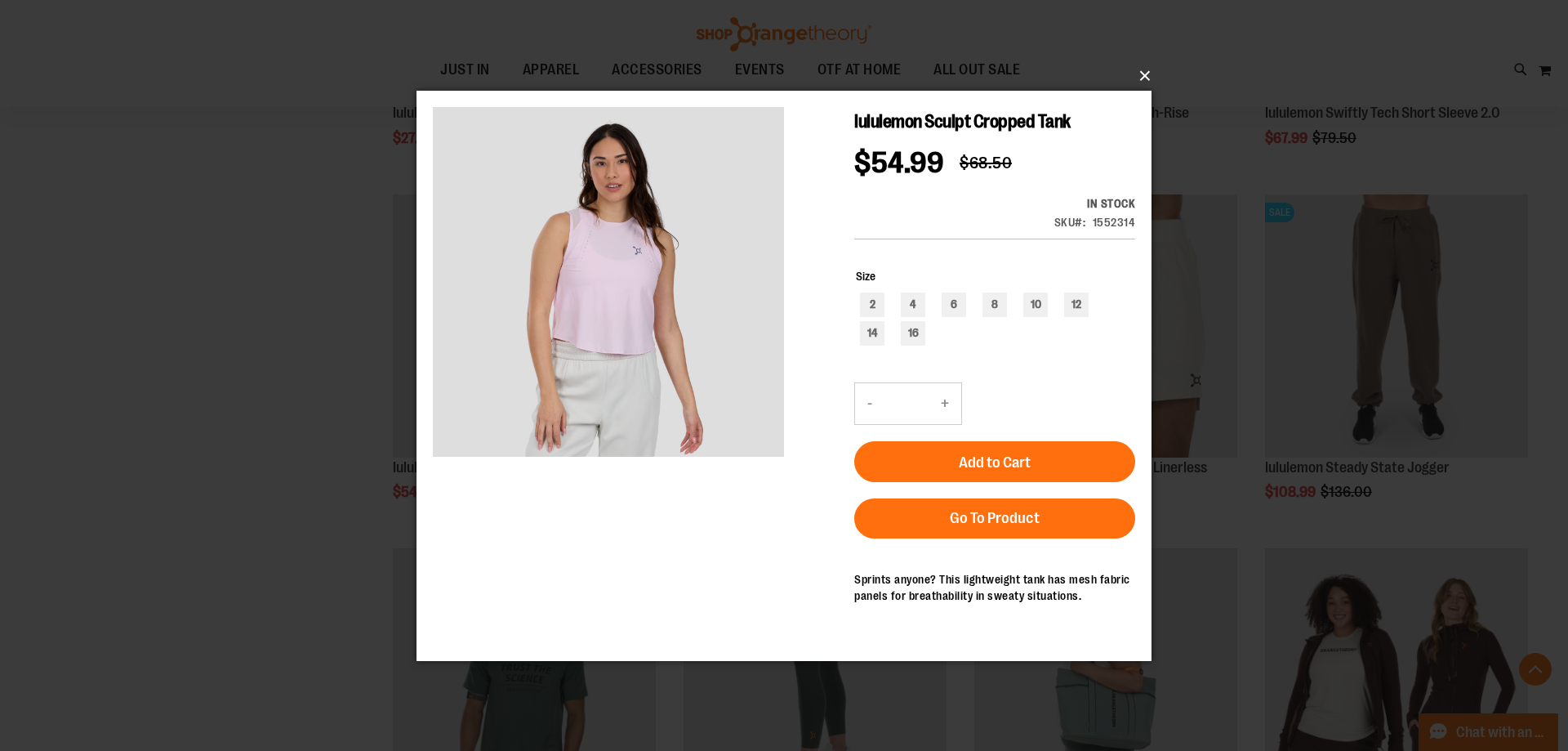
click at [1138, 73] on button "×" at bounding box center [788, 76] width 735 height 36
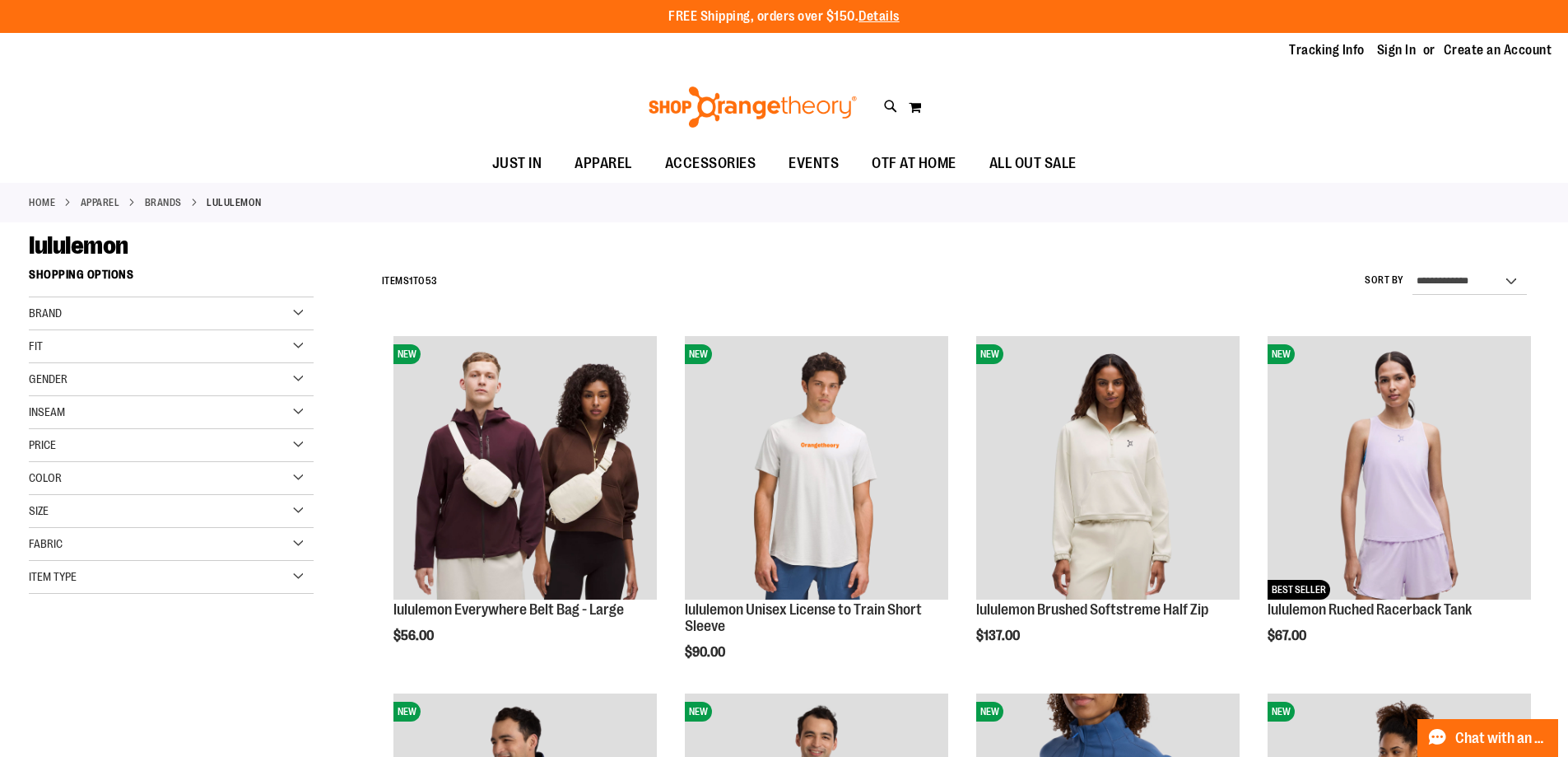
click at [173, 208] on link "BRANDS" at bounding box center [163, 202] width 37 height 14
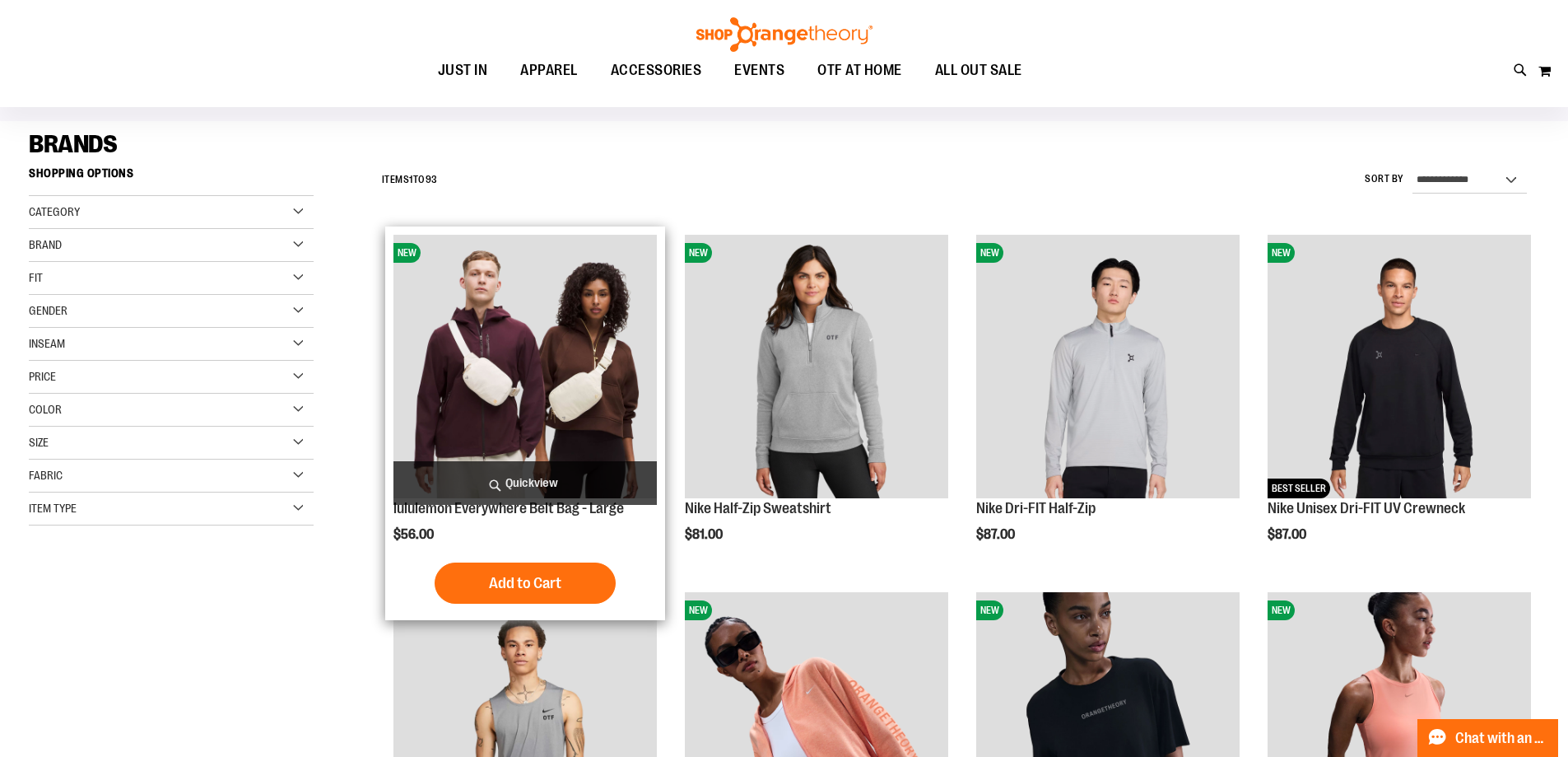
scroll to position [82, 0]
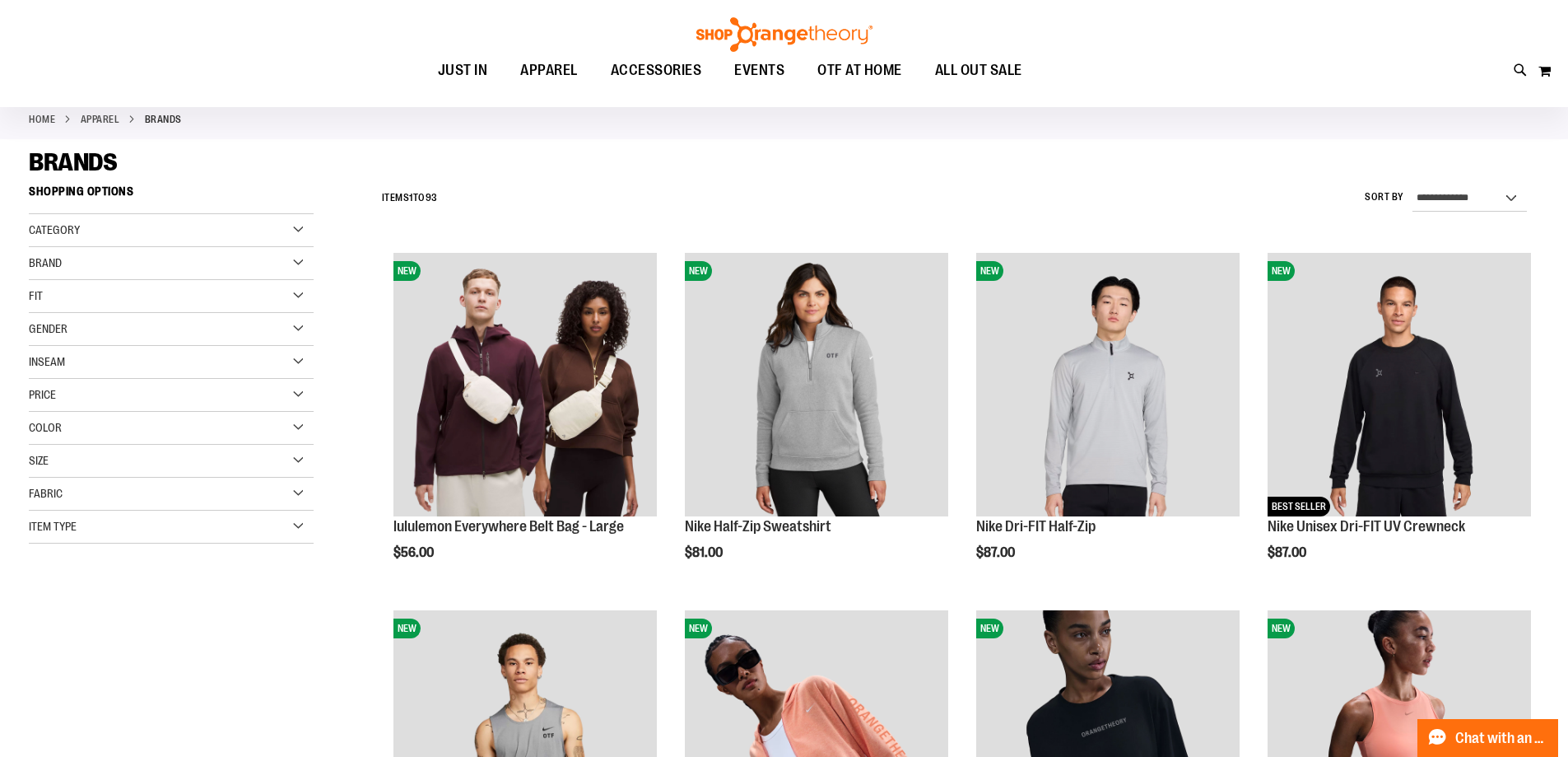
type input "**********"
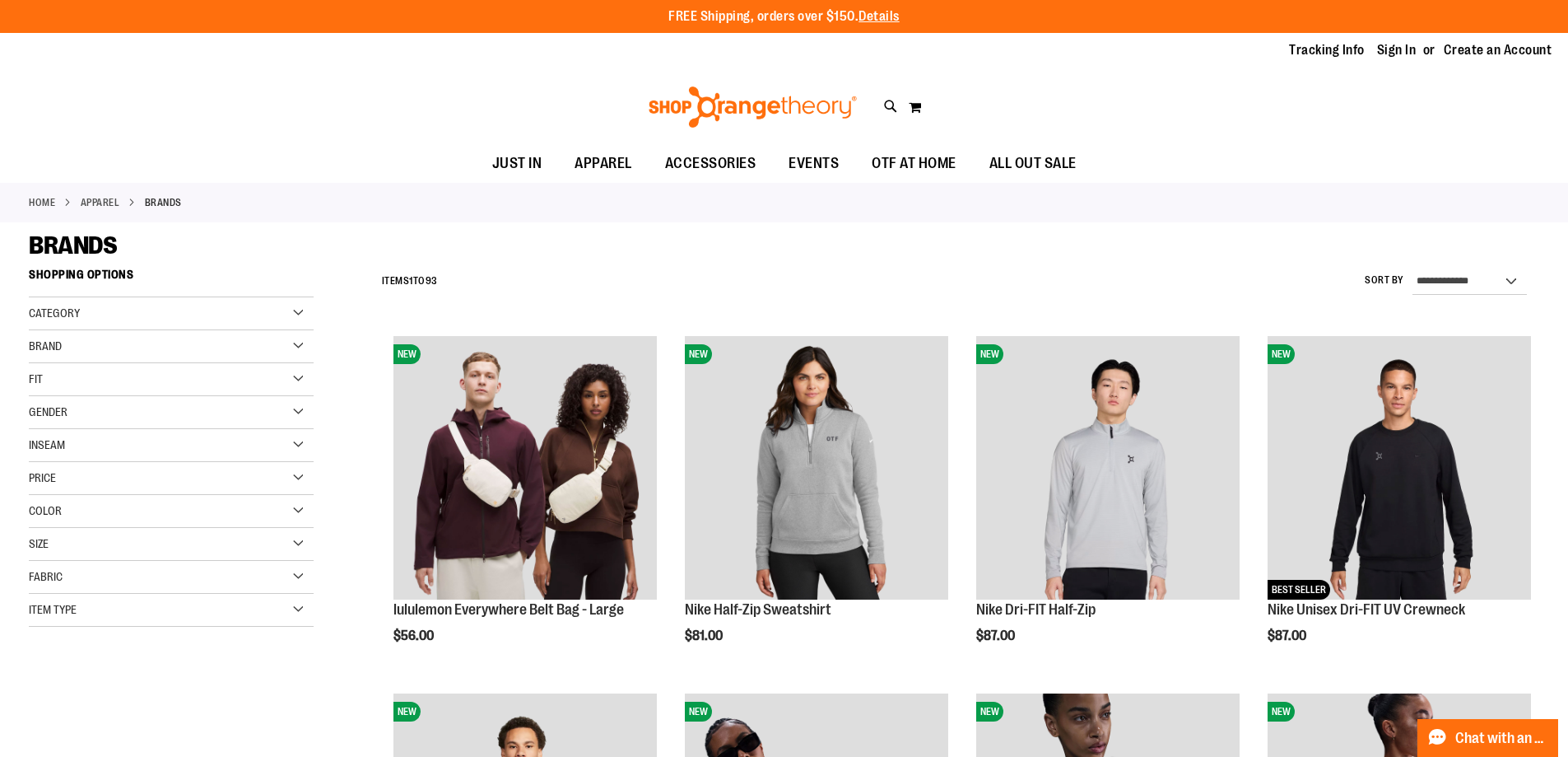
click at [292, 349] on div "Brand" at bounding box center [171, 347] width 285 height 33
click at [46, 375] on link "Nike" at bounding box center [162, 380] width 274 height 17
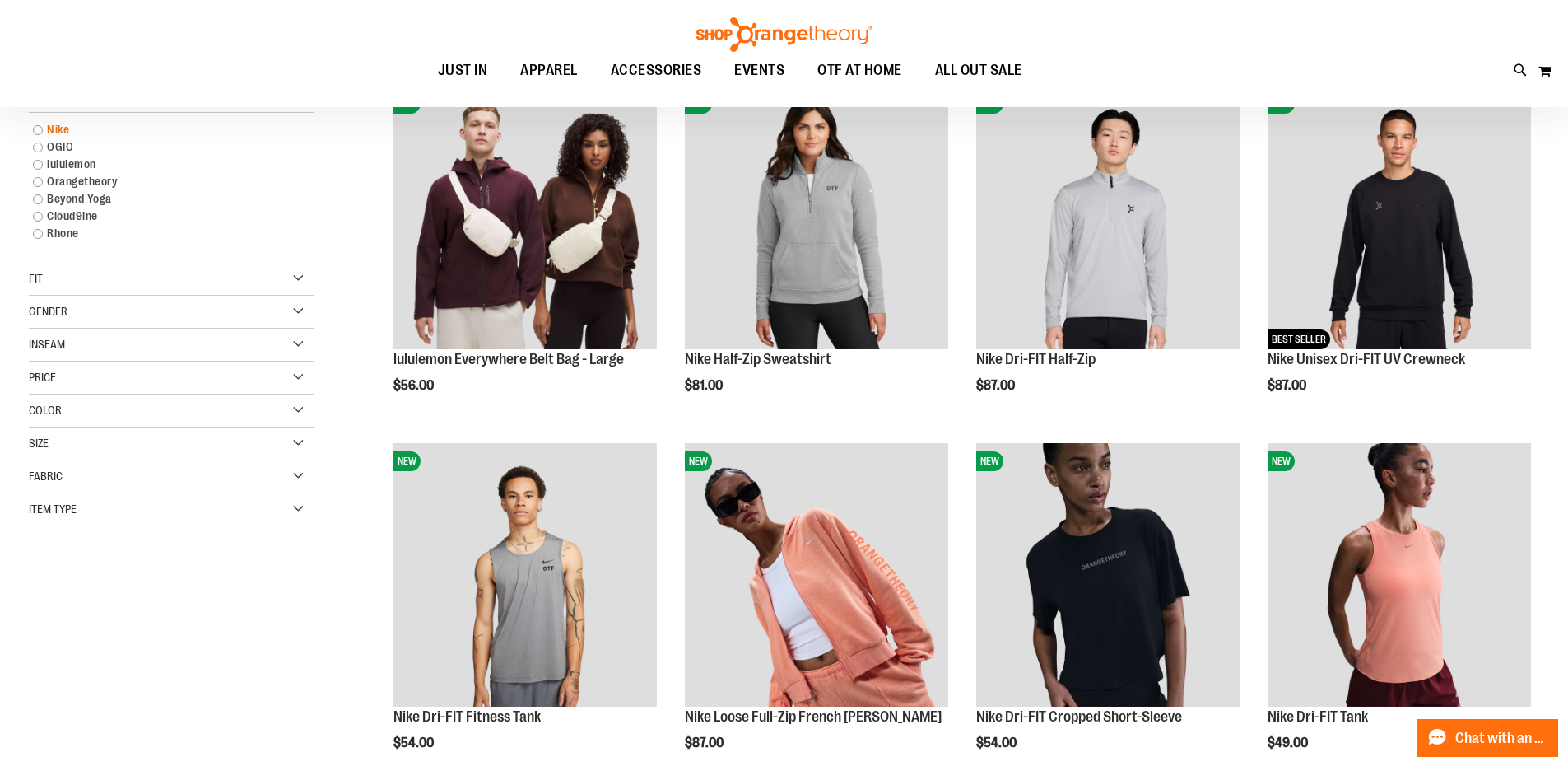
scroll to position [260, 0]
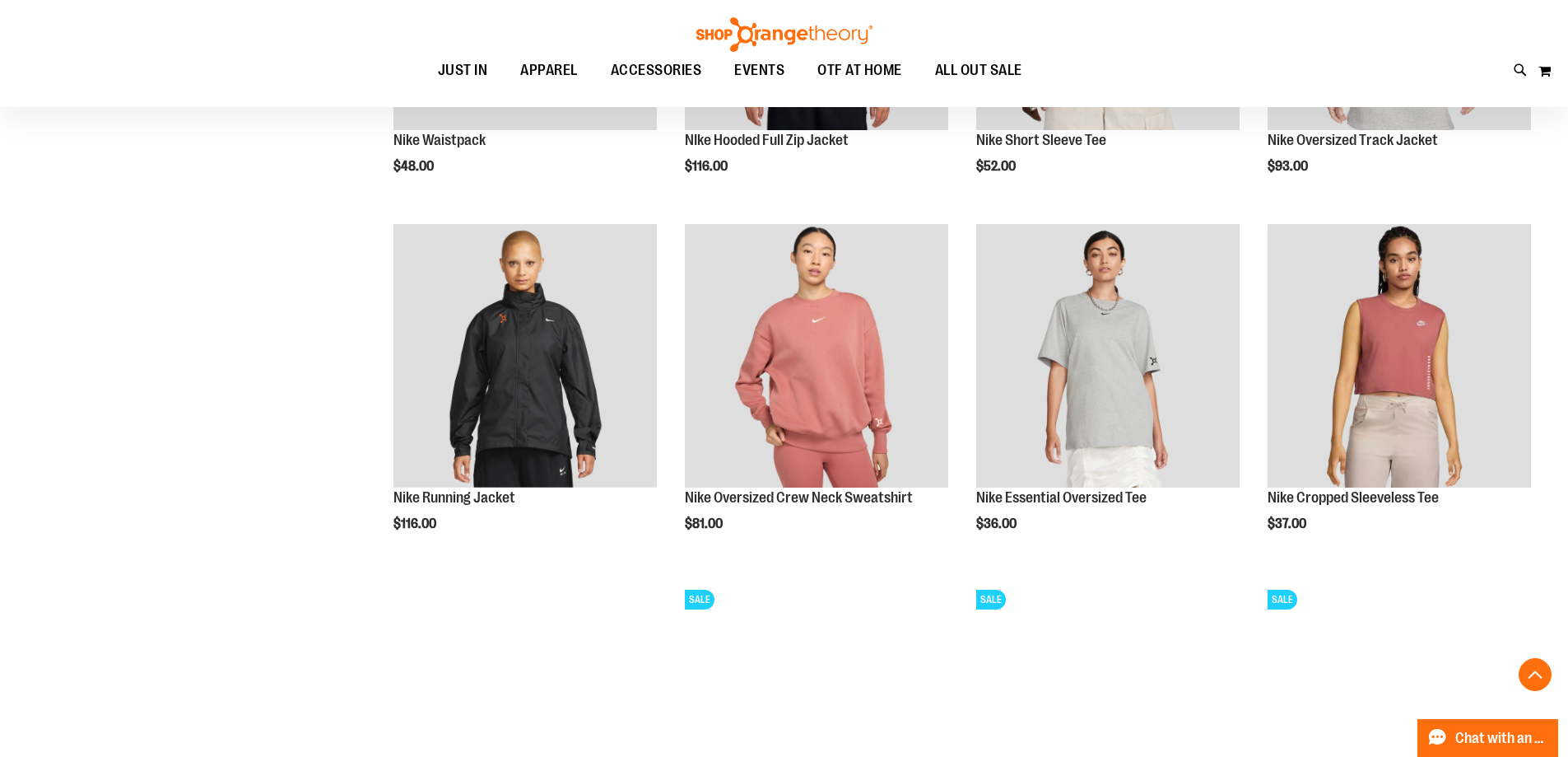
scroll to position [1543, 0]
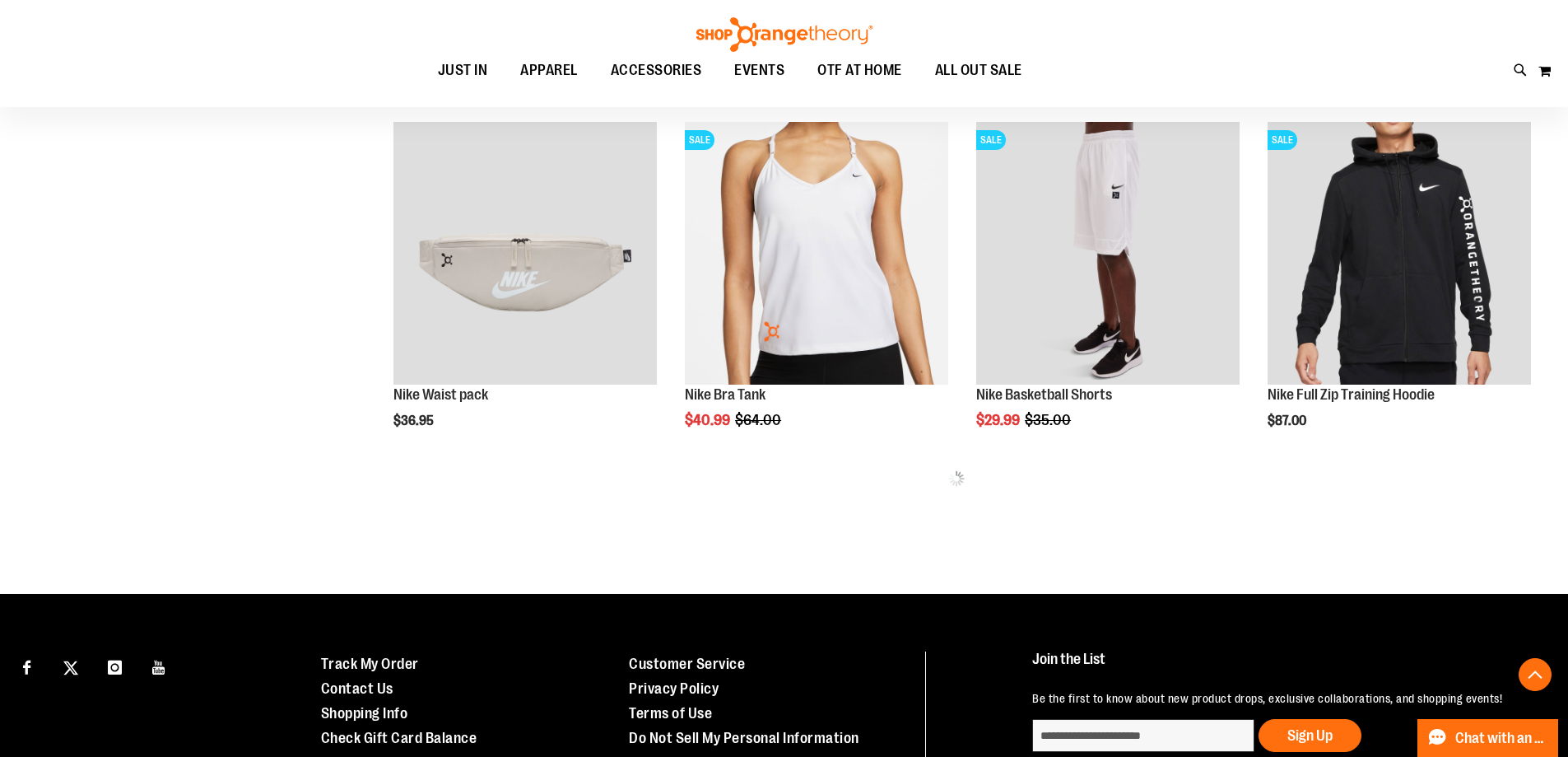
scroll to position [1907, 0]
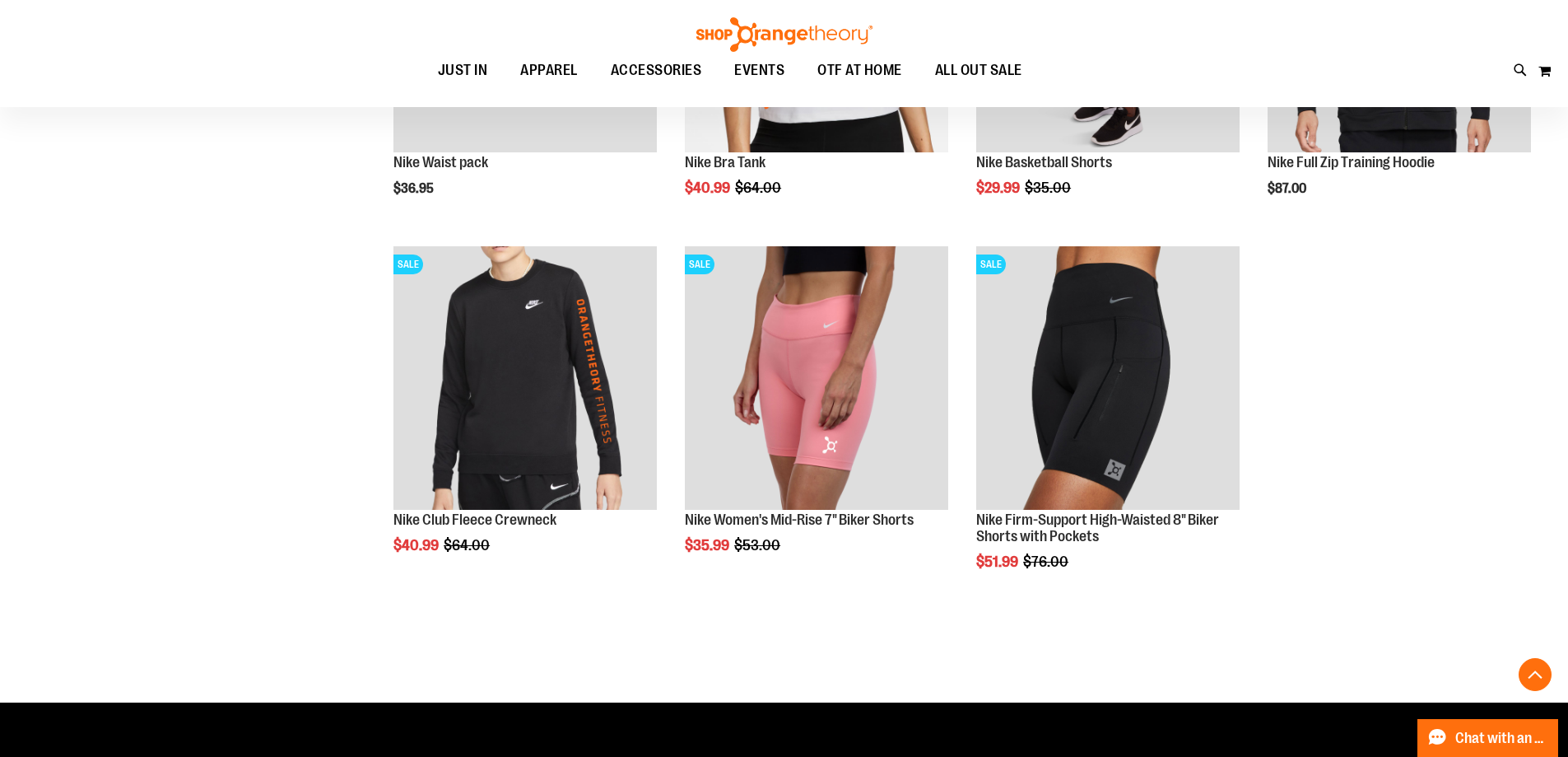
scroll to position [2206, 0]
